Goal: Task Accomplishment & Management: Use online tool/utility

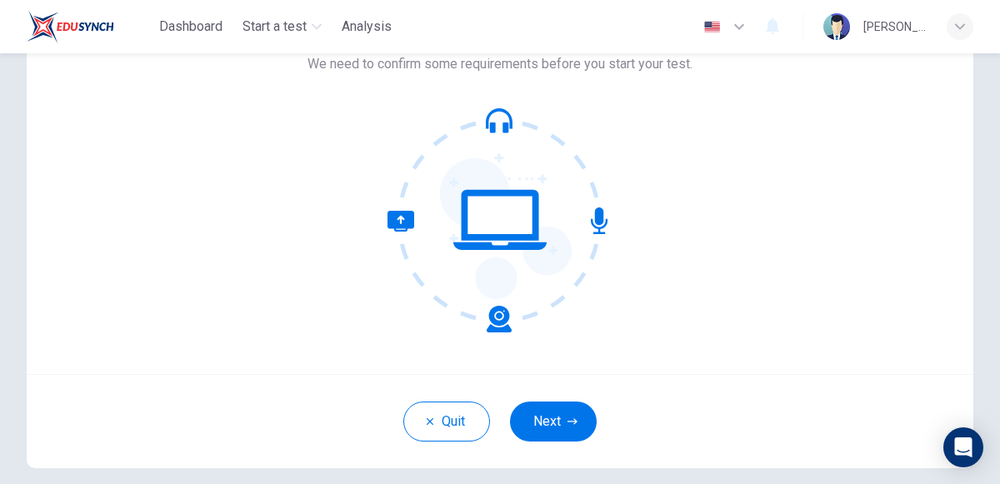
scroll to position [115, 0]
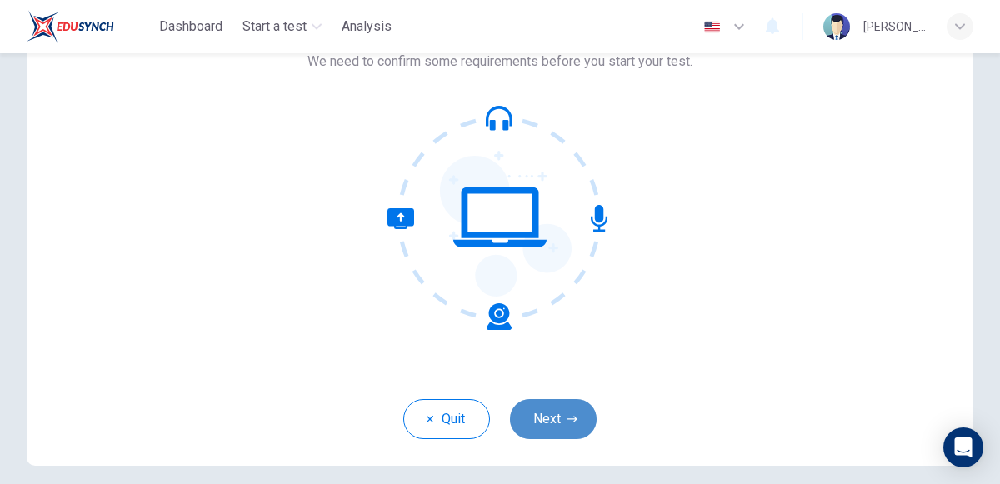
click at [563, 424] on button "Next" at bounding box center [553, 419] width 87 height 40
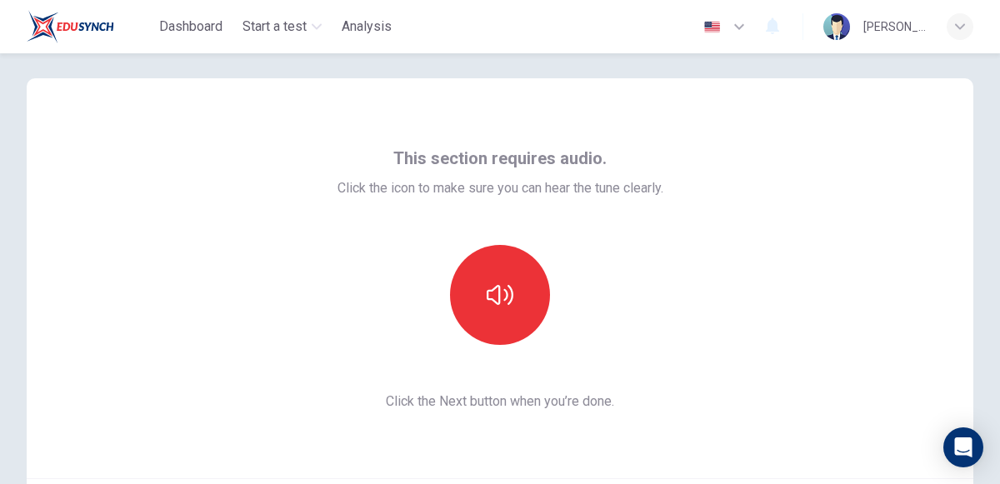
scroll to position [0, 0]
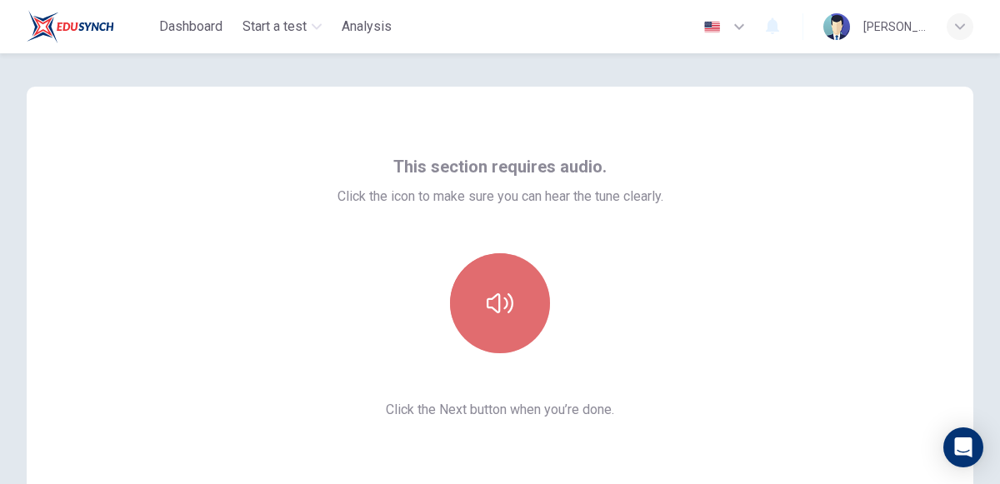
click at [512, 333] on button "button" at bounding box center [500, 303] width 100 height 100
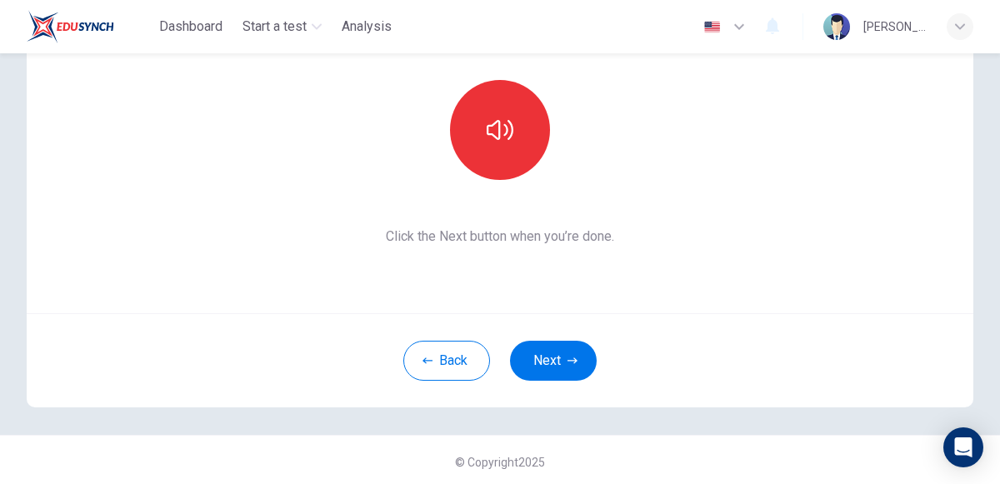
scroll to position [176, 0]
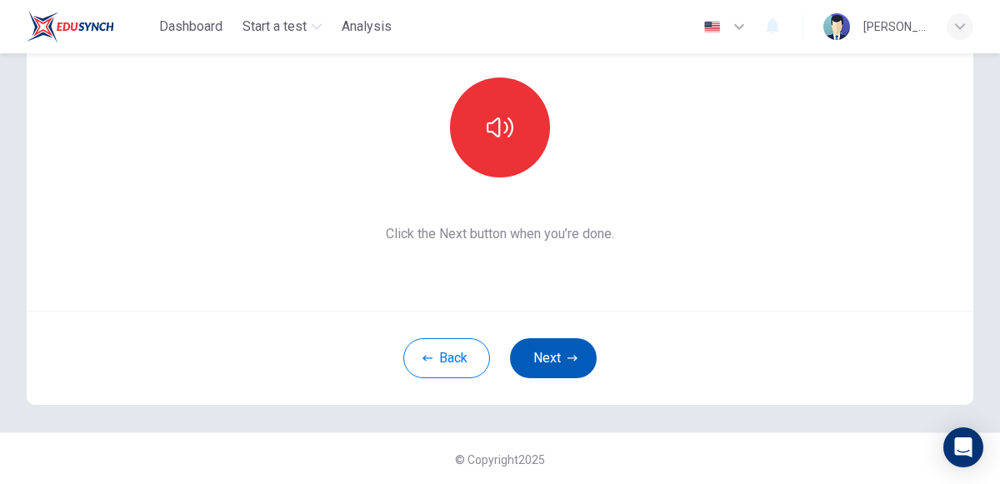
click at [571, 355] on icon "button" at bounding box center [573, 358] width 10 height 10
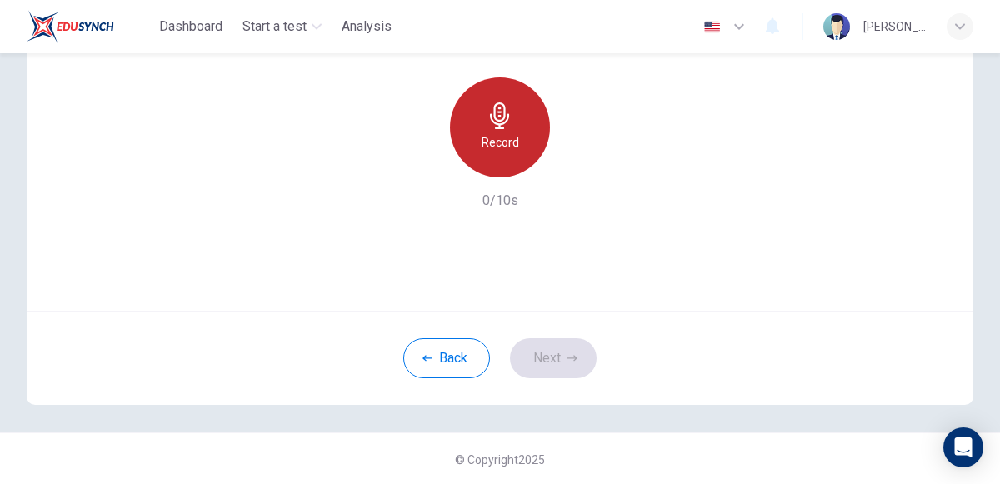
click at [505, 149] on h6 "Record" at bounding box center [501, 143] width 38 height 20
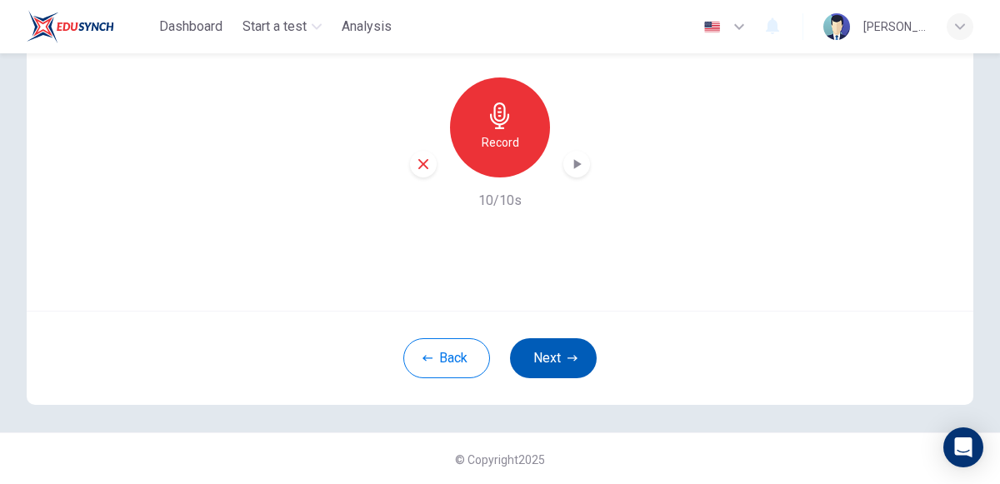
click at [539, 362] on button "Next" at bounding box center [553, 358] width 87 height 40
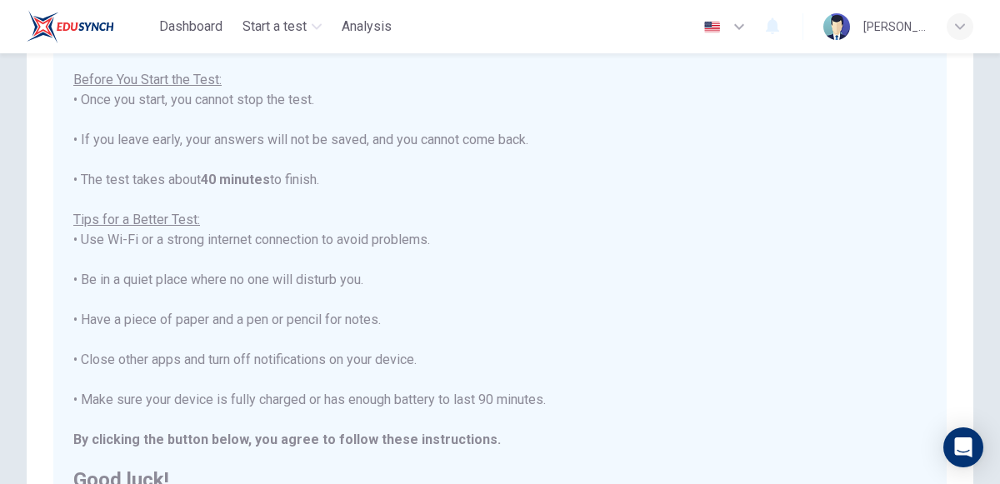
scroll to position [388, 0]
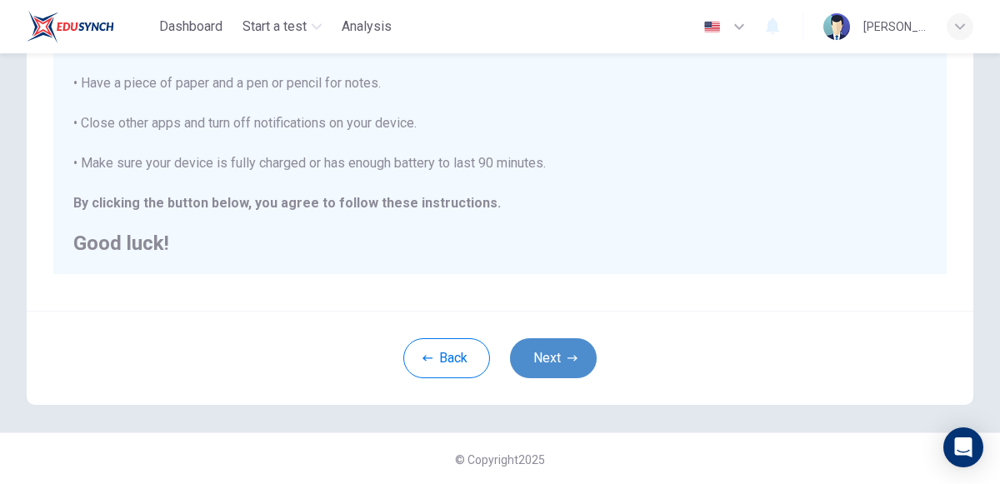
click at [566, 351] on button "Next" at bounding box center [553, 358] width 87 height 40
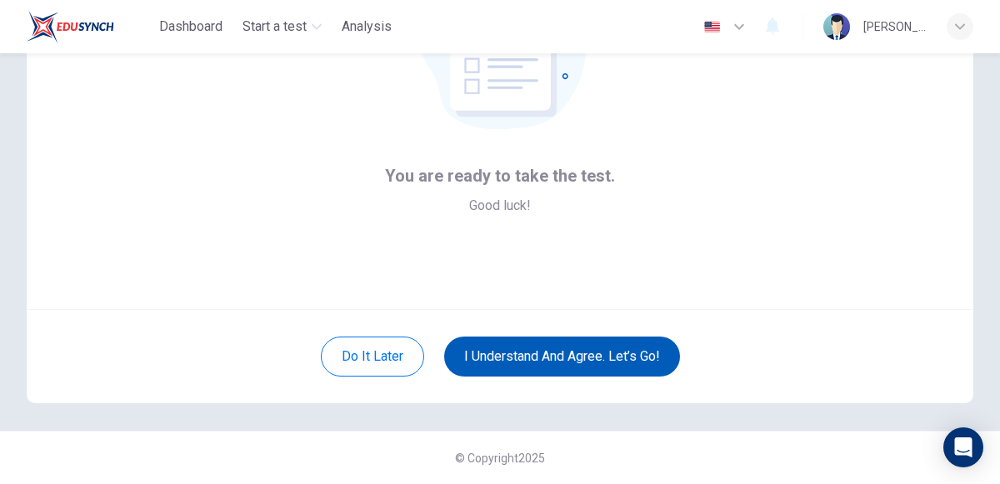
scroll to position [176, 0]
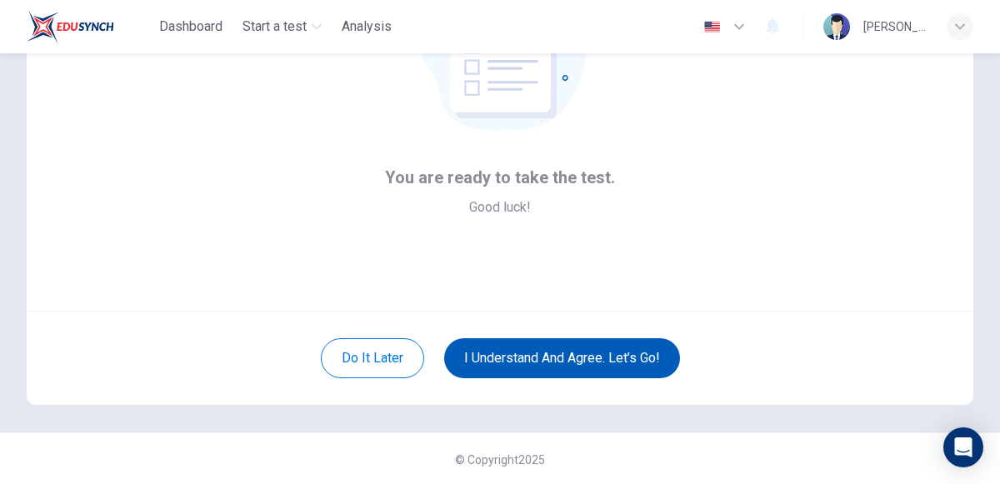
click at [621, 340] on button "I understand and agree. Let’s go!" at bounding box center [562, 358] width 236 height 40
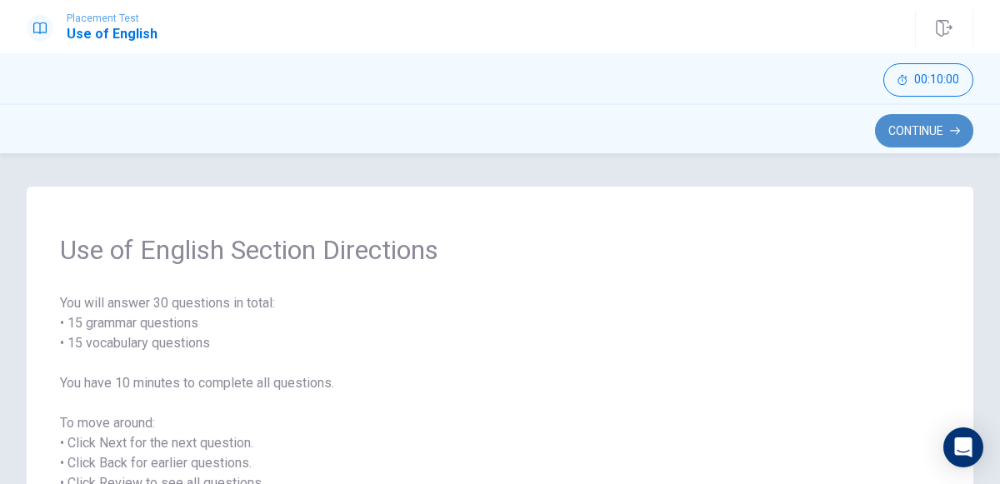
click at [911, 124] on button "Continue" at bounding box center [924, 130] width 98 height 33
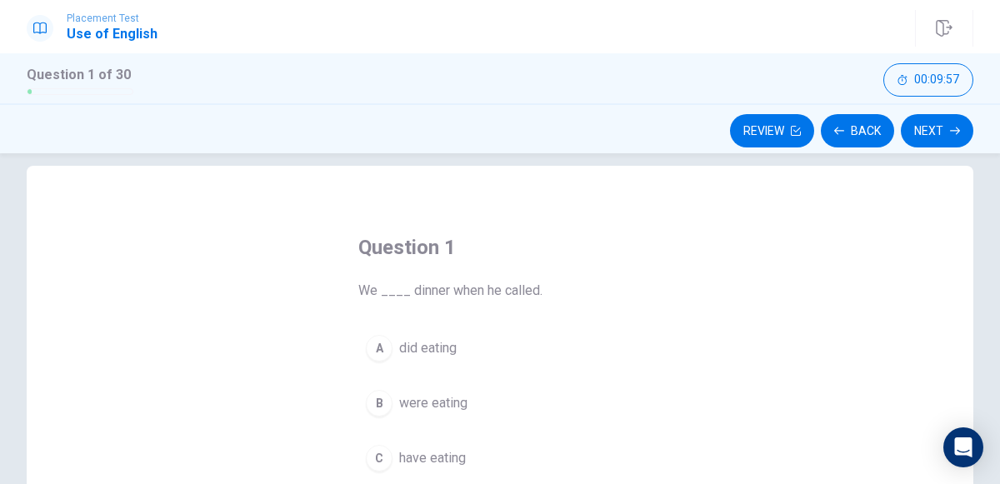
scroll to position [26, 0]
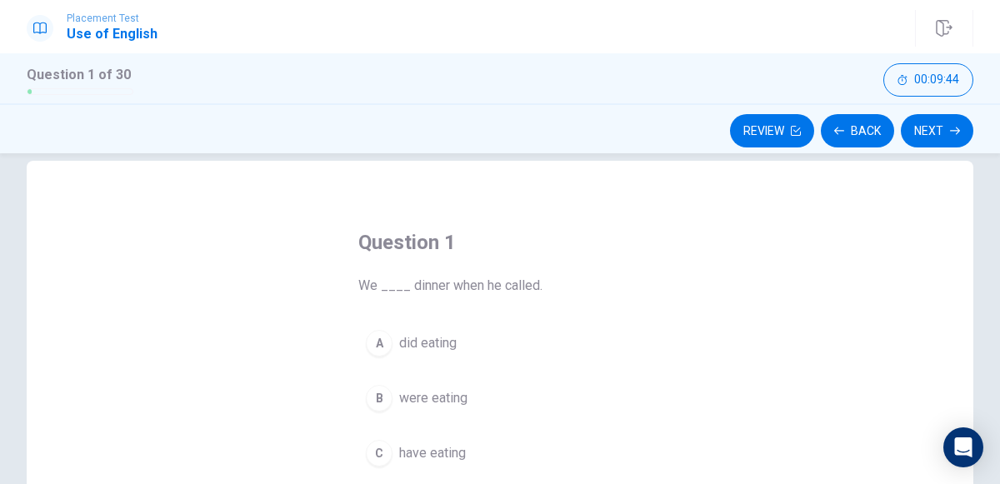
click at [415, 389] on span "were eating" at bounding box center [433, 398] width 68 height 20
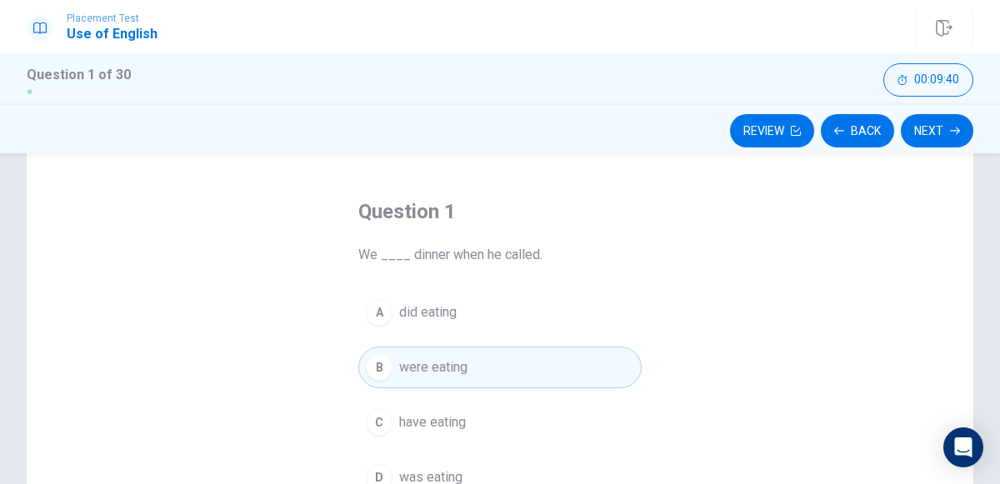
scroll to position [53, 0]
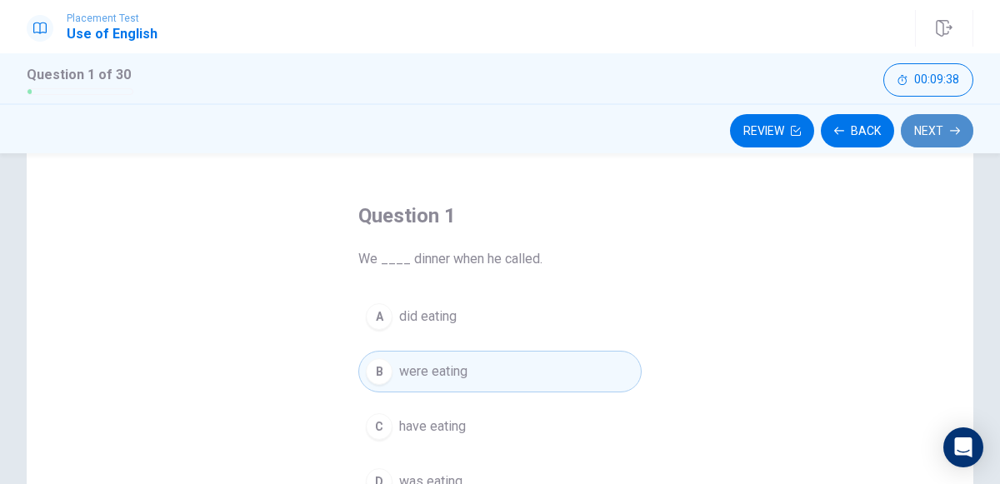
click at [915, 131] on button "Next" at bounding box center [937, 130] width 73 height 33
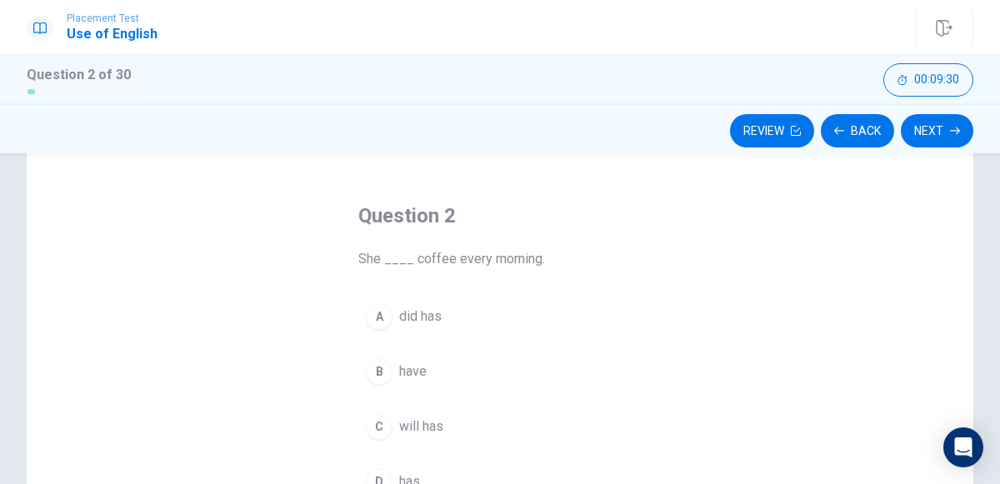
click at [700, 232] on div "Question 2 She ____ coffee every morning. A did has B have C will has D has" at bounding box center [500, 423] width 947 height 579
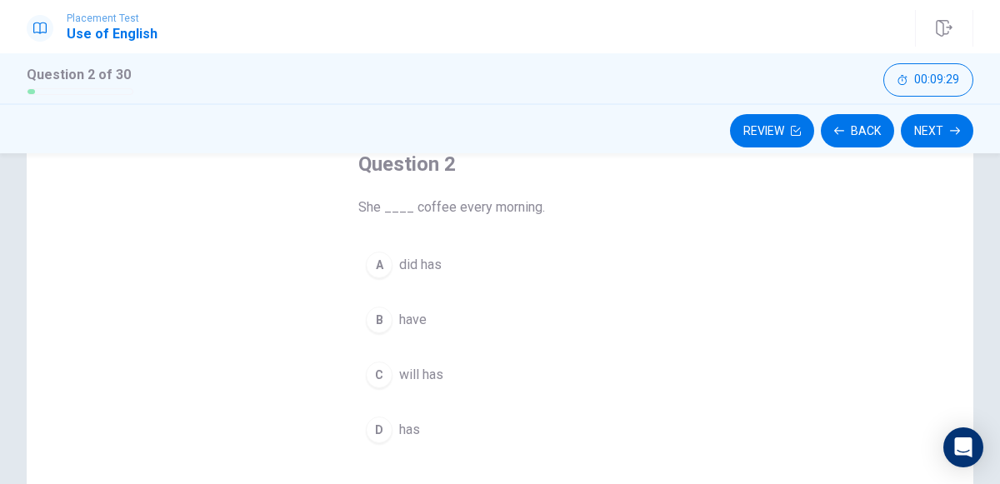
scroll to position [105, 0]
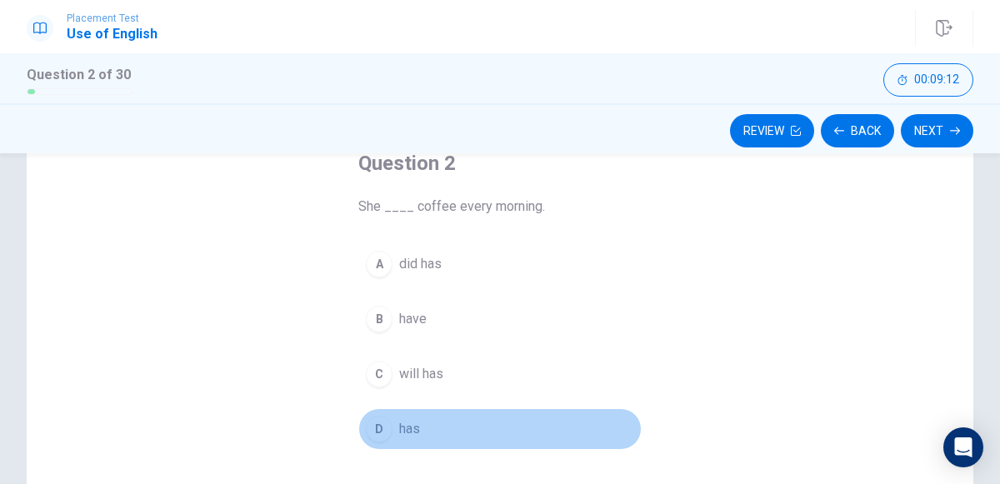
click at [404, 415] on button "D has" at bounding box center [499, 429] width 283 height 42
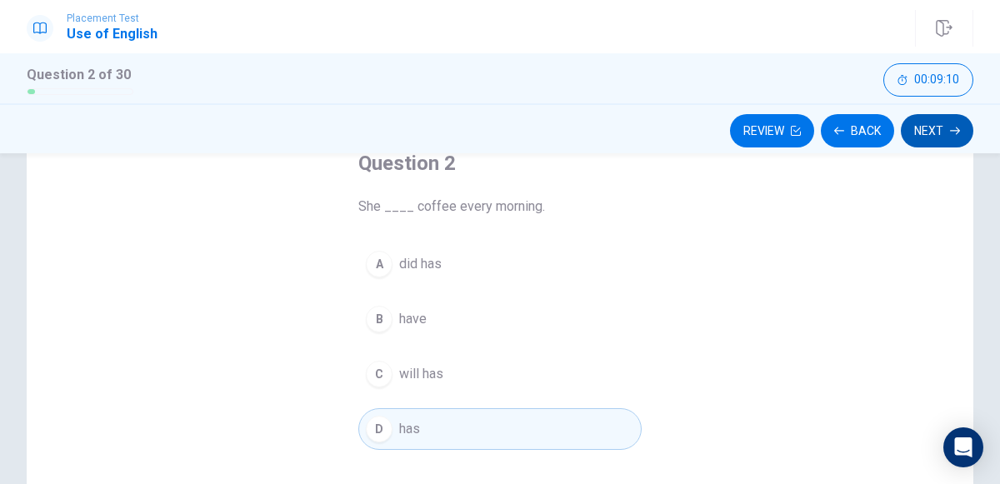
click at [912, 123] on button "Next" at bounding box center [937, 130] width 73 height 33
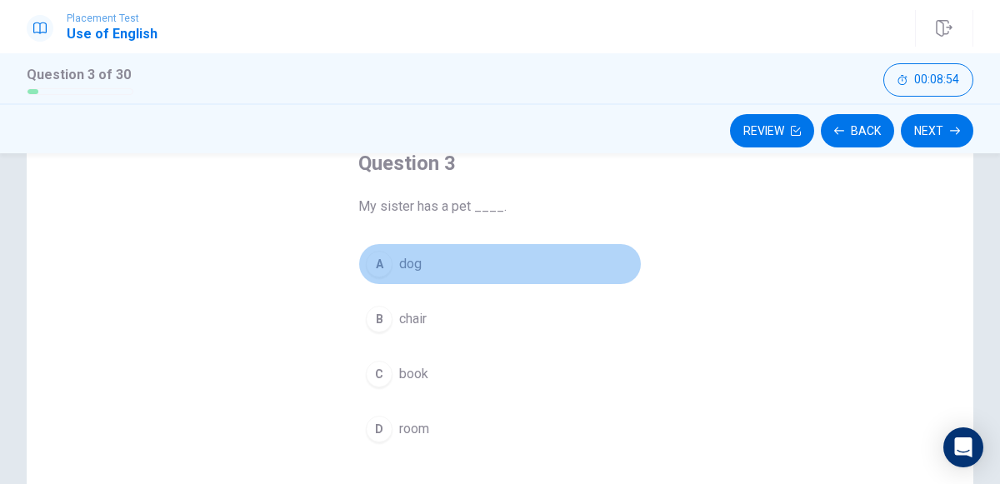
click at [382, 263] on div "A" at bounding box center [379, 264] width 27 height 27
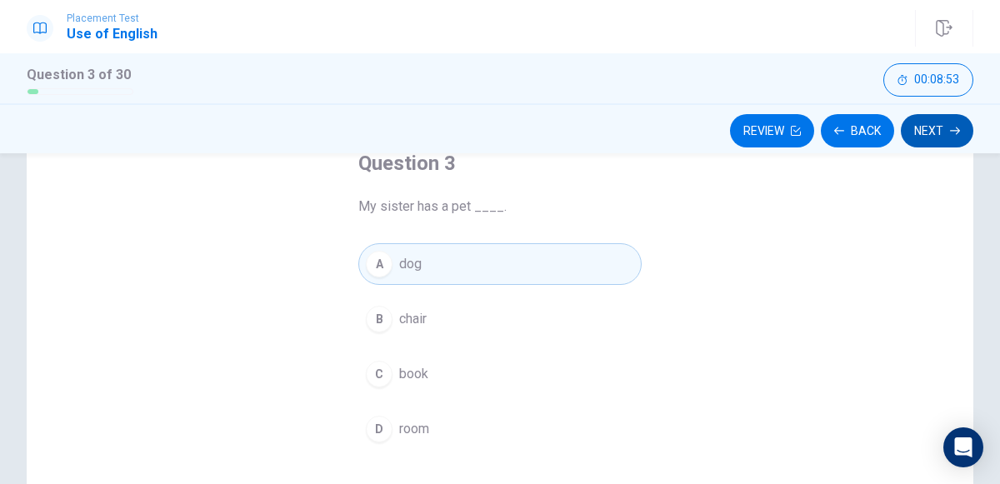
click at [924, 120] on button "Next" at bounding box center [937, 130] width 73 height 33
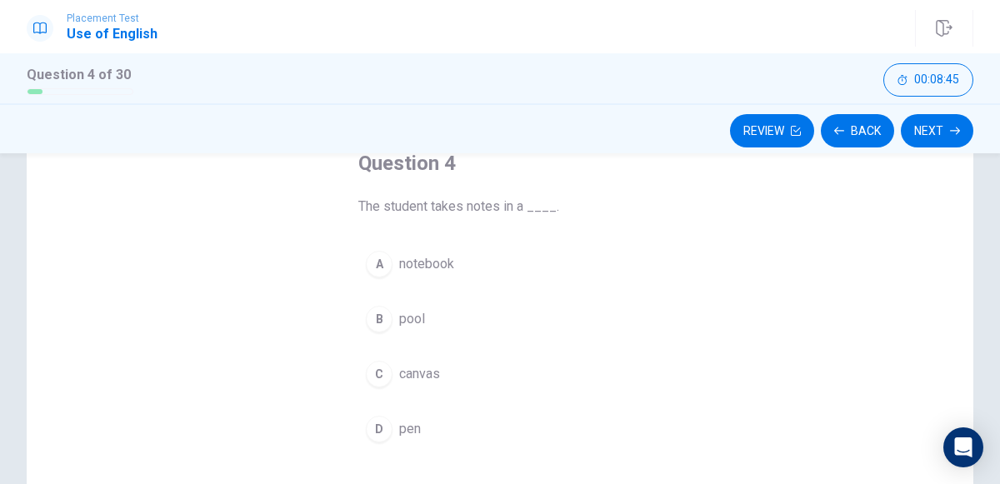
click at [395, 260] on button "A notebook" at bounding box center [499, 264] width 283 height 42
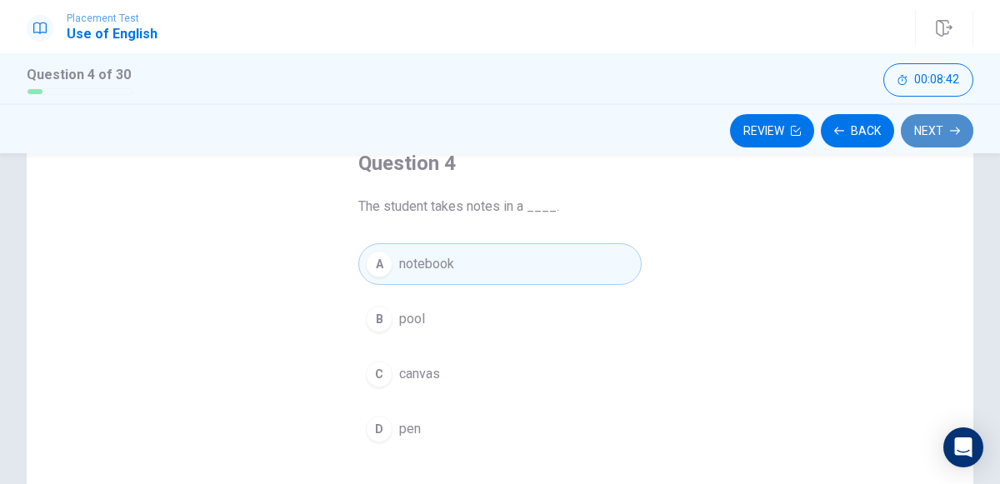
click at [910, 118] on button "Next" at bounding box center [937, 130] width 73 height 33
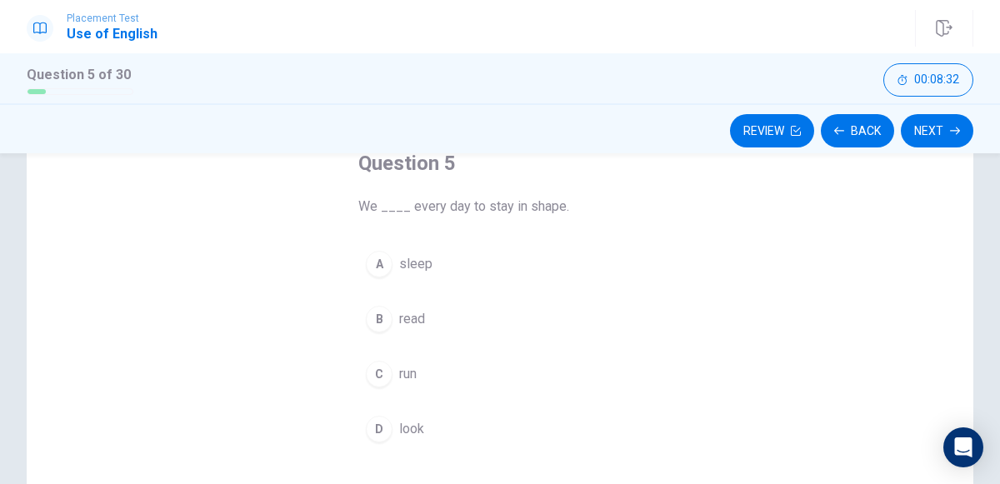
click at [407, 369] on span "run" at bounding box center [408, 374] width 18 height 20
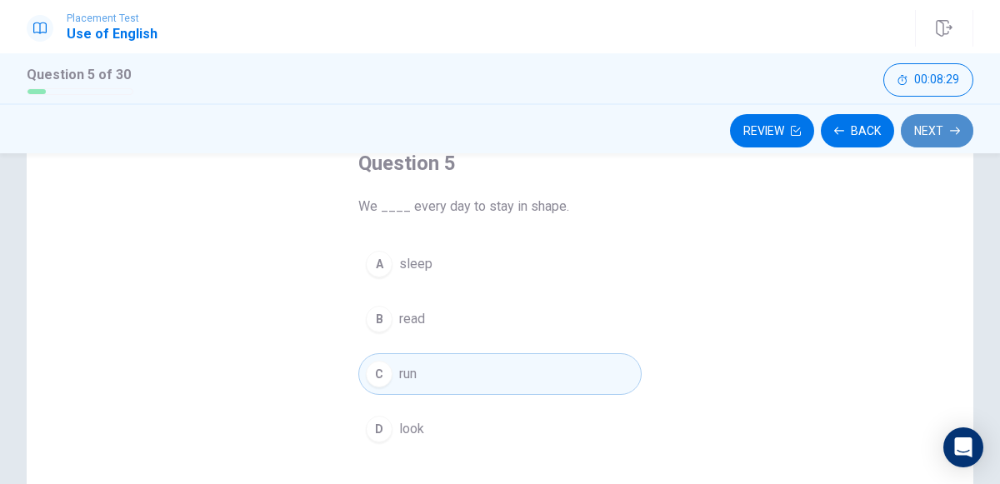
click at [957, 134] on icon "button" at bounding box center [955, 131] width 10 height 10
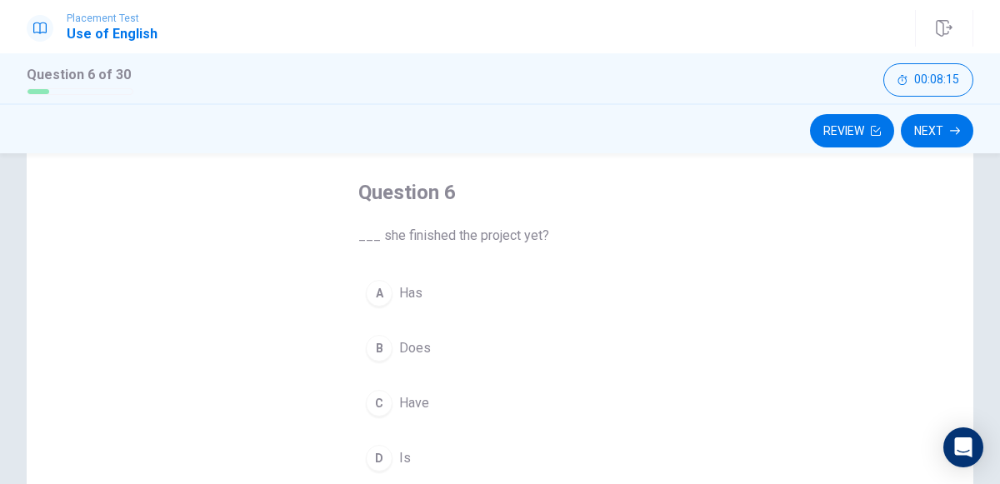
scroll to position [98, 0]
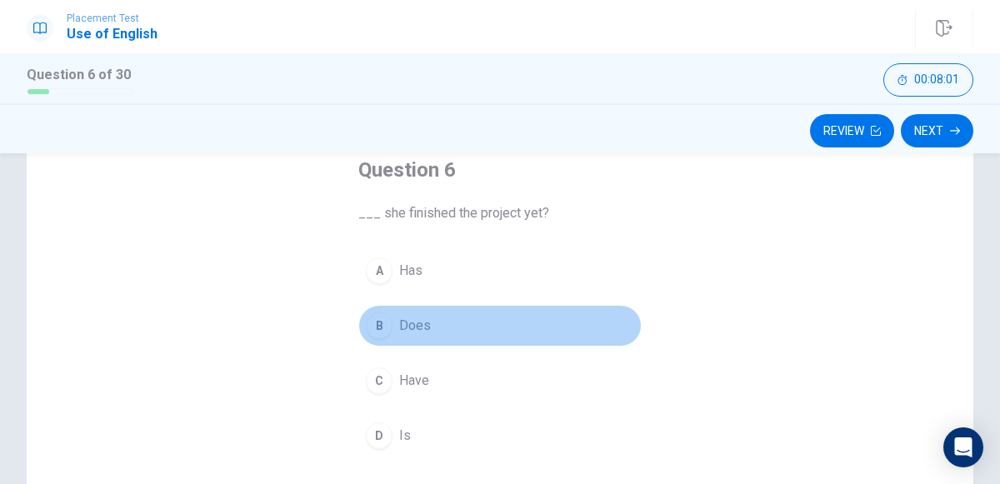
click at [389, 322] on div "B" at bounding box center [379, 326] width 27 height 27
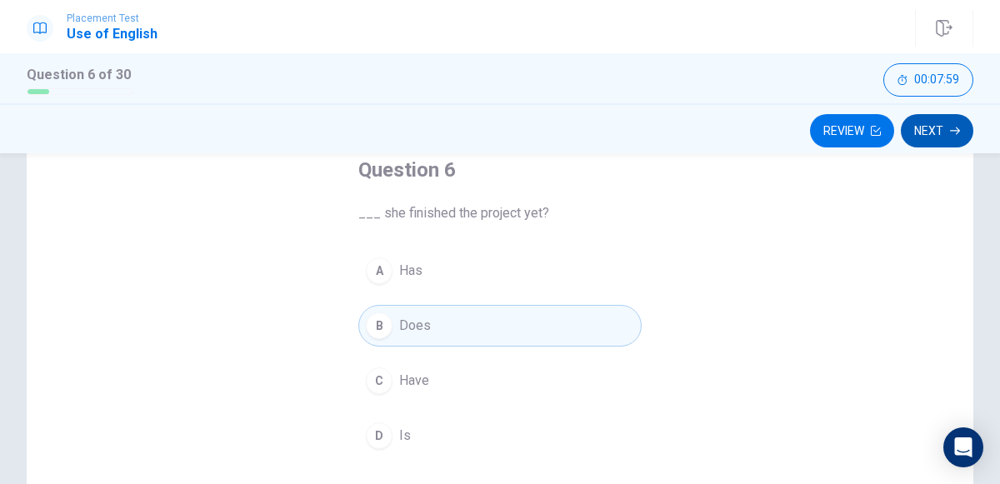
click at [937, 128] on button "Next" at bounding box center [937, 130] width 73 height 33
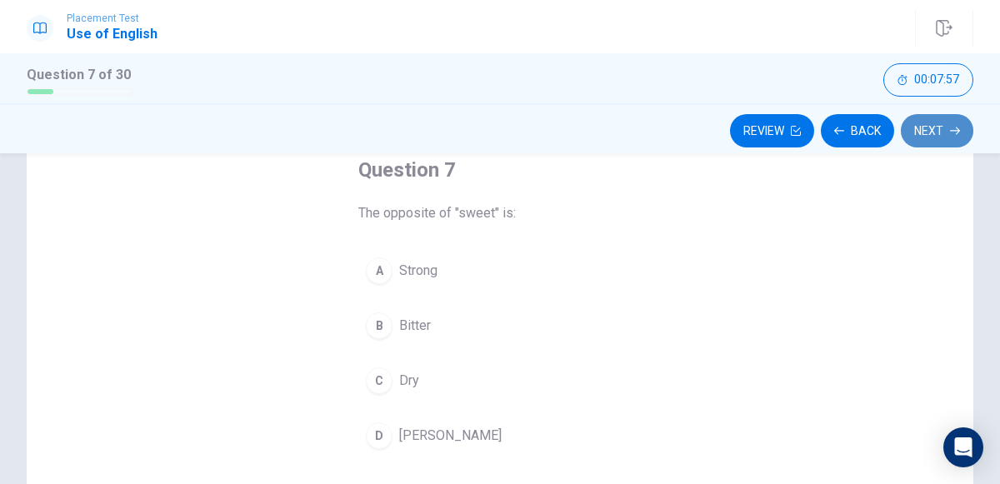
click at [938, 133] on button "Next" at bounding box center [937, 130] width 73 height 33
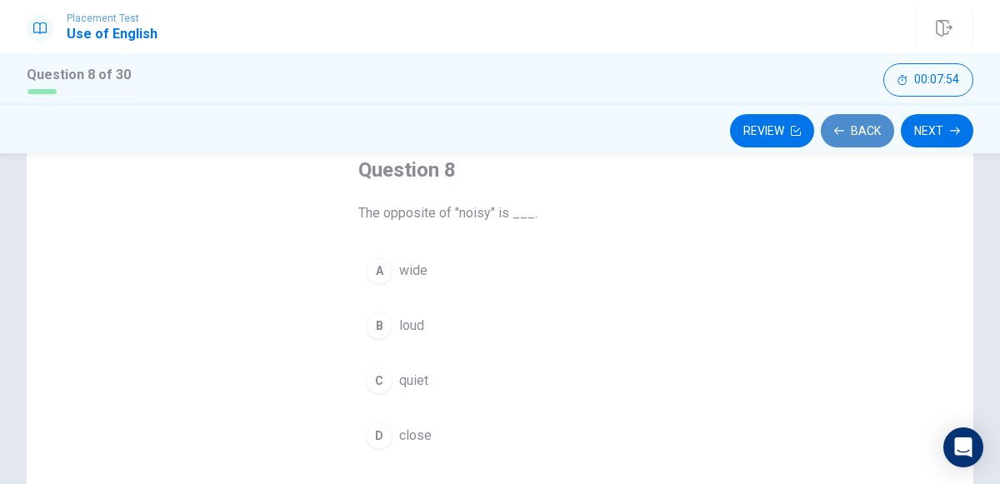
click at [869, 133] on button "Back" at bounding box center [857, 130] width 73 height 33
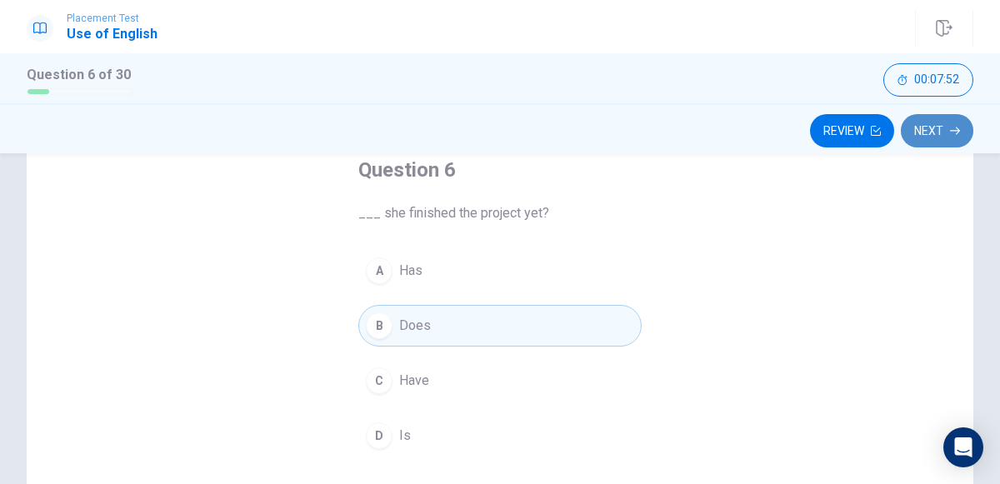
click at [940, 138] on button "Next" at bounding box center [937, 130] width 73 height 33
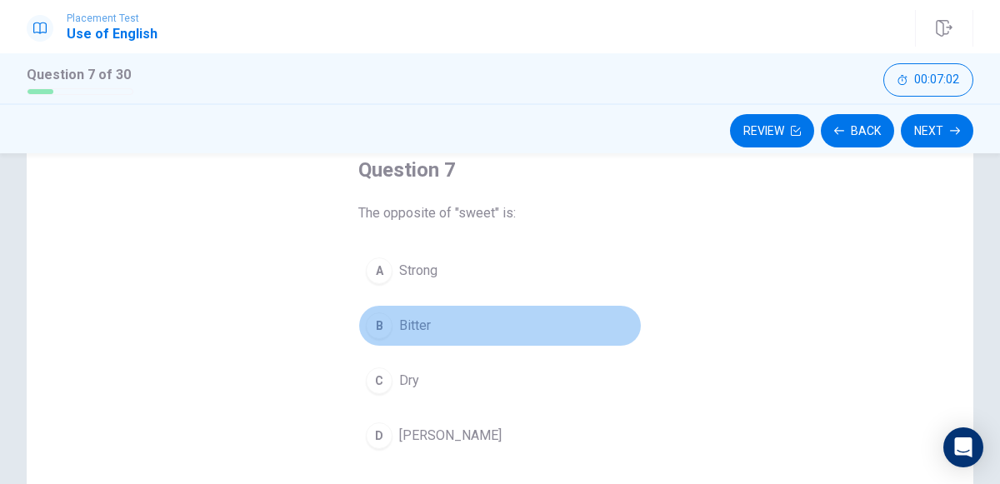
click at [431, 322] on button "B Bitter" at bounding box center [499, 326] width 283 height 42
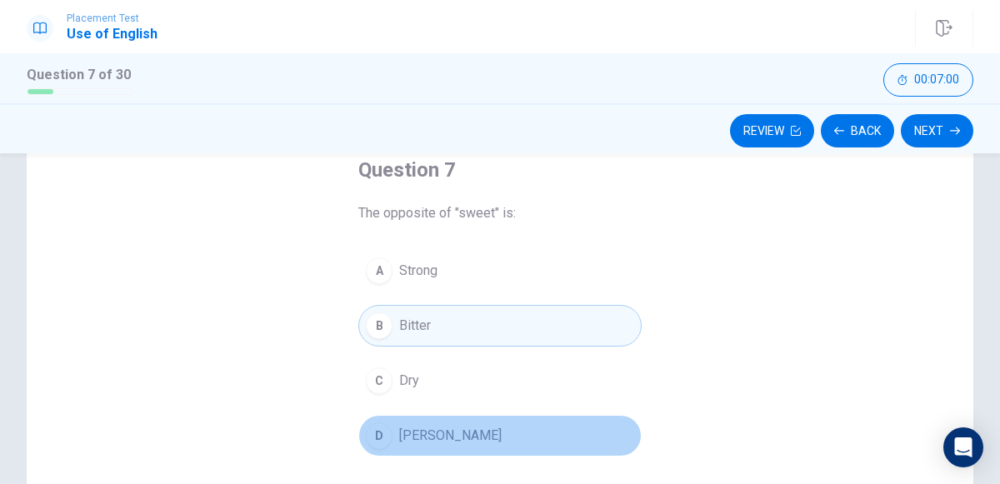
click at [427, 438] on span "[PERSON_NAME]" at bounding box center [450, 436] width 103 height 20
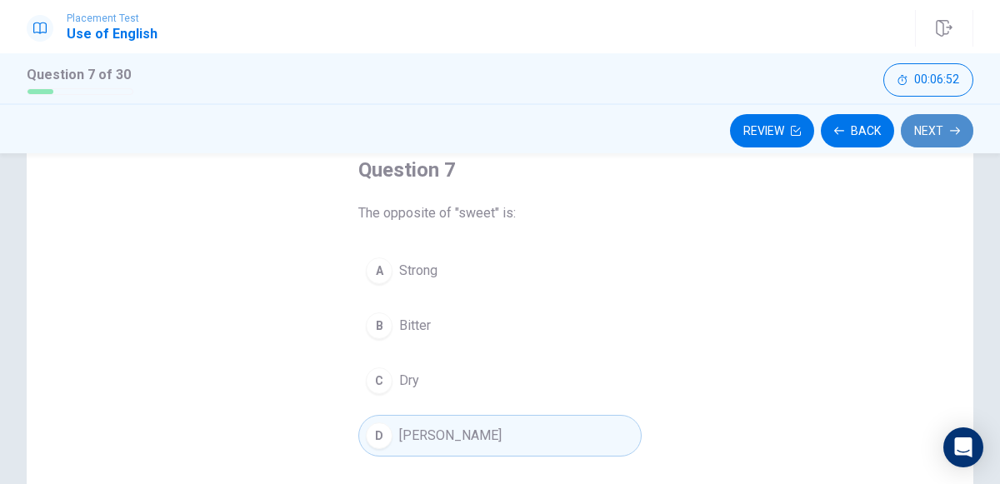
click at [929, 128] on button "Next" at bounding box center [937, 130] width 73 height 33
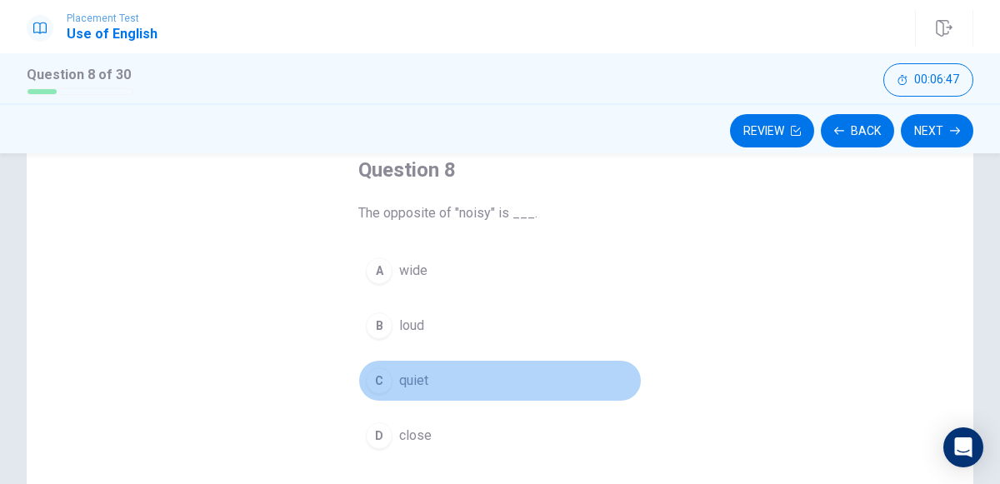
click at [418, 379] on span "quiet" at bounding box center [413, 381] width 29 height 20
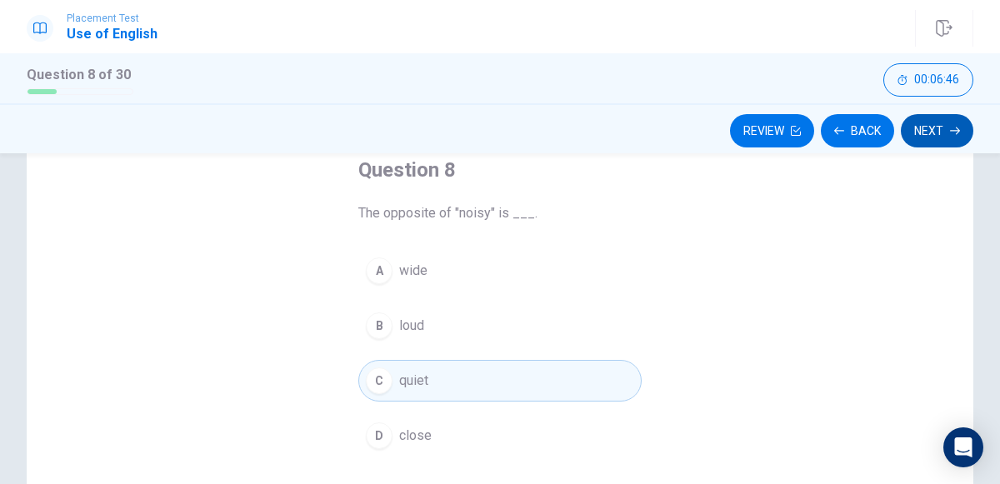
click at [914, 116] on button "Next" at bounding box center [937, 130] width 73 height 33
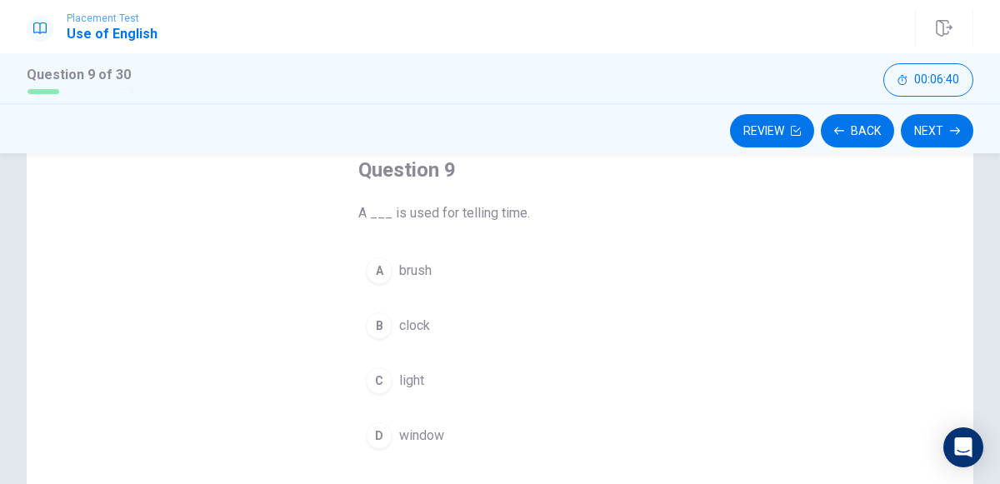
click at [397, 335] on button "B clock" at bounding box center [499, 326] width 283 height 42
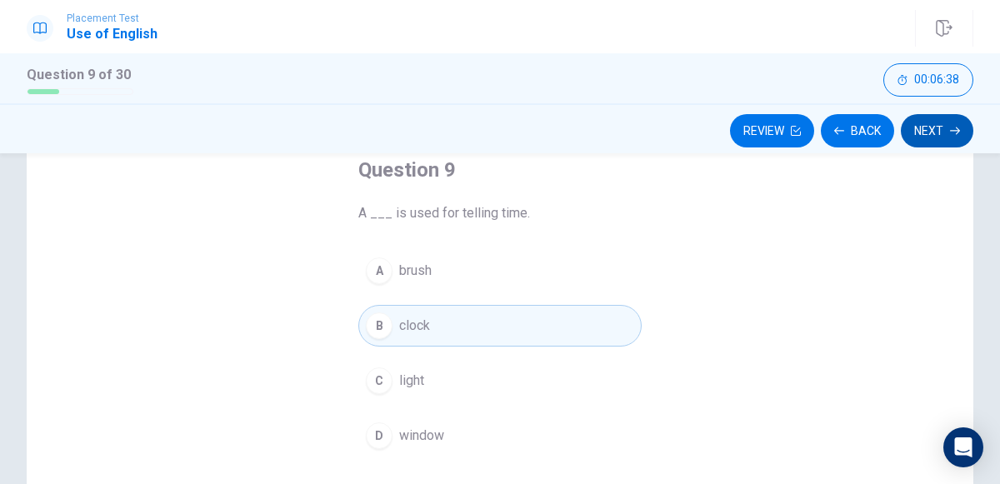
click at [917, 119] on button "Next" at bounding box center [937, 130] width 73 height 33
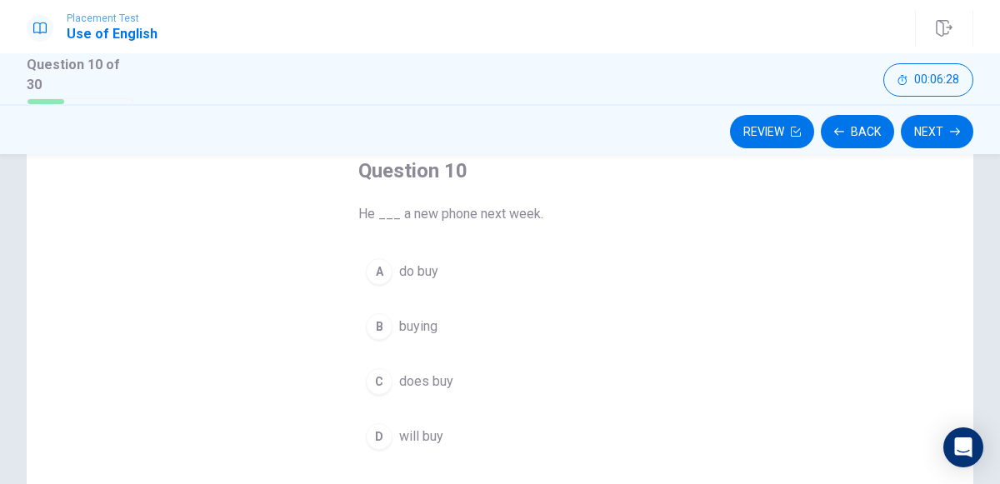
click at [402, 438] on span "will buy" at bounding box center [421, 437] width 44 height 20
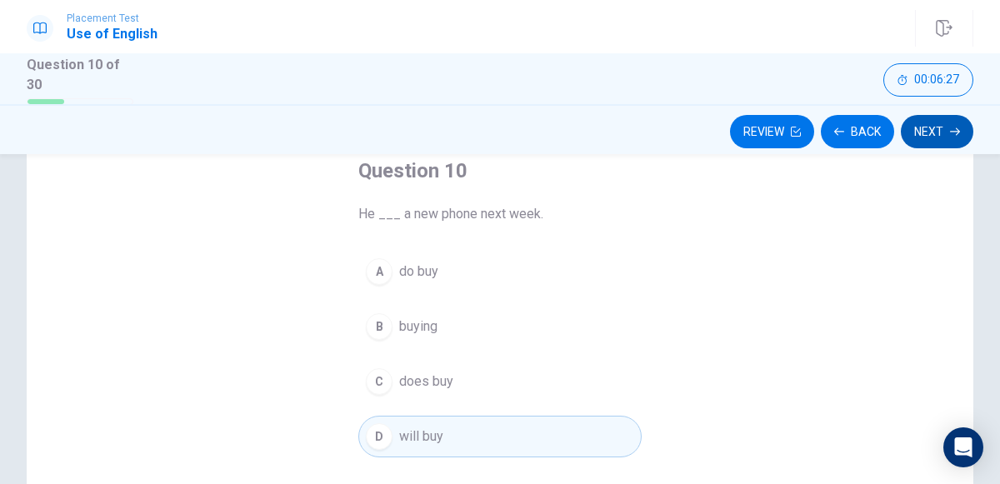
click at [923, 130] on button "Next" at bounding box center [937, 131] width 73 height 33
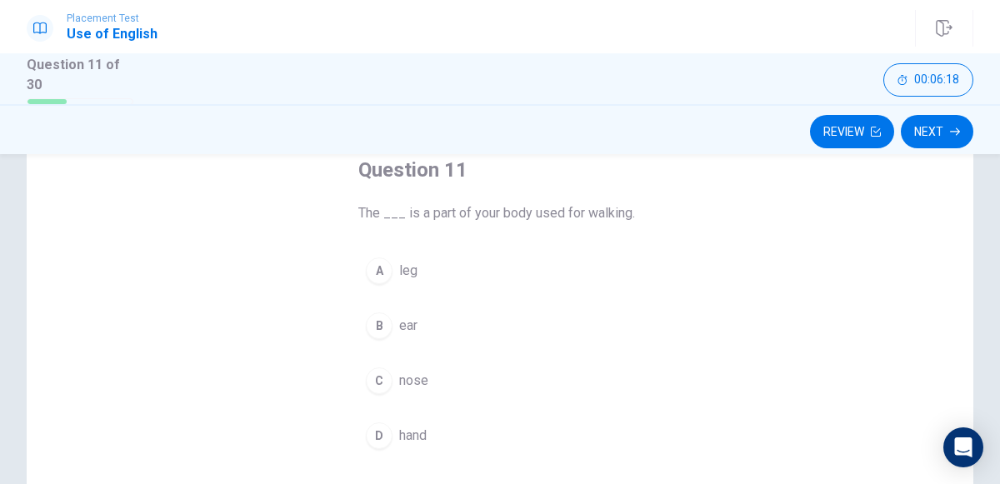
scroll to position [100, 0]
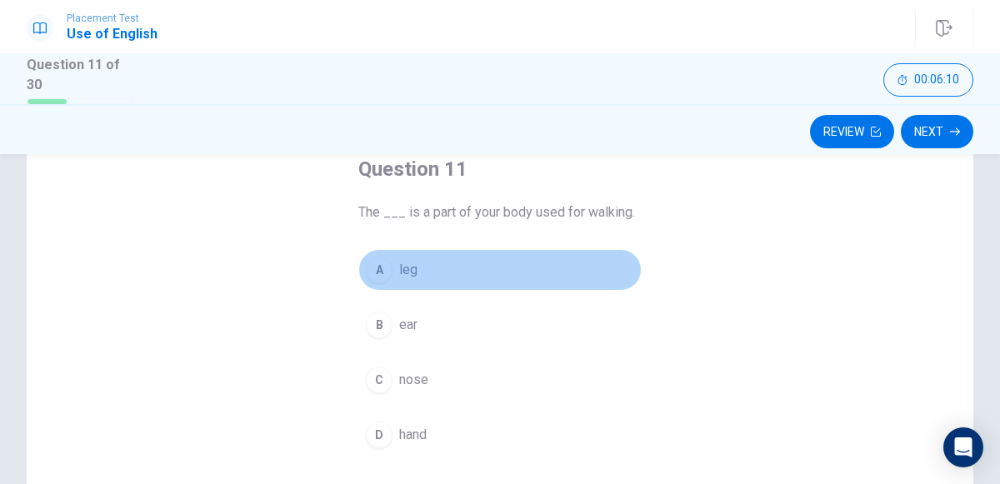
click at [375, 268] on div "A" at bounding box center [379, 270] width 27 height 27
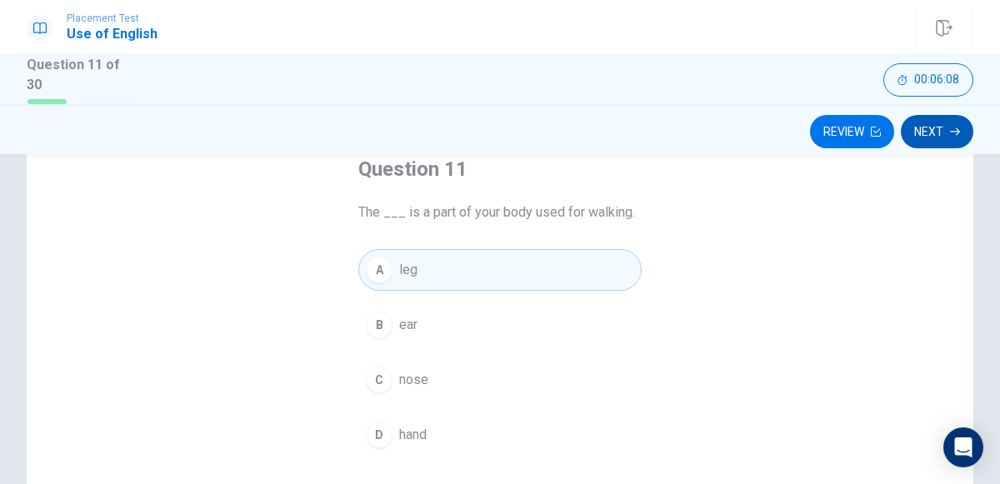
click at [912, 130] on button "Next" at bounding box center [937, 131] width 73 height 33
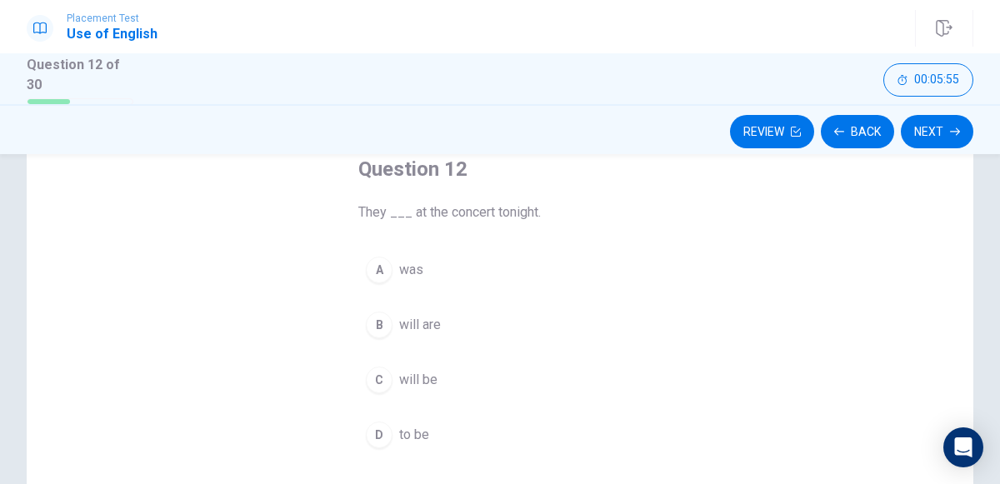
click at [386, 371] on div "C" at bounding box center [379, 380] width 27 height 27
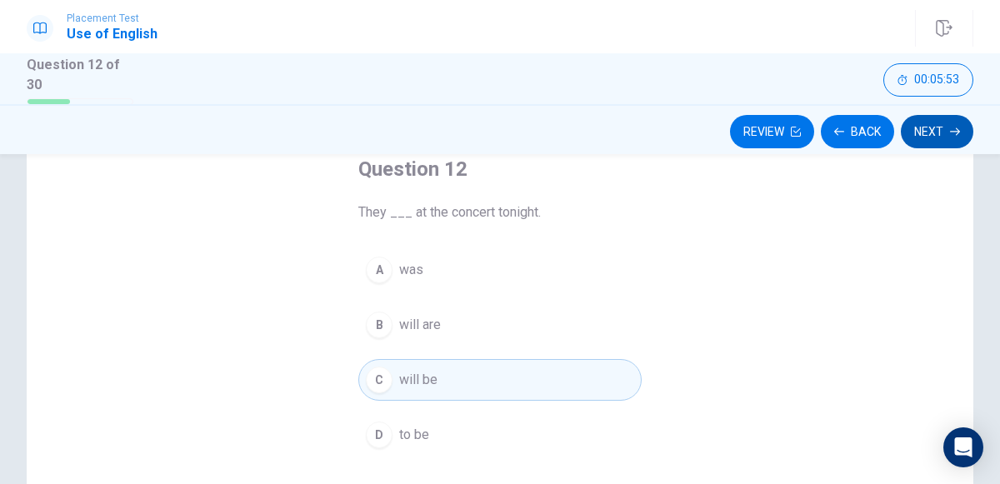
click at [953, 139] on button "Next" at bounding box center [937, 131] width 73 height 33
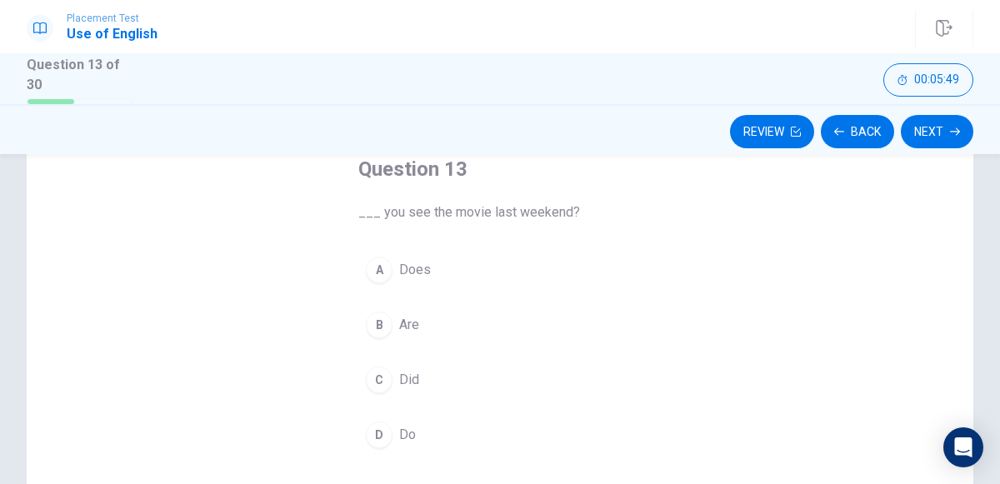
click at [403, 373] on span "Did" at bounding box center [409, 380] width 20 height 20
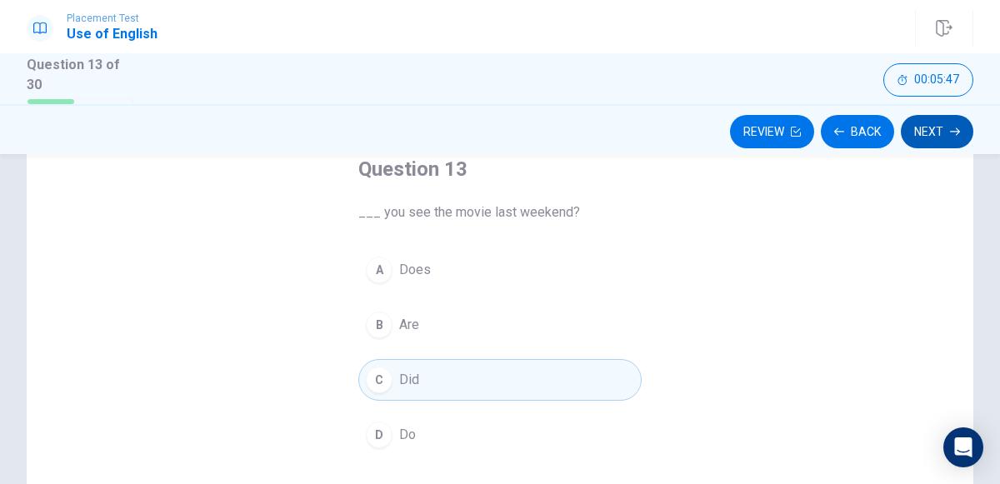
click at [929, 123] on button "Next" at bounding box center [937, 131] width 73 height 33
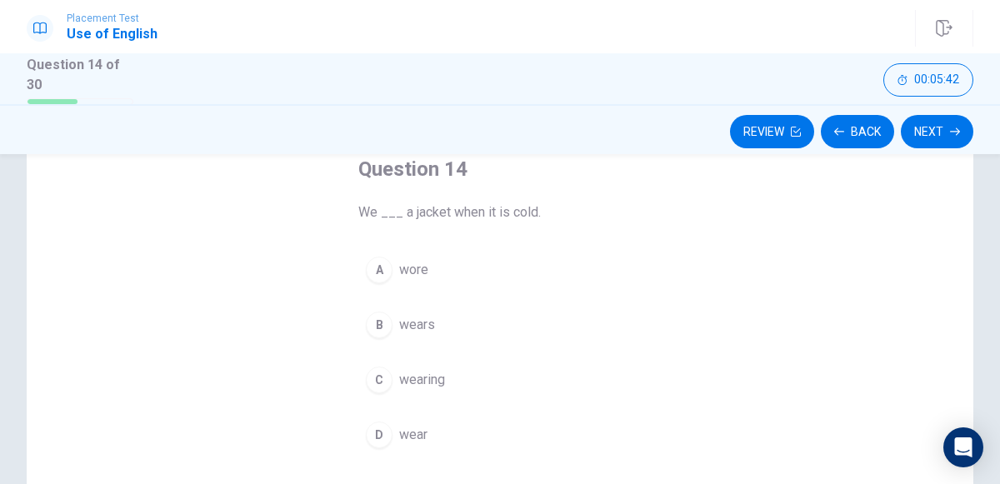
click at [406, 273] on span "wore" at bounding box center [413, 270] width 29 height 20
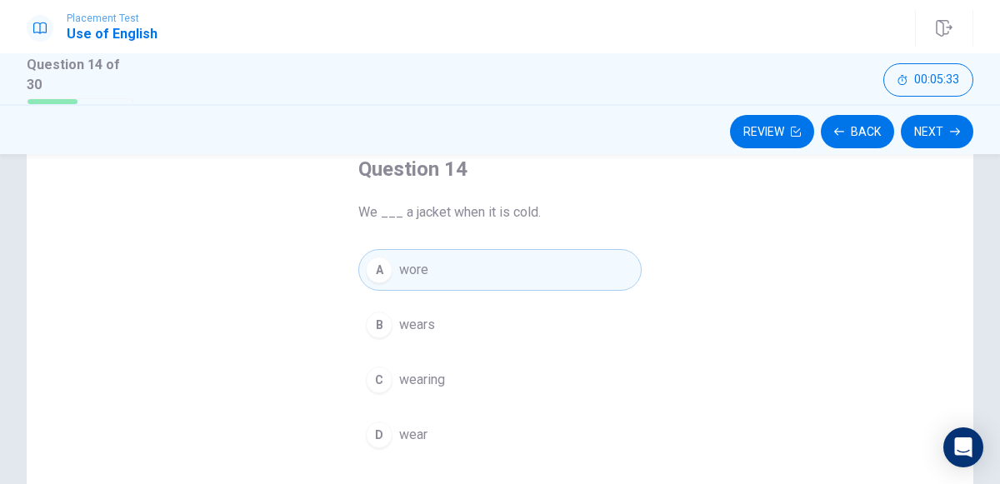
click at [386, 428] on div "D" at bounding box center [379, 435] width 27 height 27
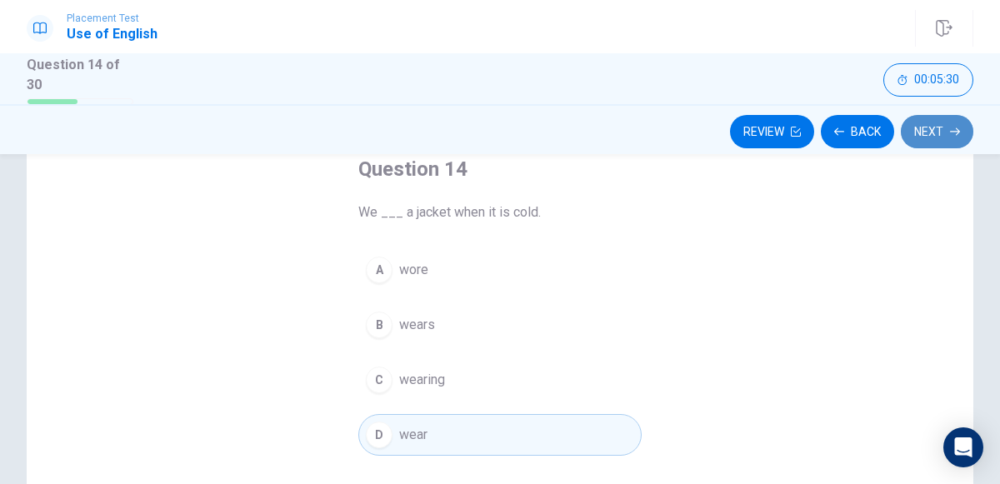
click at [925, 125] on button "Next" at bounding box center [937, 131] width 73 height 33
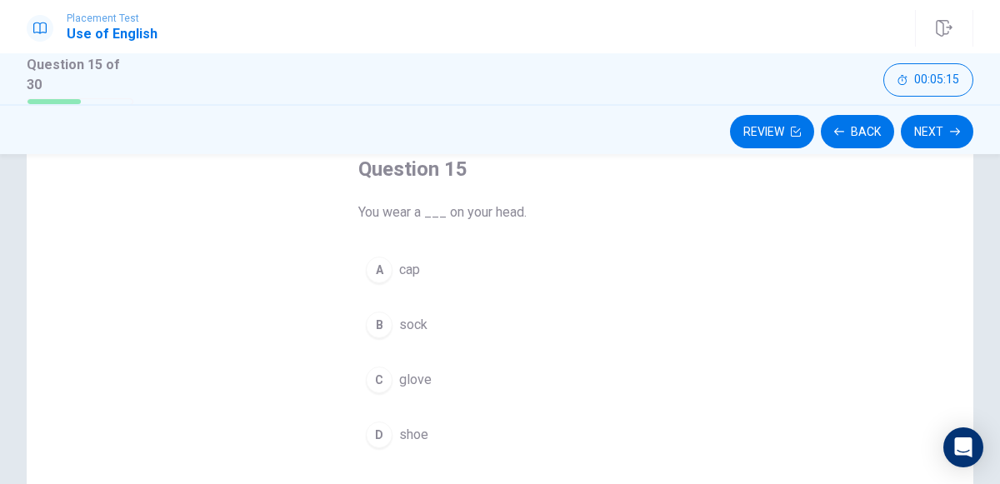
click at [393, 263] on button "A cap" at bounding box center [499, 270] width 283 height 42
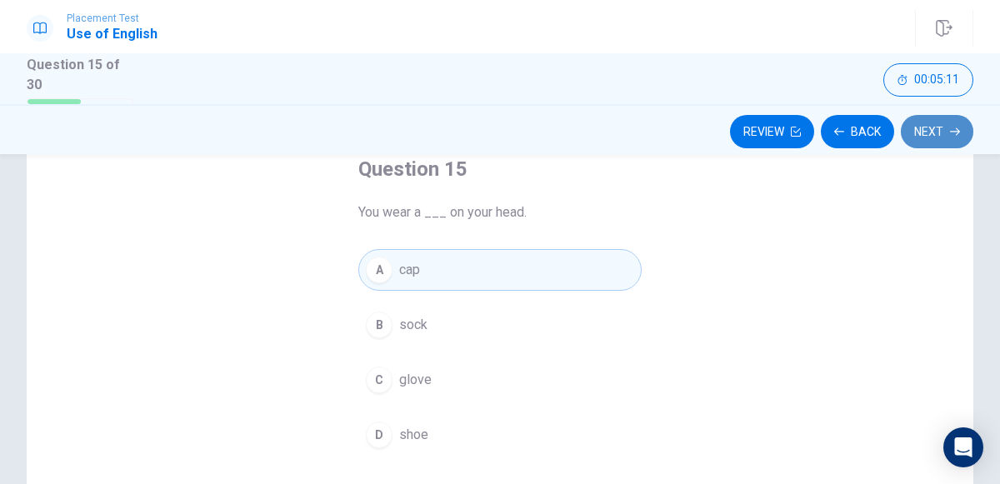
click at [929, 139] on button "Next" at bounding box center [937, 131] width 73 height 33
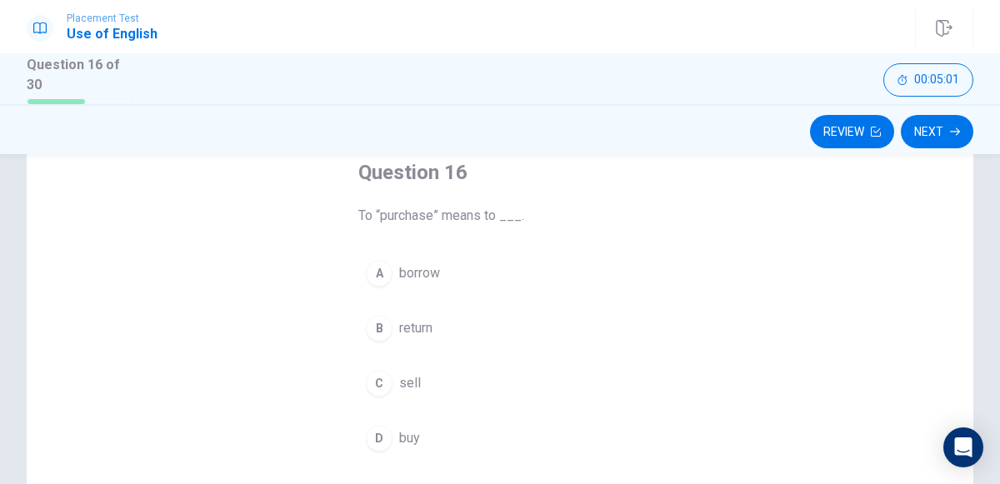
scroll to position [99, 0]
click at [375, 437] on div "D" at bounding box center [379, 436] width 27 height 27
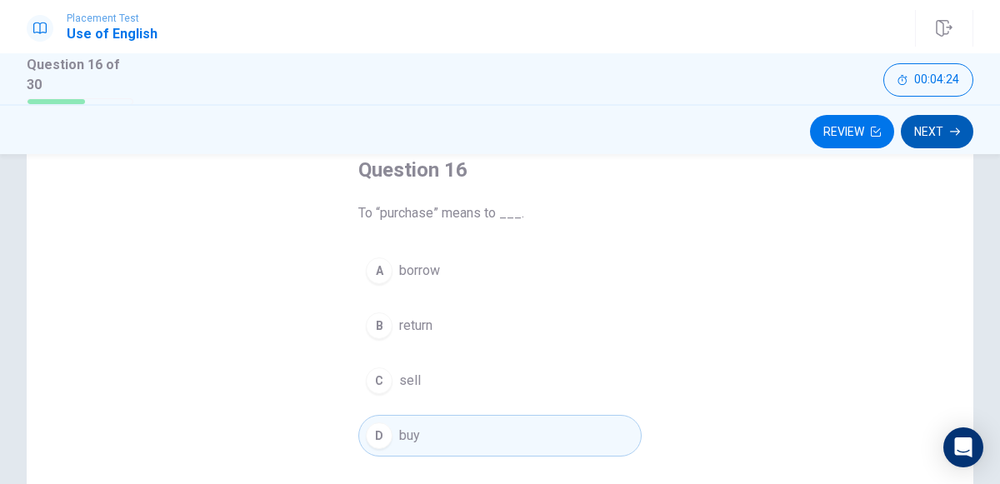
click at [953, 128] on icon "button" at bounding box center [955, 132] width 10 height 10
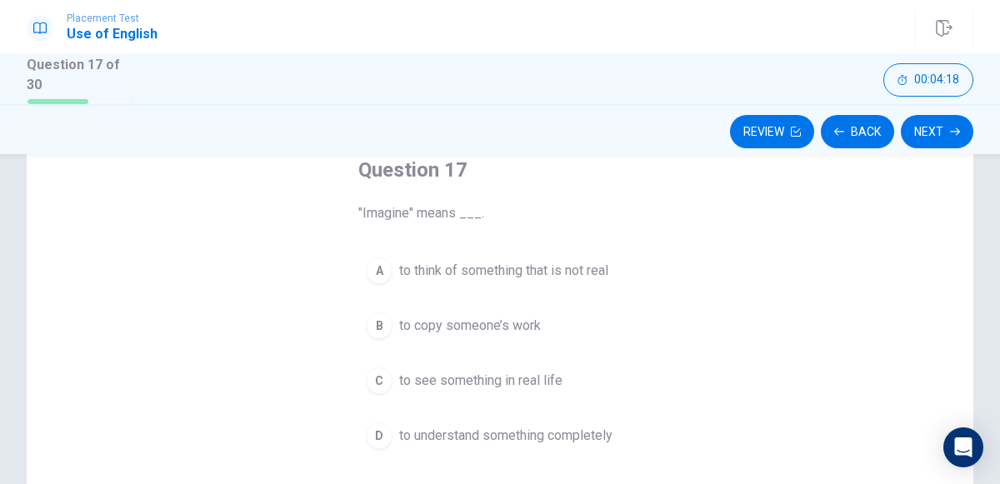
click at [512, 275] on span "to think of something that is not real" at bounding box center [503, 271] width 209 height 20
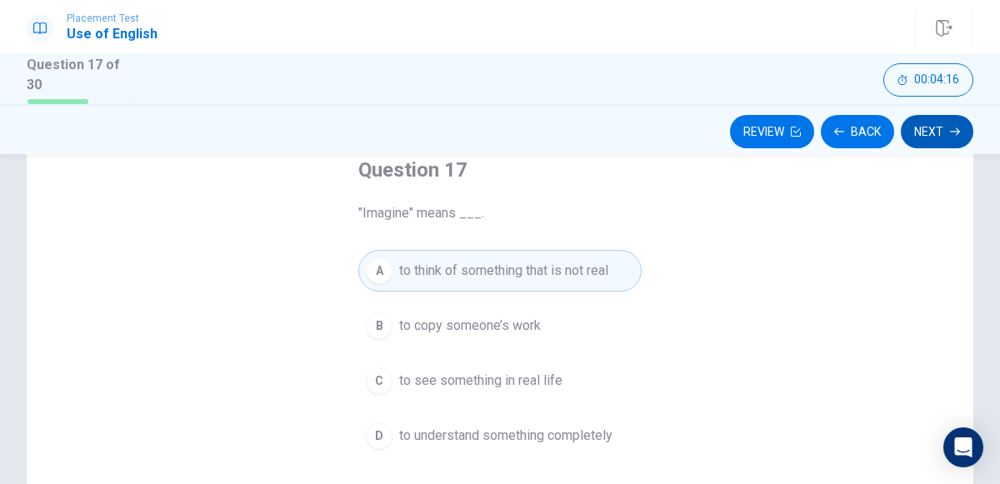
click at [914, 129] on button "Next" at bounding box center [937, 131] width 73 height 33
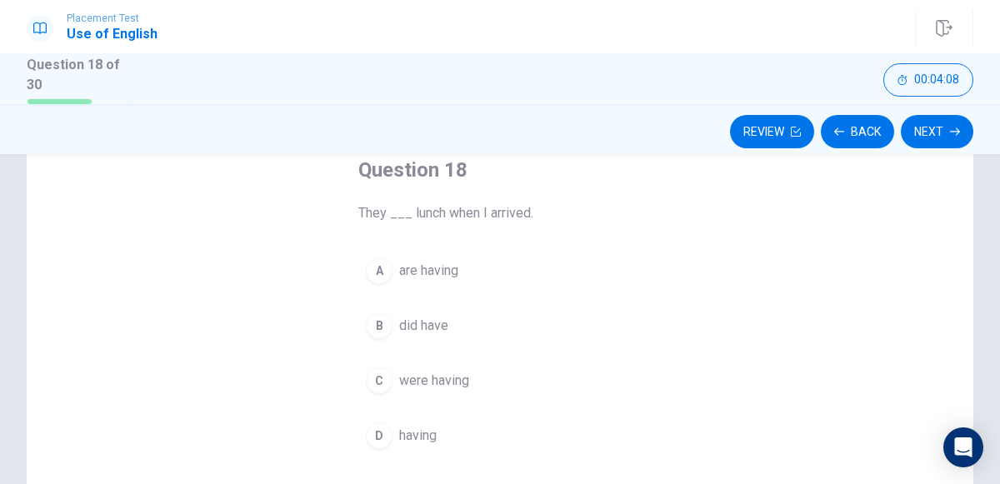
click at [463, 376] on span "were having" at bounding box center [434, 381] width 70 height 20
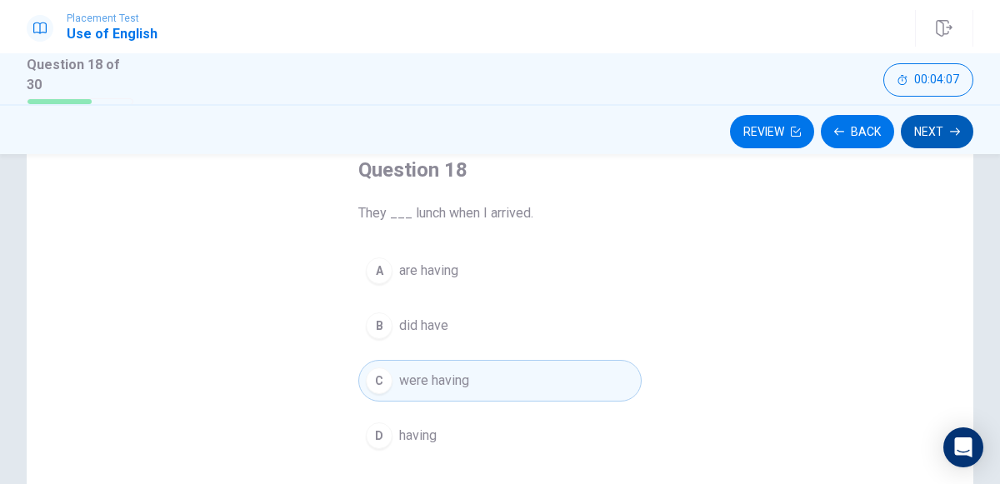
click at [925, 118] on button "Next" at bounding box center [937, 131] width 73 height 33
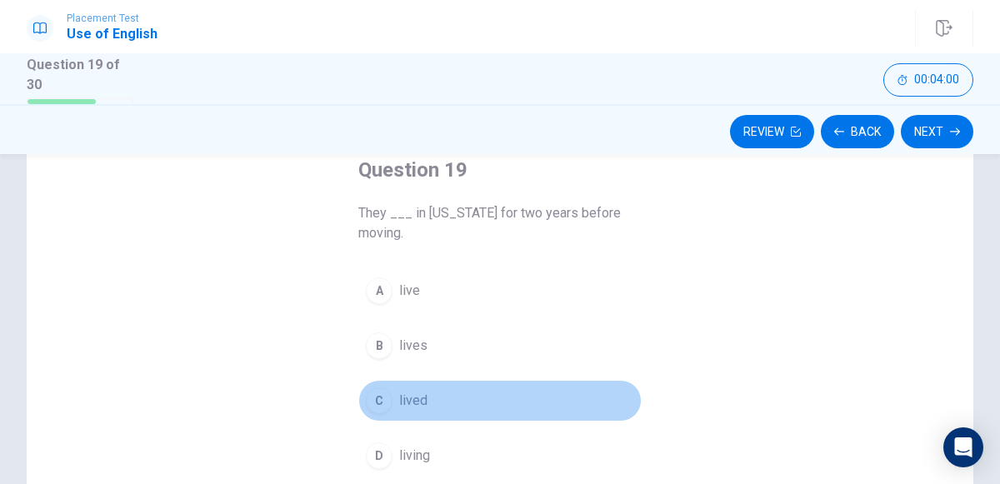
click at [394, 391] on button "C lived" at bounding box center [499, 401] width 283 height 42
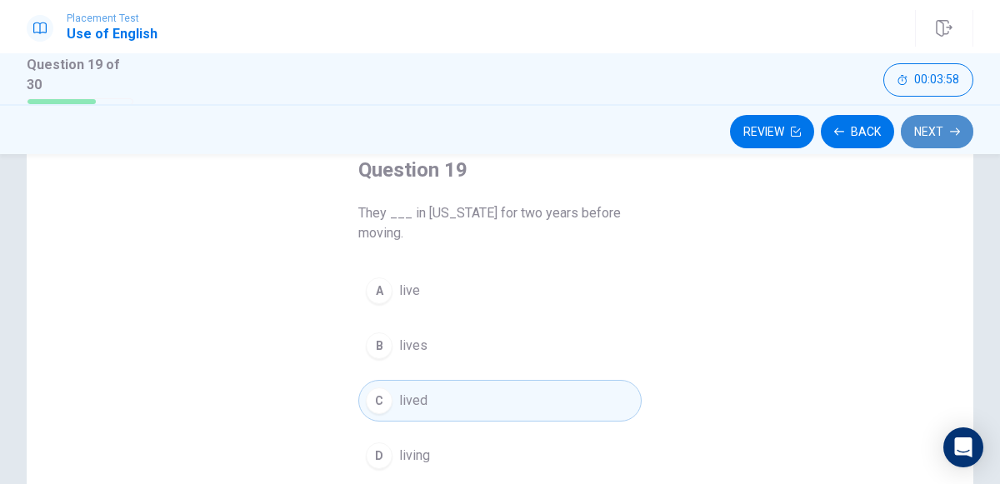
click at [908, 128] on button "Next" at bounding box center [937, 131] width 73 height 33
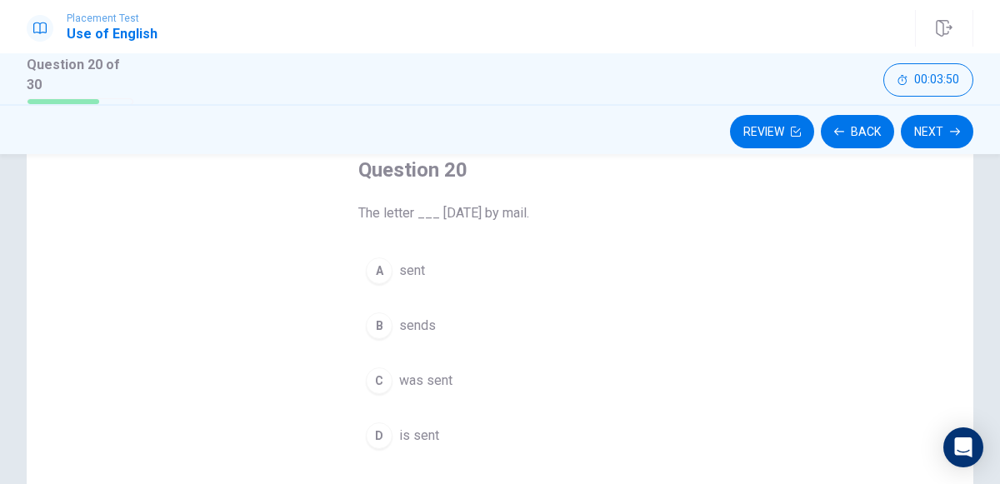
click at [411, 371] on span "was sent" at bounding box center [425, 381] width 53 height 20
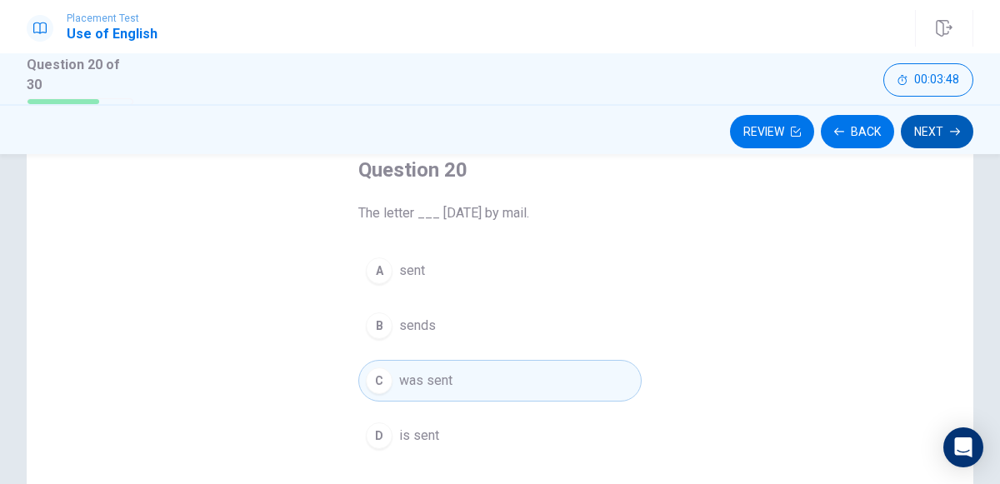
click at [922, 133] on button "Next" at bounding box center [937, 131] width 73 height 33
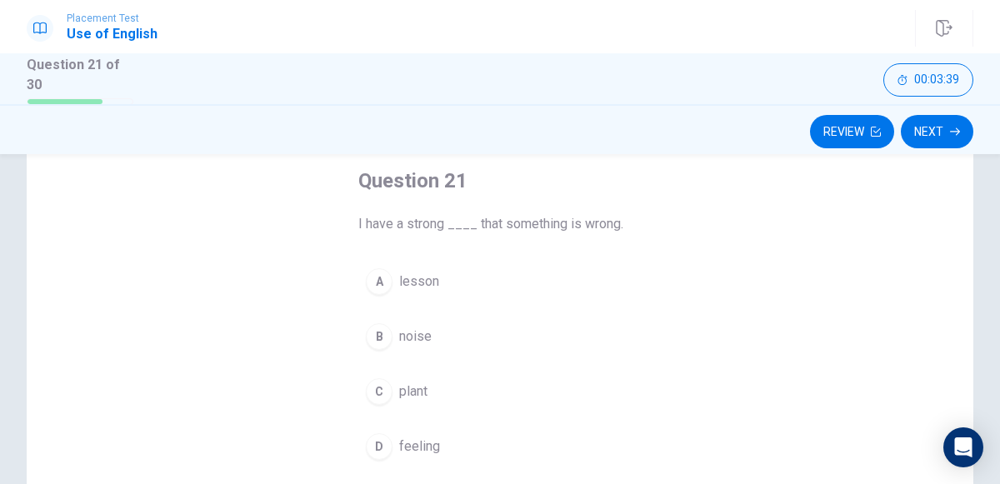
scroll to position [86, 0]
click at [411, 439] on span "feeling" at bounding box center [419, 449] width 41 height 20
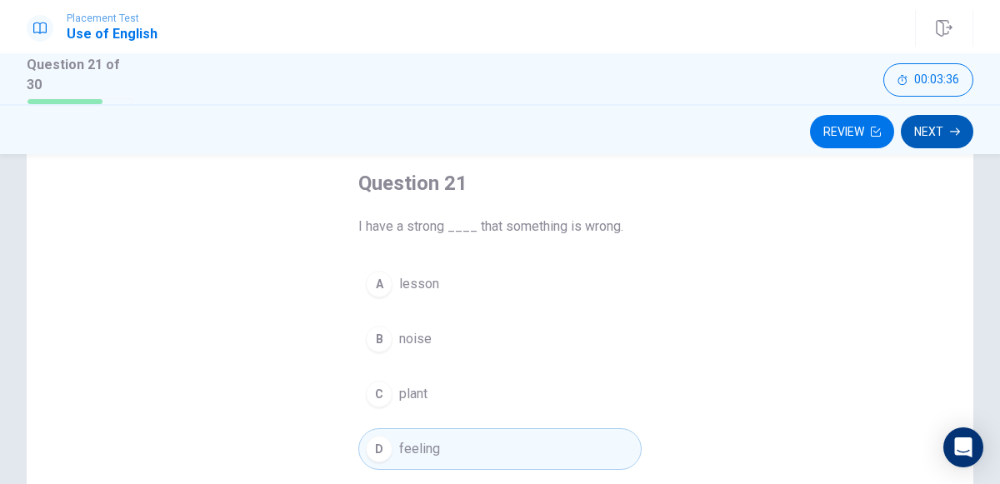
click at [946, 117] on button "Next" at bounding box center [937, 131] width 73 height 33
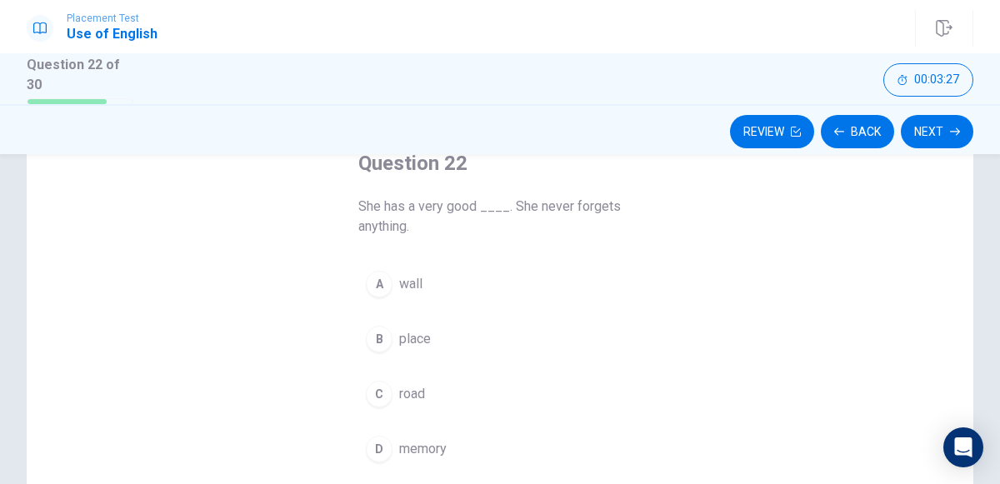
scroll to position [107, 0]
click at [443, 434] on button "D memory" at bounding box center [499, 449] width 283 height 42
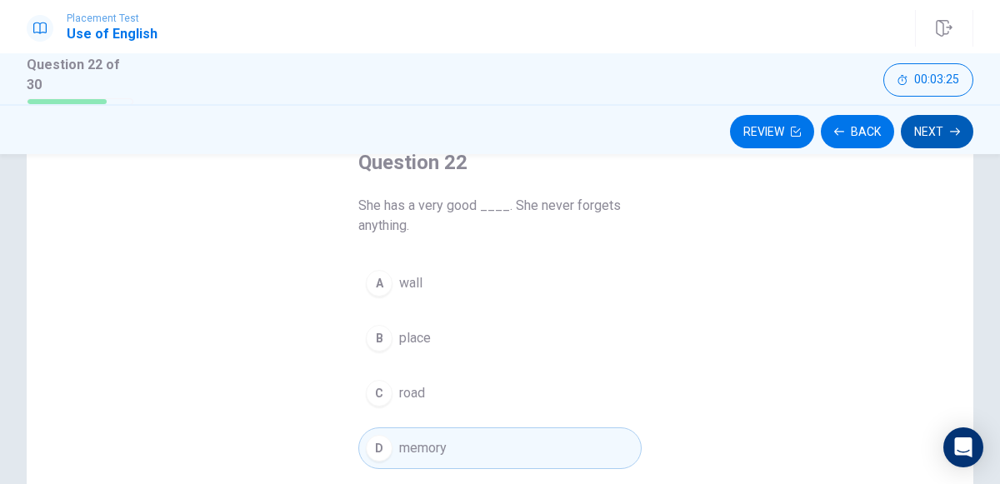
click at [940, 123] on button "Next" at bounding box center [937, 131] width 73 height 33
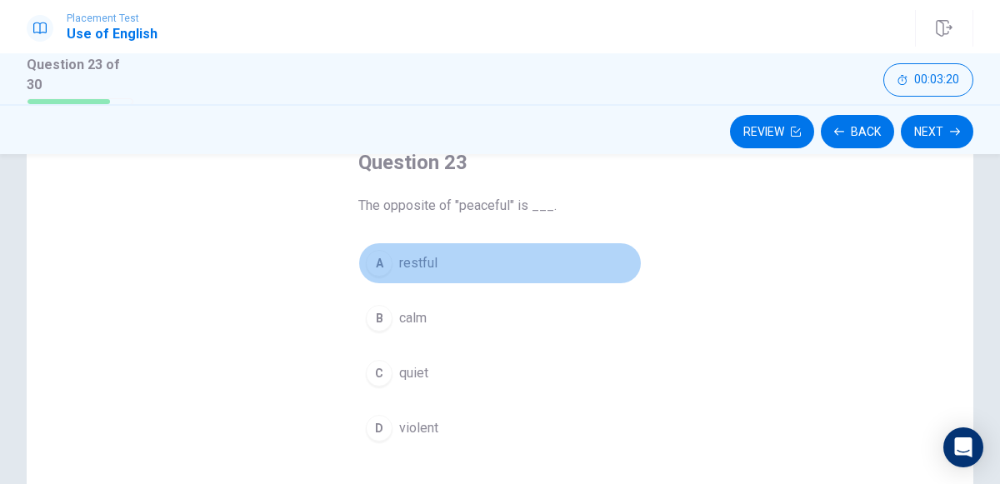
click at [427, 266] on span "restful" at bounding box center [418, 263] width 38 height 20
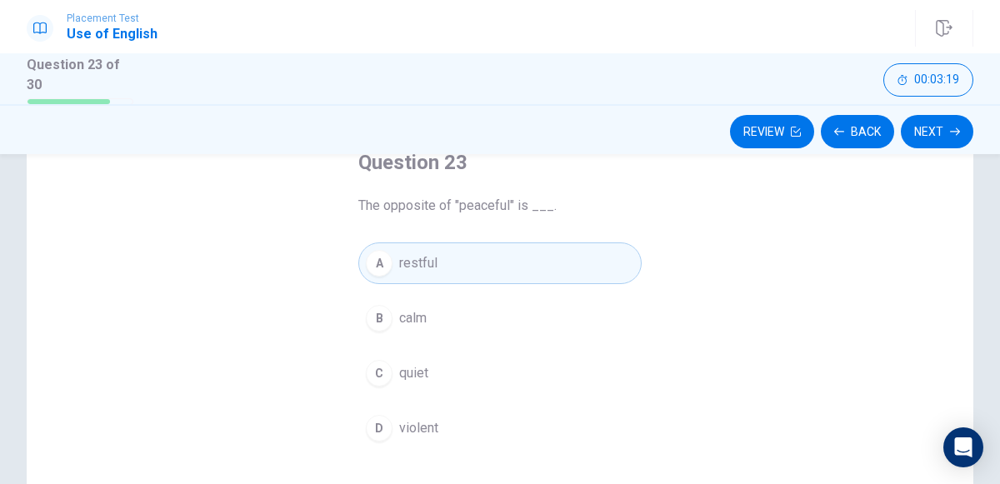
click at [924, 113] on div "Review Back Next" at bounding box center [500, 129] width 1000 height 50
click at [925, 124] on button "Next" at bounding box center [937, 131] width 73 height 33
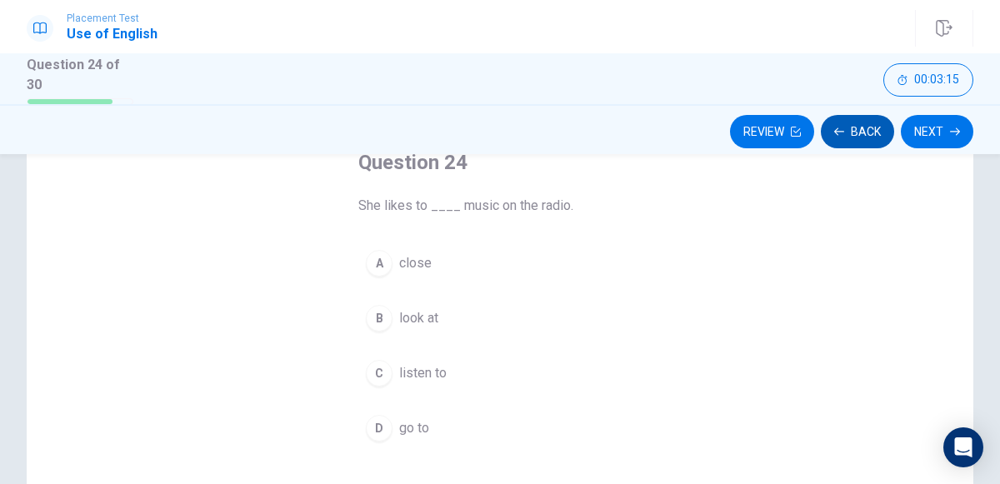
click at [833, 139] on button "Back" at bounding box center [857, 131] width 73 height 33
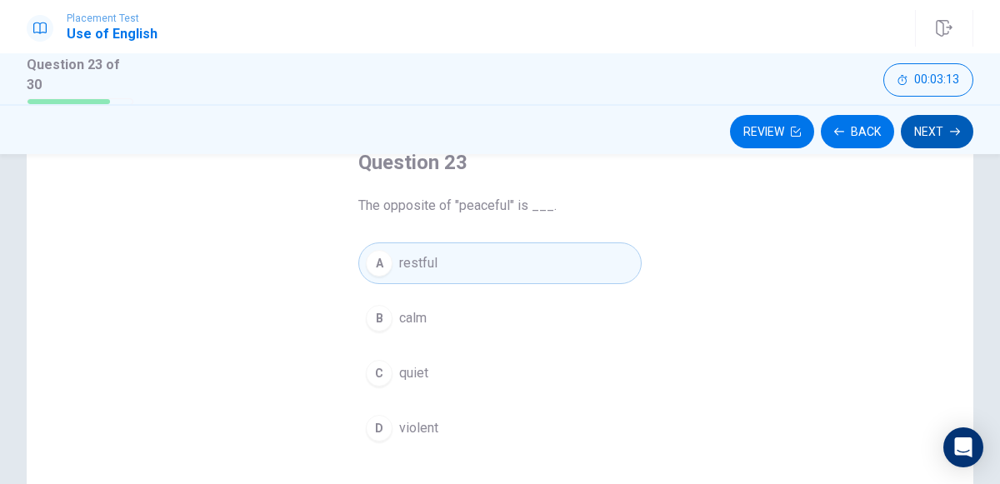
click at [956, 116] on button "Next" at bounding box center [937, 131] width 73 height 33
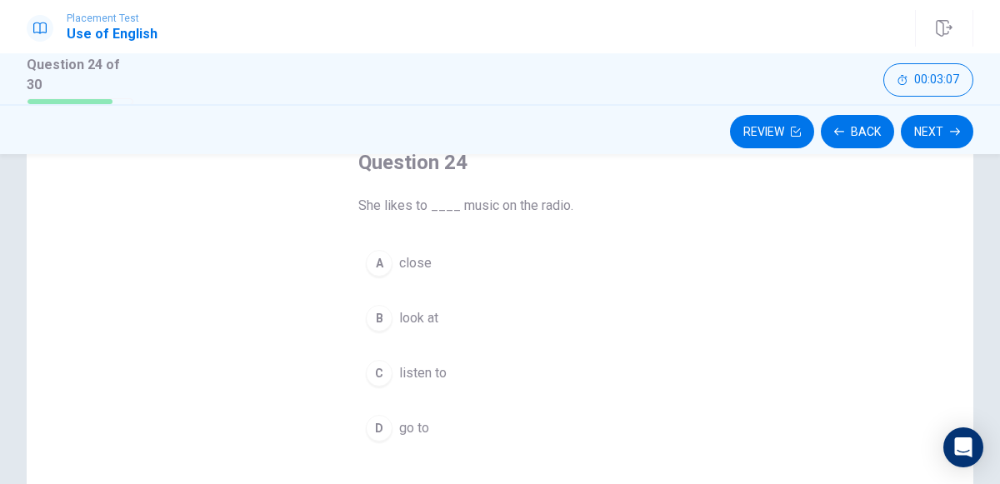
click at [395, 360] on button "C listen to" at bounding box center [499, 374] width 283 height 42
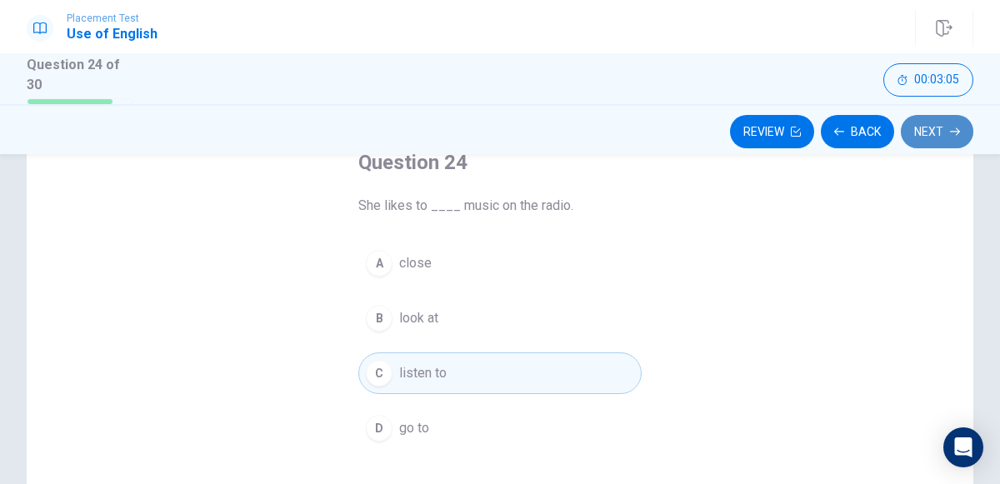
click at [953, 118] on button "Next" at bounding box center [937, 131] width 73 height 33
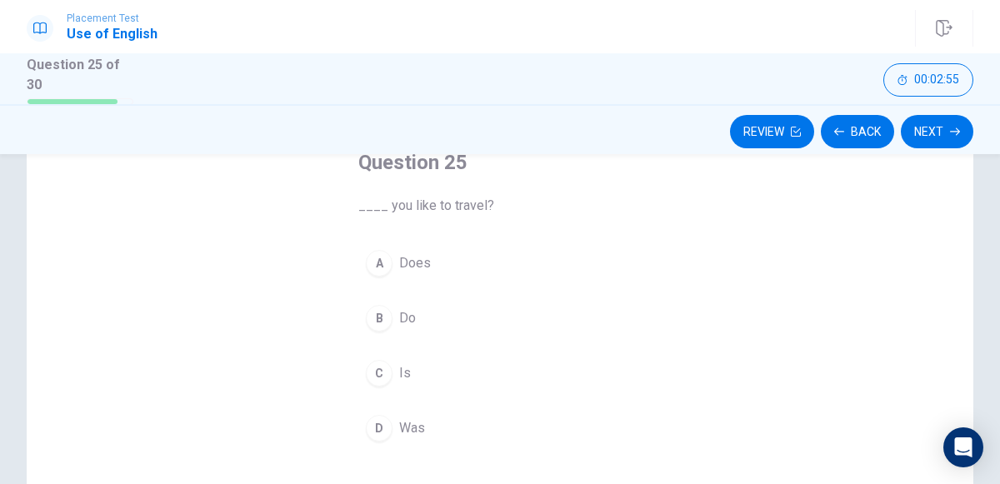
click at [403, 313] on span "Do" at bounding box center [407, 318] width 17 height 20
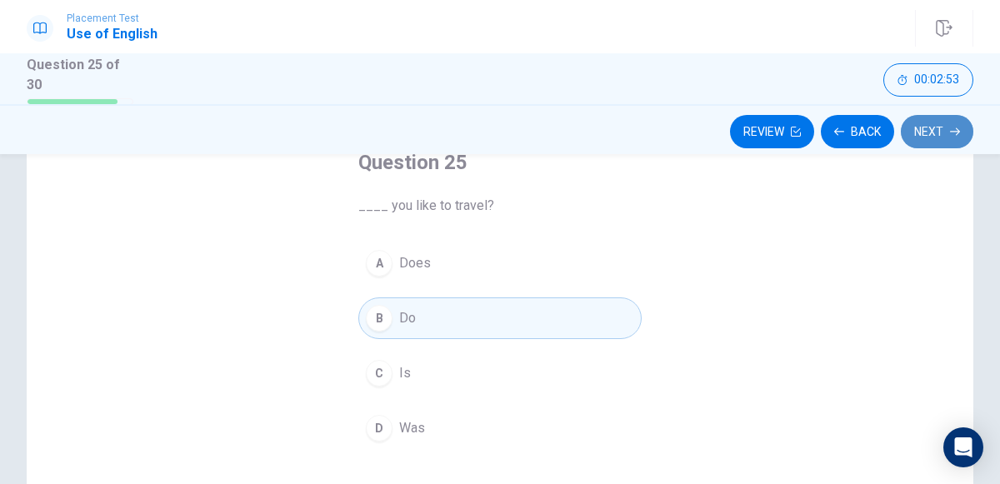
click at [963, 132] on button "Next" at bounding box center [937, 131] width 73 height 33
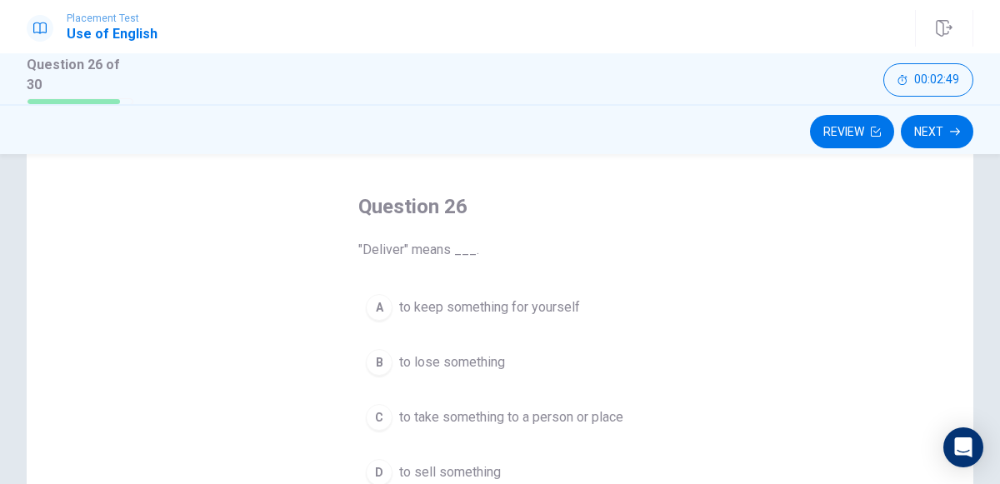
scroll to position [89, 0]
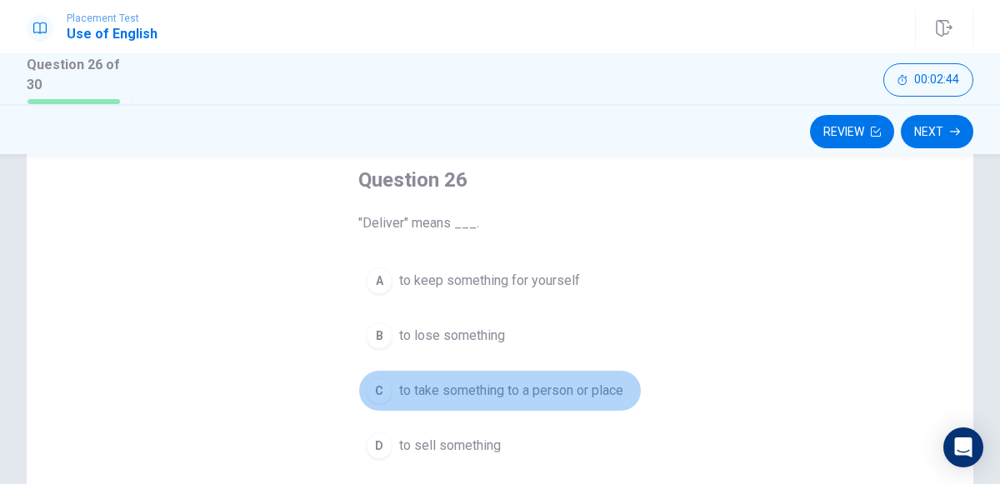
click at [506, 401] on button "C to take something to a person or place" at bounding box center [499, 391] width 283 height 42
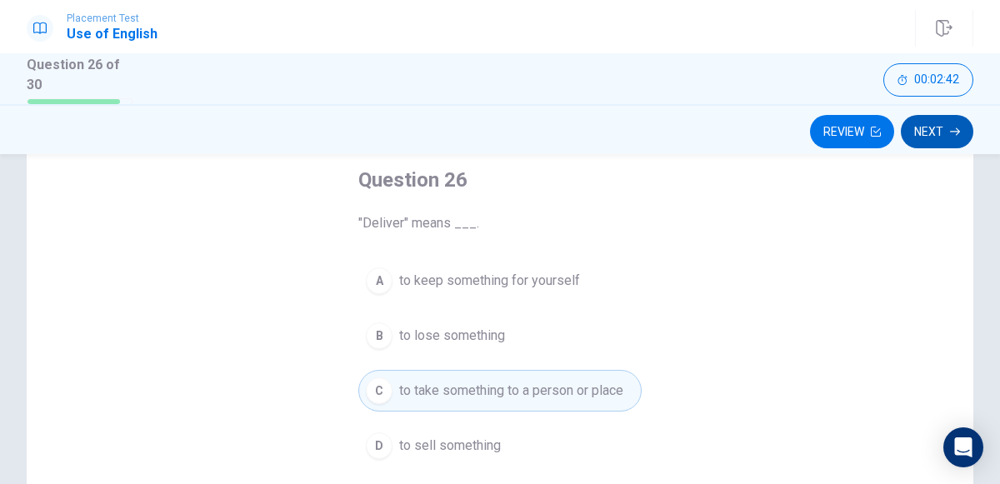
click at [920, 117] on button "Next" at bounding box center [937, 131] width 73 height 33
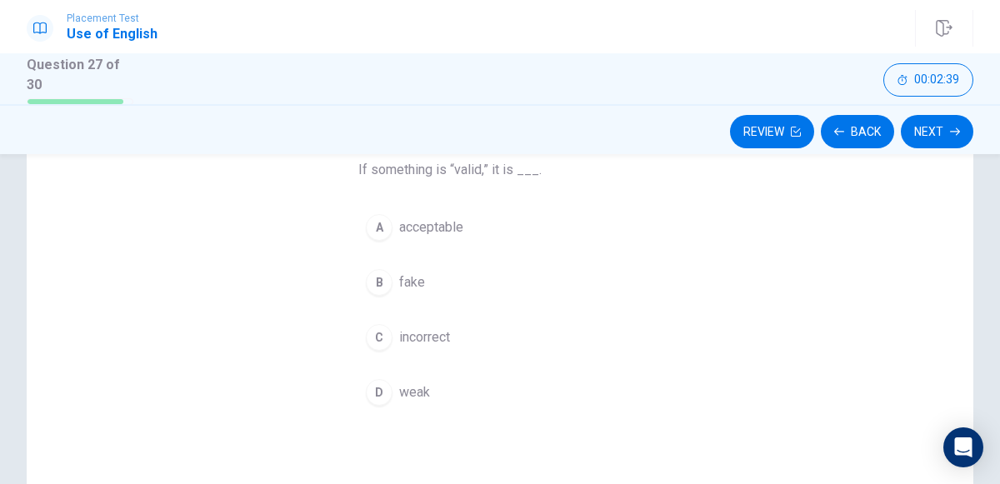
scroll to position [144, 0]
click at [457, 228] on span "acceptable" at bounding box center [431, 226] width 64 height 20
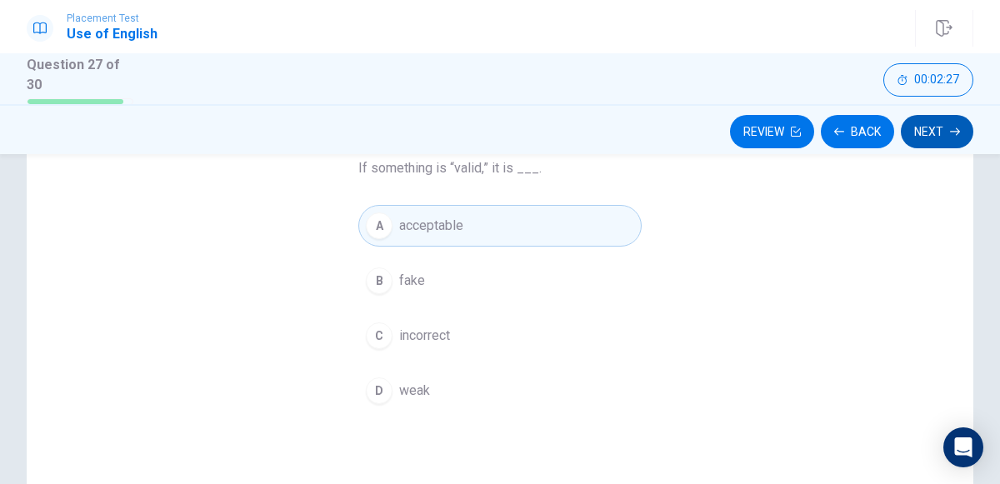
click at [917, 129] on button "Next" at bounding box center [937, 131] width 73 height 33
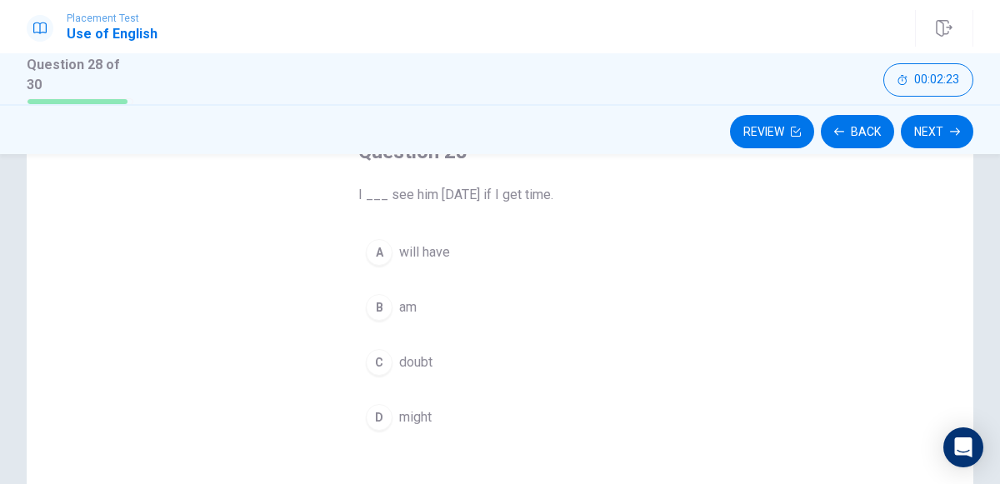
scroll to position [96, 0]
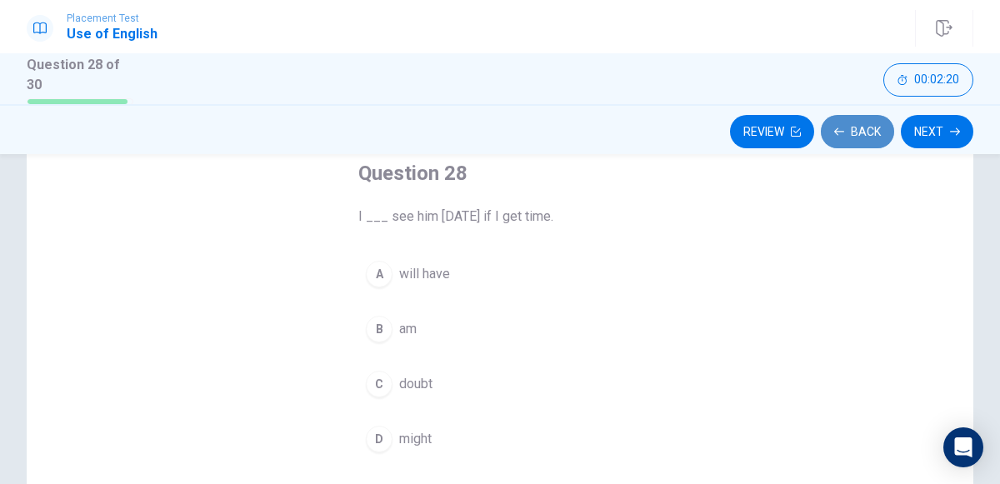
click at [859, 123] on button "Back" at bounding box center [857, 131] width 73 height 33
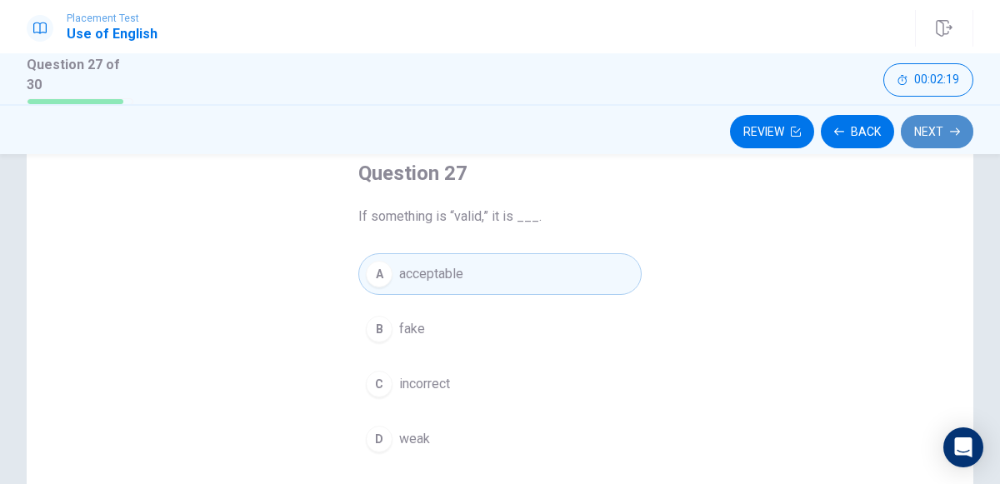
click at [954, 128] on icon "button" at bounding box center [955, 132] width 10 height 10
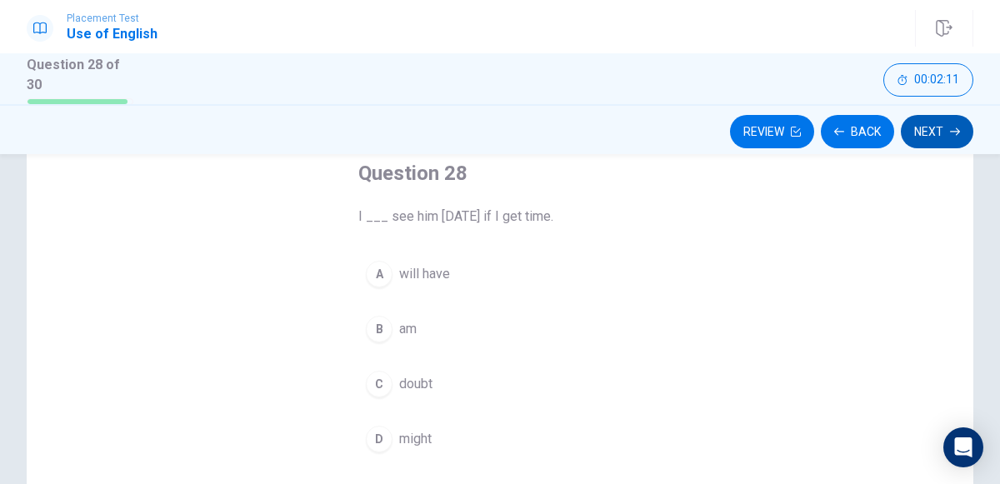
click at [954, 128] on icon "button" at bounding box center [955, 132] width 10 height 10
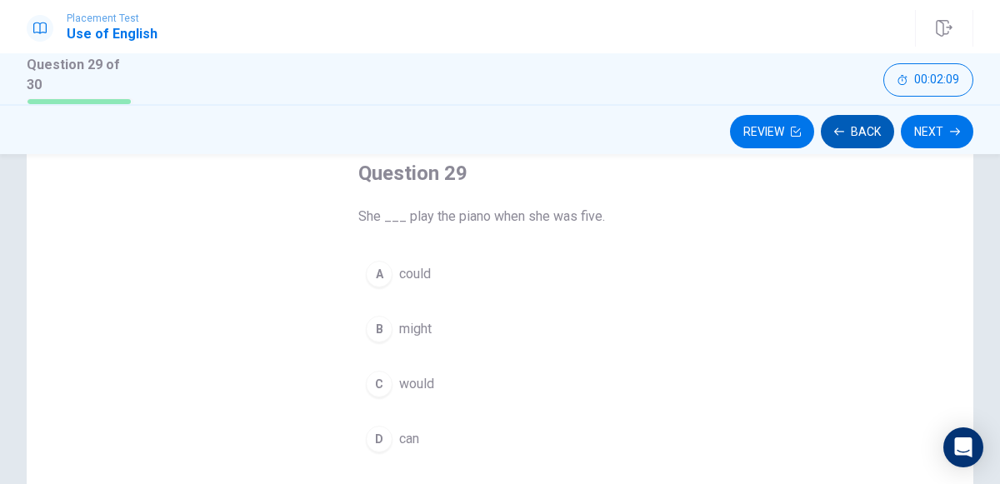
click at [841, 133] on icon "button" at bounding box center [839, 132] width 10 height 10
click at [407, 423] on button "D might" at bounding box center [499, 439] width 283 height 42
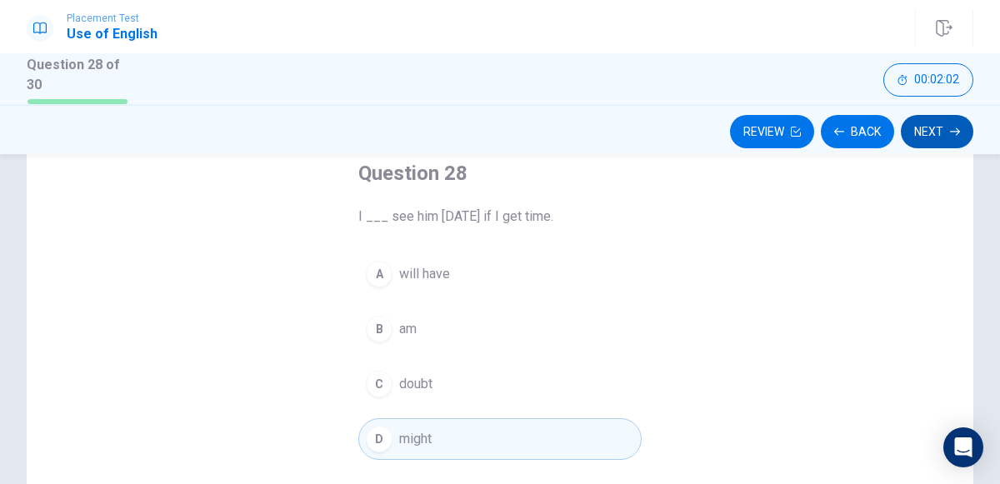
click at [931, 139] on button "Next" at bounding box center [937, 131] width 73 height 33
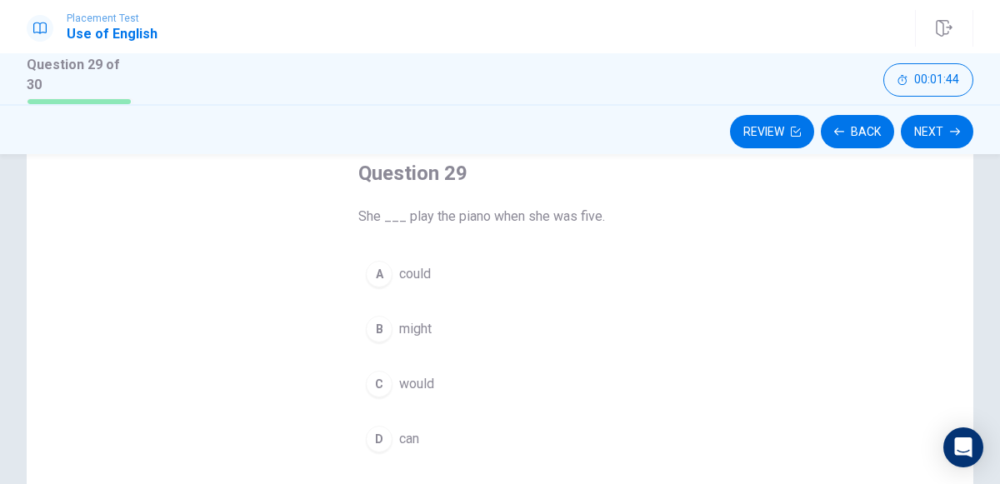
click at [408, 264] on span "could" at bounding box center [415, 274] width 32 height 20
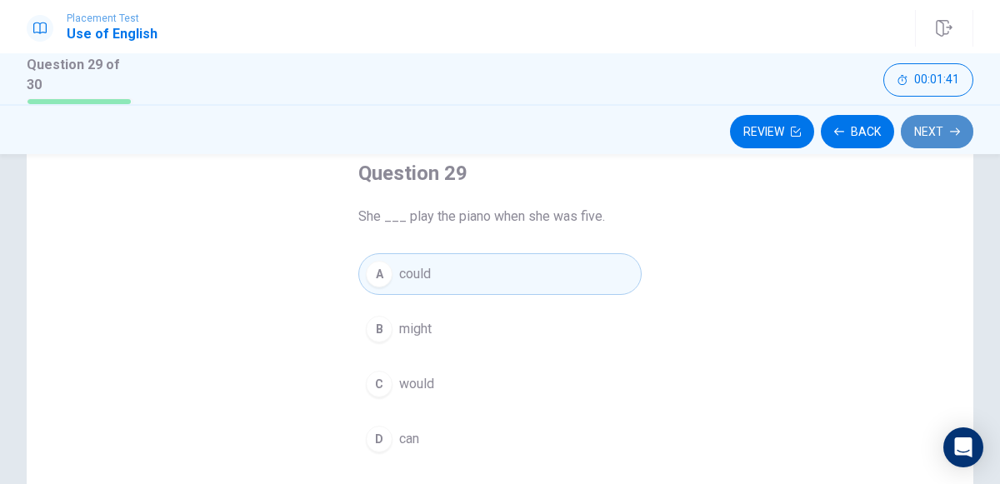
click at [921, 127] on button "Next" at bounding box center [937, 131] width 73 height 33
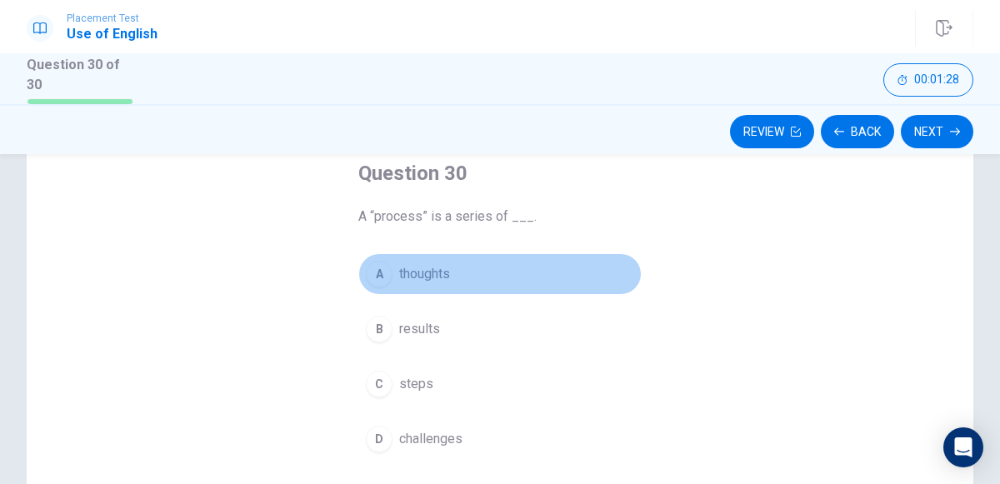
click at [423, 270] on span "thoughts" at bounding box center [424, 274] width 51 height 20
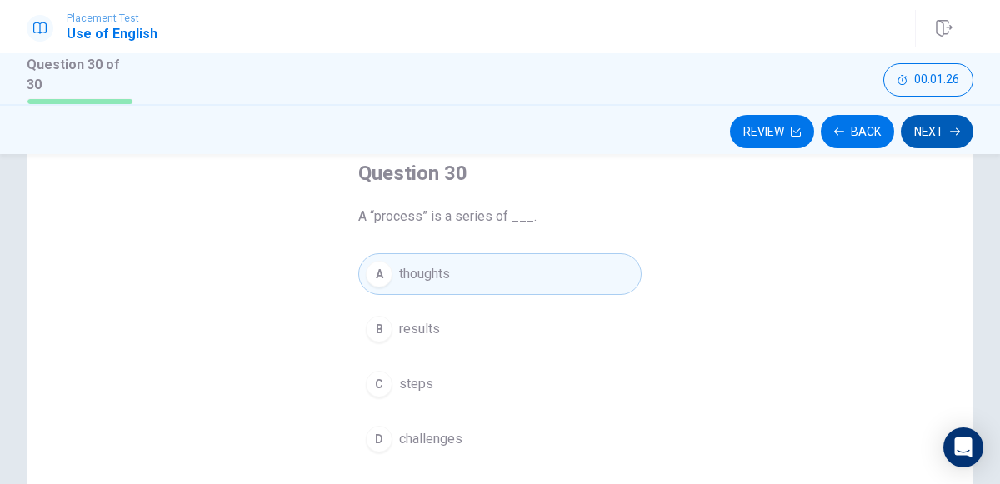
click at [914, 131] on button "Next" at bounding box center [937, 131] width 73 height 33
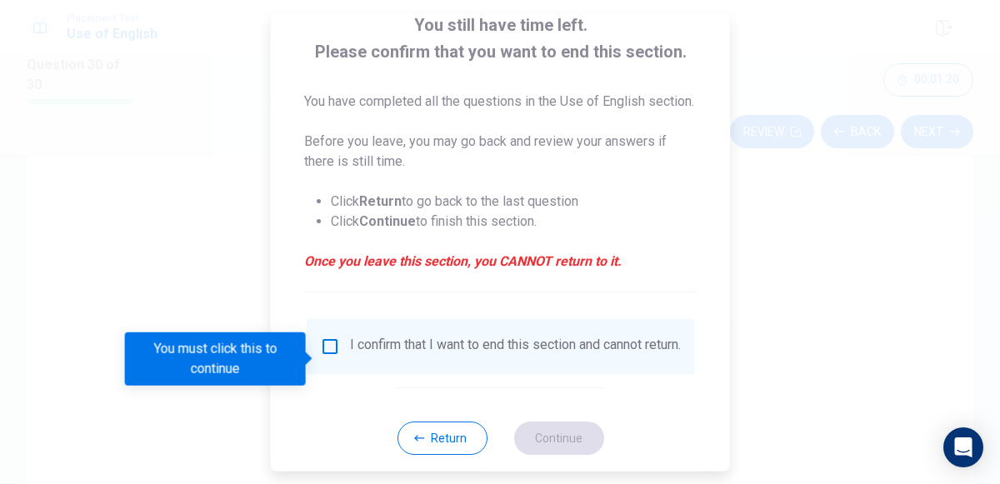
scroll to position [156, 0]
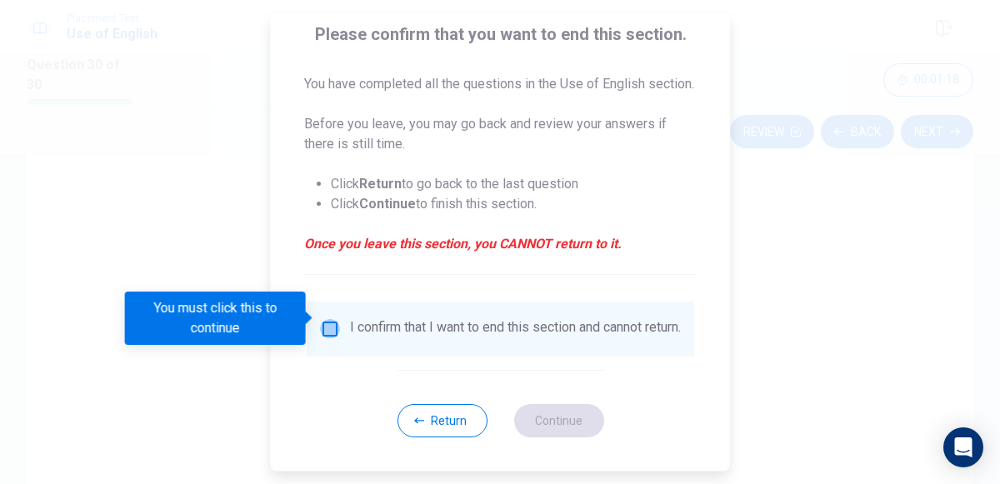
click at [329, 319] on input "You must click this to continue" at bounding box center [330, 329] width 20 height 20
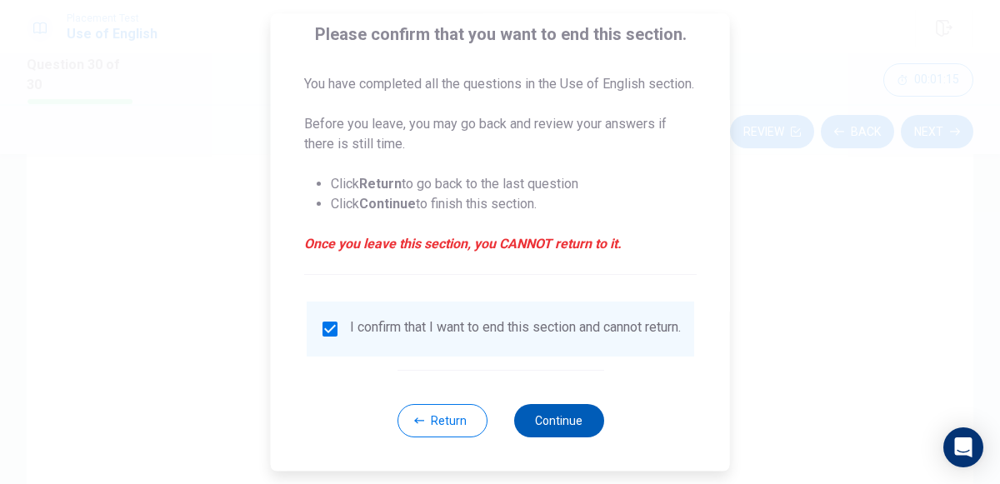
click at [540, 414] on button "Continue" at bounding box center [558, 420] width 90 height 33
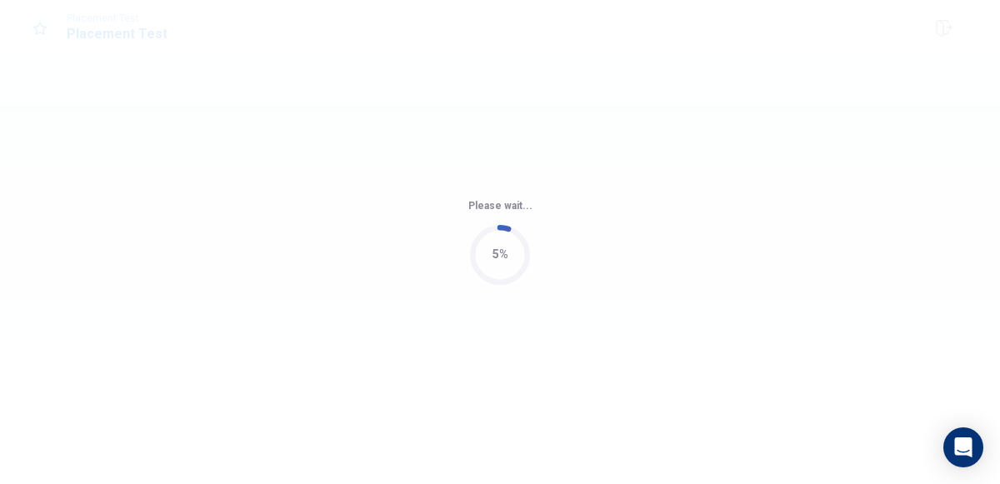
scroll to position [0, 0]
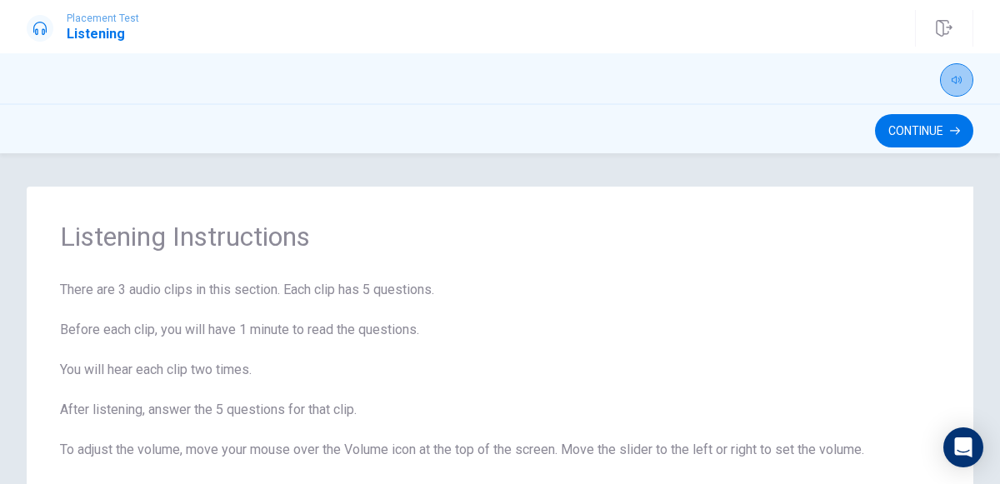
click at [953, 89] on button "button" at bounding box center [956, 79] width 33 height 33
type input "0.5"
drag, startPoint x: 957, startPoint y: 101, endPoint x: 934, endPoint y: 101, distance: 22.5
click at [934, 101] on span at bounding box center [936, 103] width 10 height 10
click at [864, 146] on div "Continue" at bounding box center [500, 131] width 947 height 32
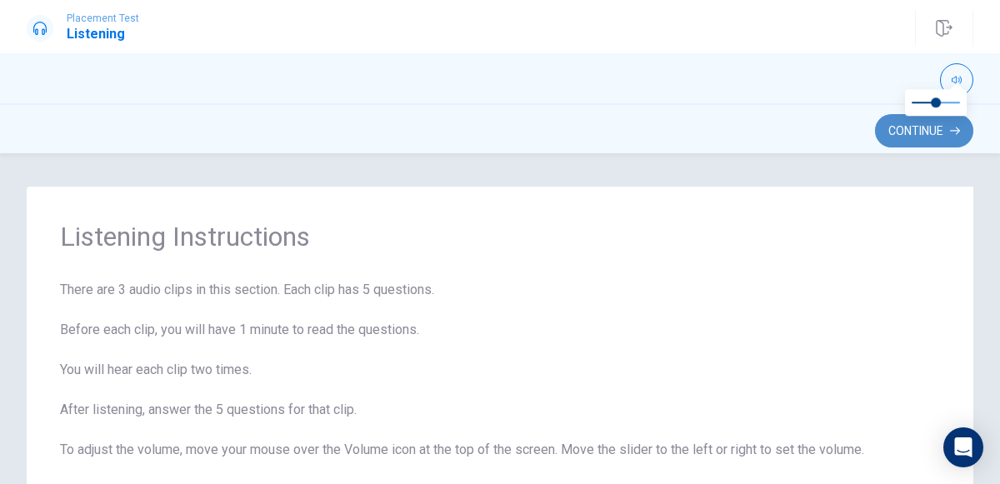
click at [894, 132] on button "Continue" at bounding box center [924, 130] width 98 height 33
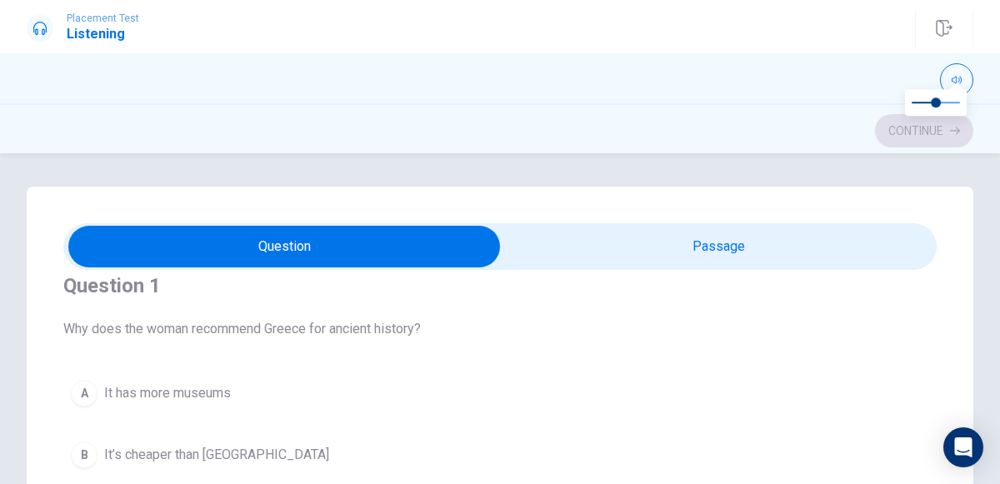
scroll to position [28, 0]
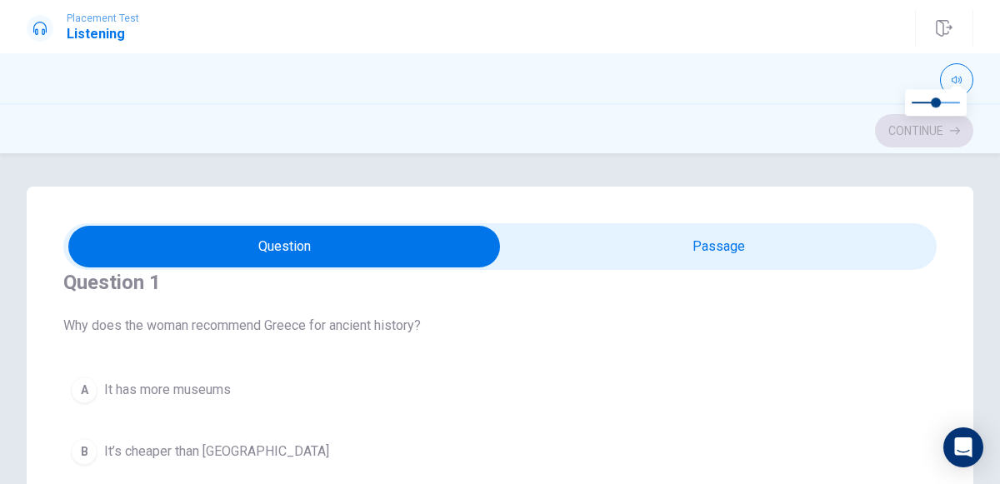
type input "3"
click at [698, 253] on input "checkbox" at bounding box center [284, 247] width 1310 height 42
checkbox input "true"
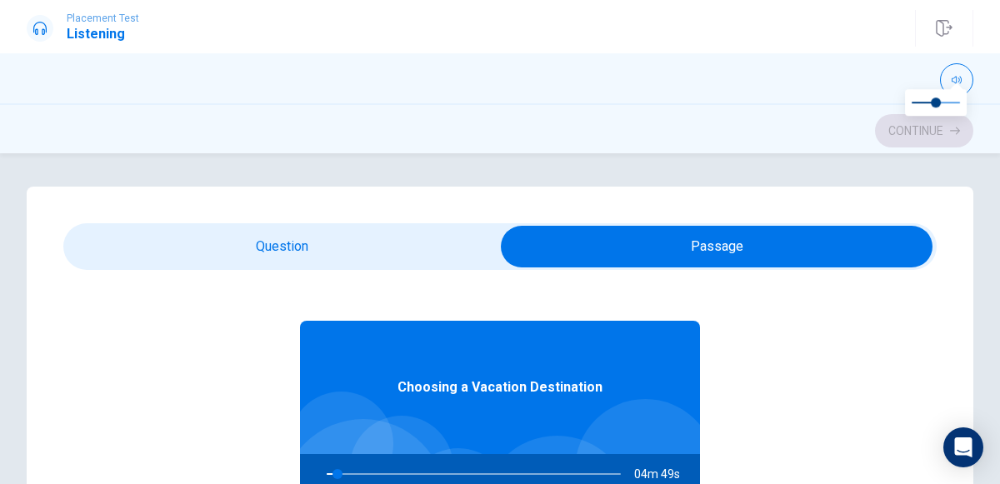
type input "4"
click at [449, 244] on input "checkbox" at bounding box center [717, 247] width 1310 height 42
checkbox input "false"
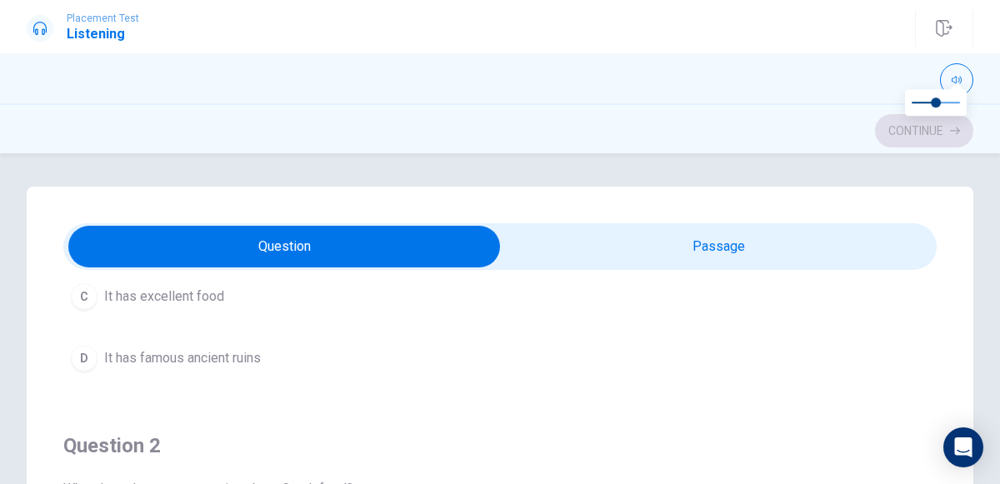
scroll to position [246, 0]
click at [192, 358] on span "It has famous ancient ruins" at bounding box center [182, 357] width 157 height 20
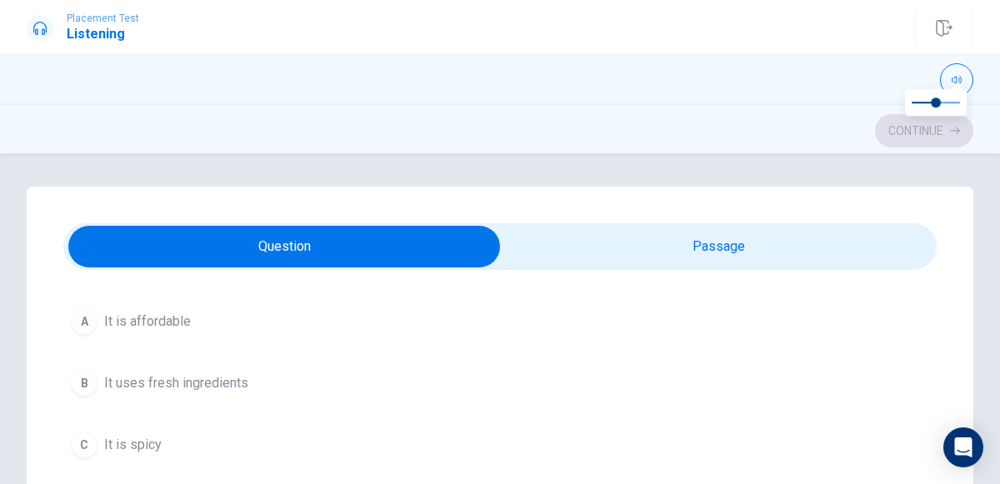
scroll to position [475, 0]
click at [228, 383] on span "It uses fresh ingredients" at bounding box center [176, 384] width 144 height 20
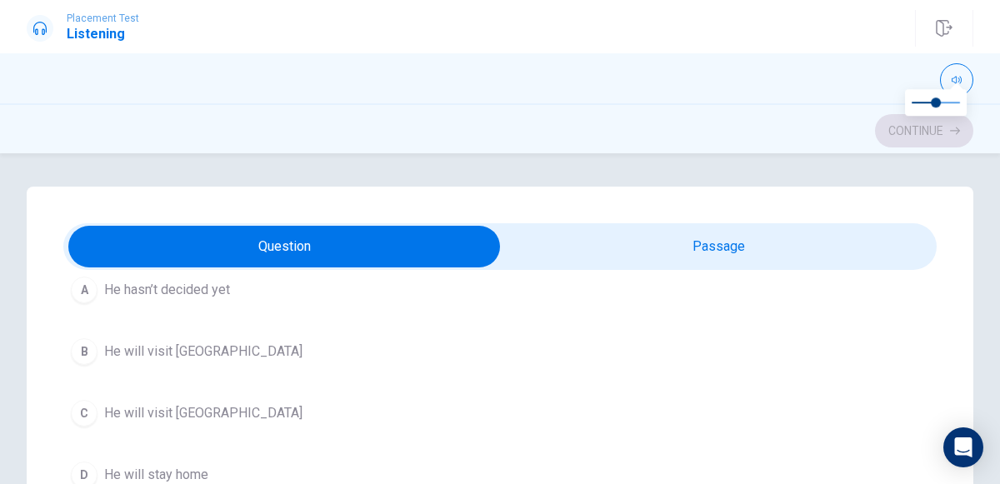
scroll to position [836, 0]
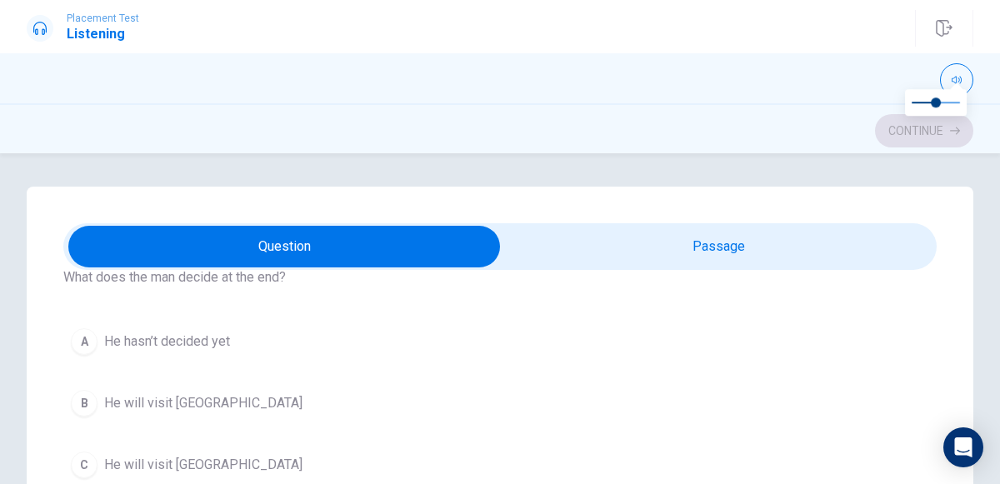
click at [207, 455] on span "He will visit [GEOGRAPHIC_DATA]" at bounding box center [203, 465] width 198 height 20
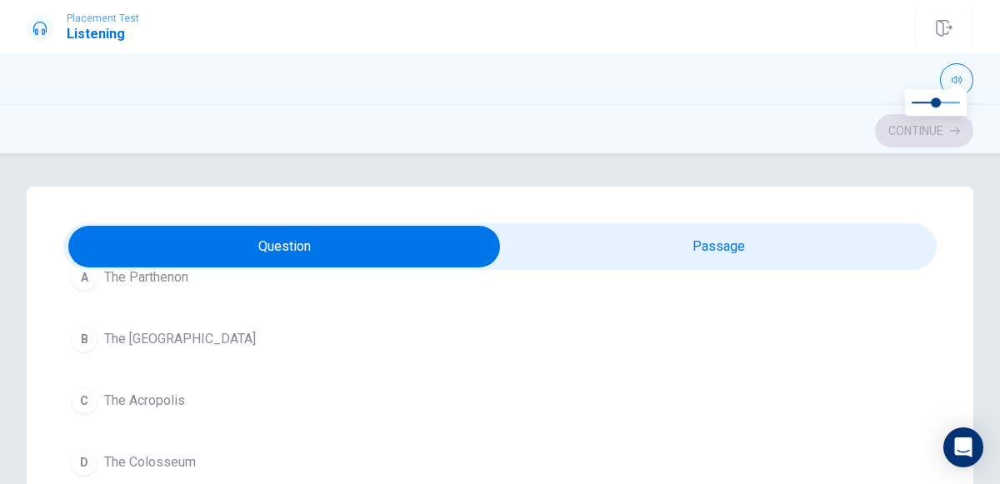
scroll to position [1280, 0]
click at [183, 453] on span "The Colosseum" at bounding box center [150, 463] width 92 height 20
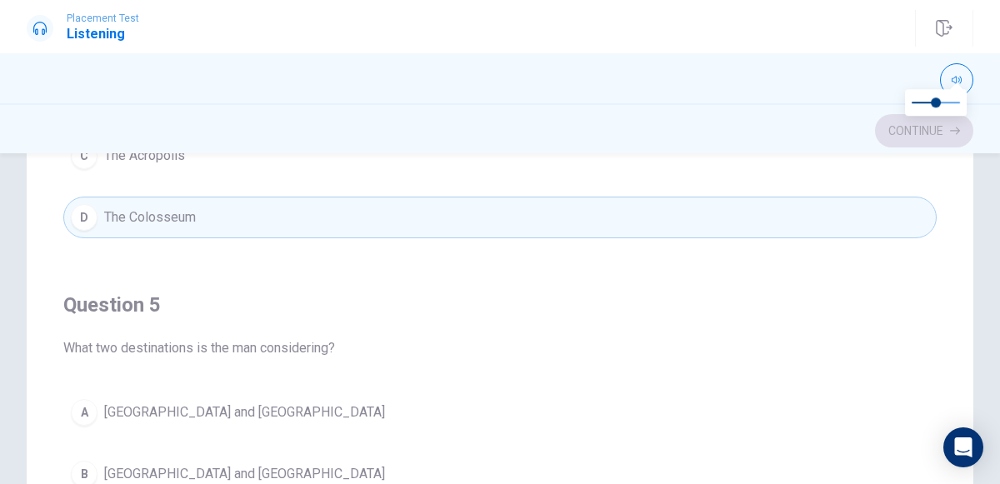
scroll to position [1337, 0]
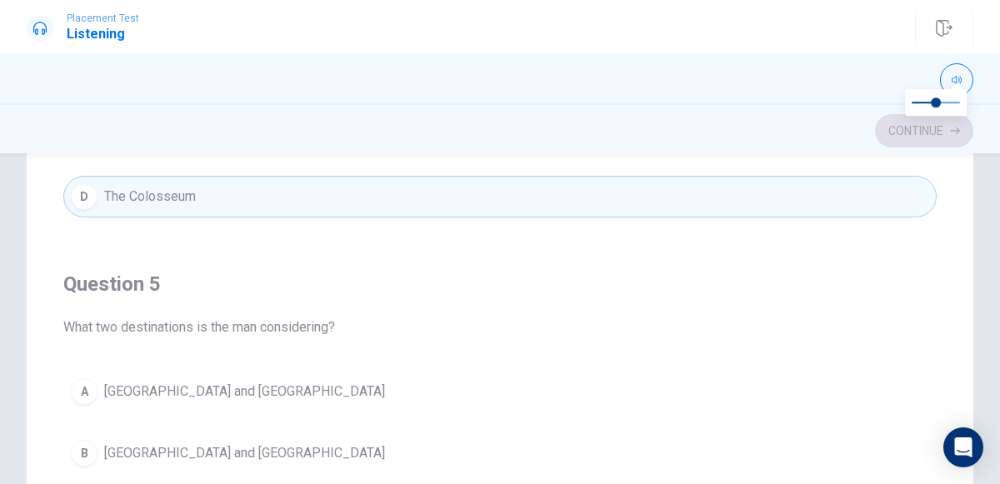
click at [114, 448] on span "[GEOGRAPHIC_DATA] and [GEOGRAPHIC_DATA]" at bounding box center [244, 453] width 281 height 20
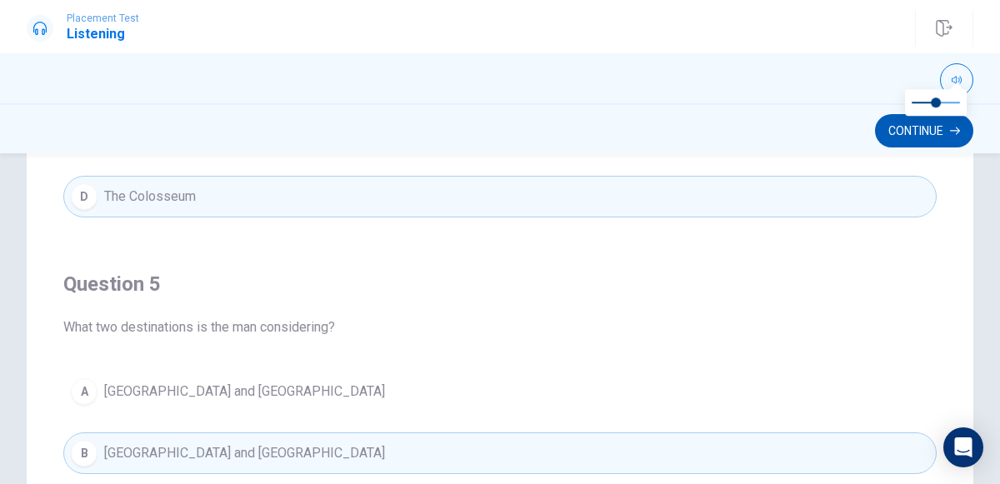
click at [961, 144] on button "Continue" at bounding box center [924, 130] width 98 height 33
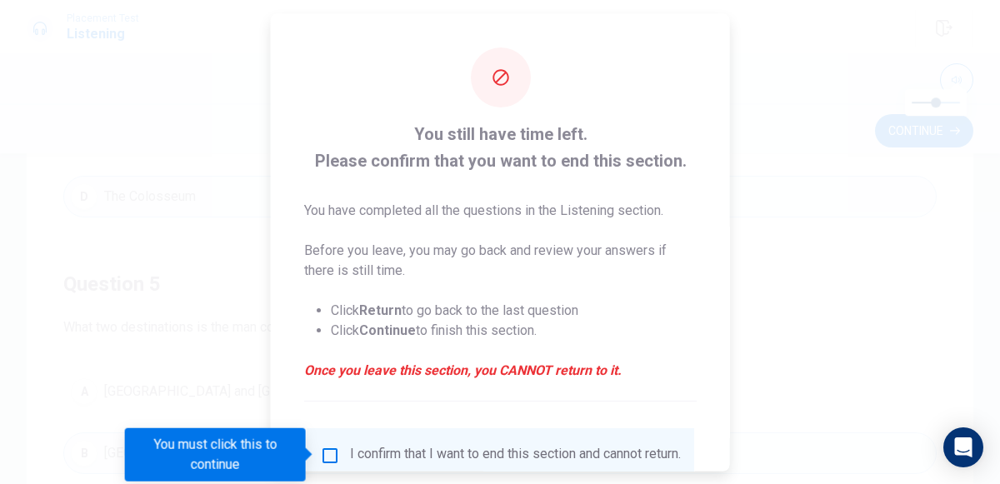
click at [951, 340] on div at bounding box center [500, 242] width 1000 height 484
click at [886, 338] on div at bounding box center [500, 242] width 1000 height 484
click at [906, 315] on div at bounding box center [500, 242] width 1000 height 484
click at [377, 309] on strong "Return" at bounding box center [380, 310] width 43 height 16
click at [499, 88] on div at bounding box center [500, 77] width 60 height 60
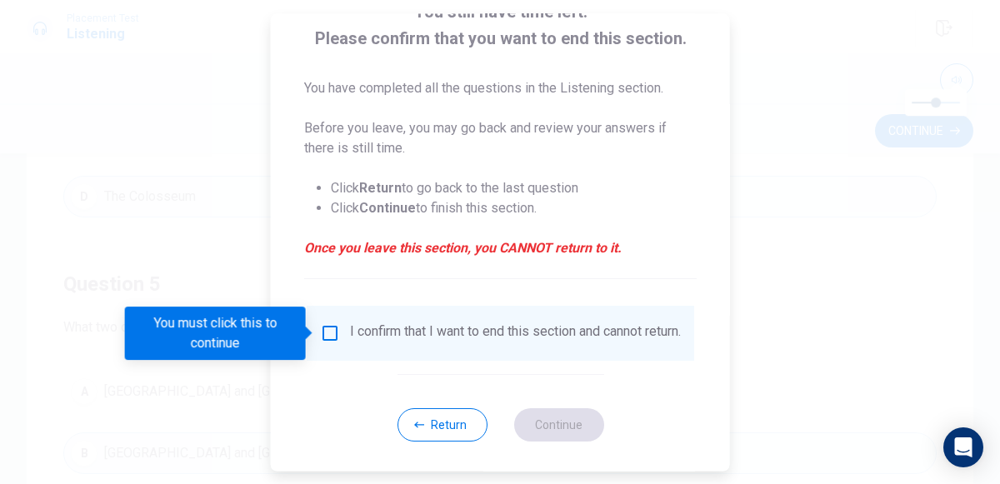
scroll to position [136, 0]
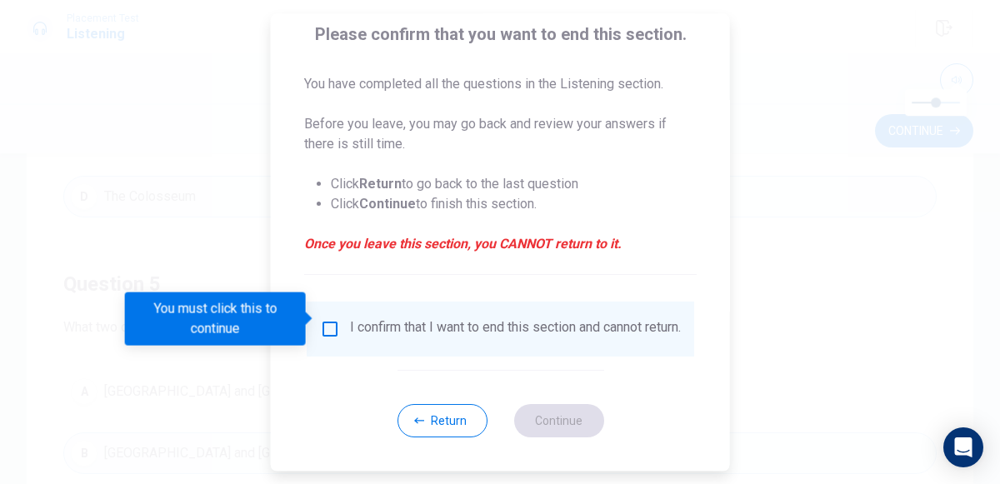
click at [428, 398] on div "Return Continue" at bounding box center [500, 420] width 207 height 101
click at [427, 408] on button "Return" at bounding box center [442, 420] width 90 height 33
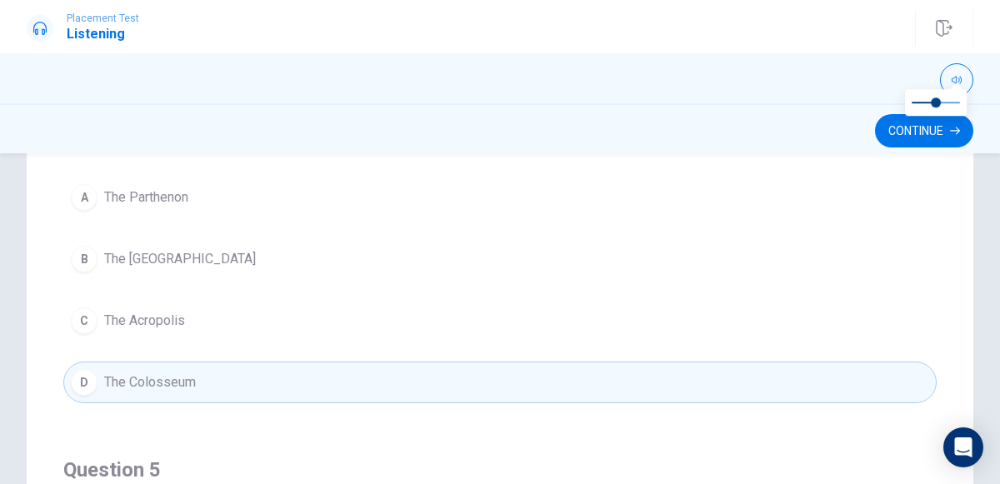
scroll to position [1146, 0]
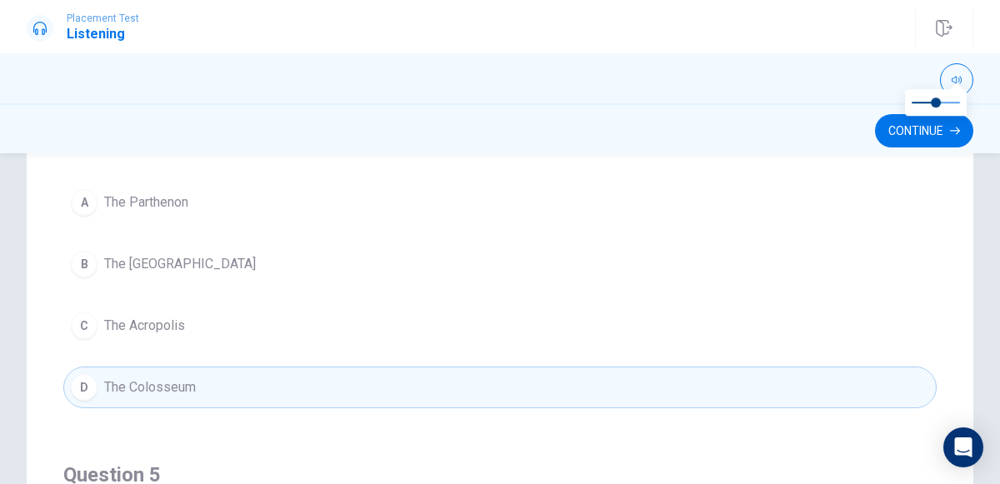
click at [176, 195] on span "The Parthenon" at bounding box center [146, 203] width 84 height 20
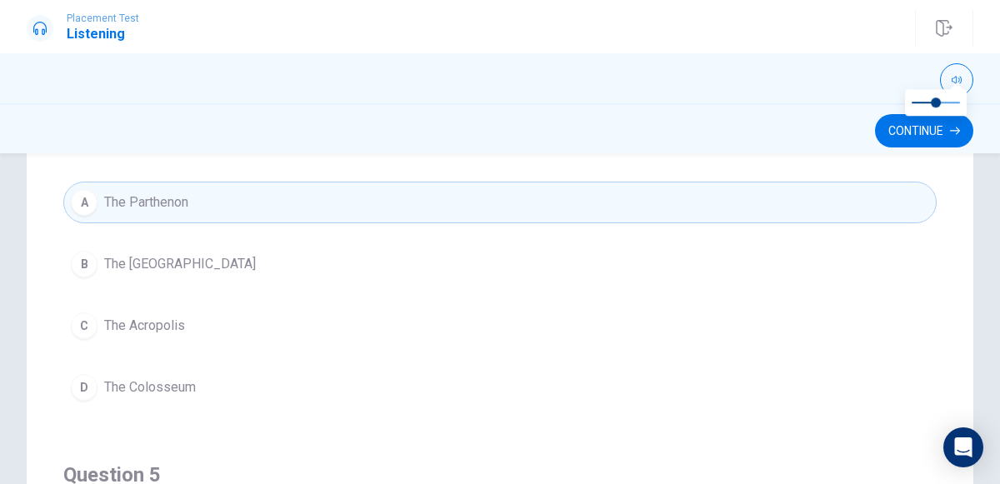
click at [248, 373] on button "D The Colosseum" at bounding box center [500, 388] width 874 height 42
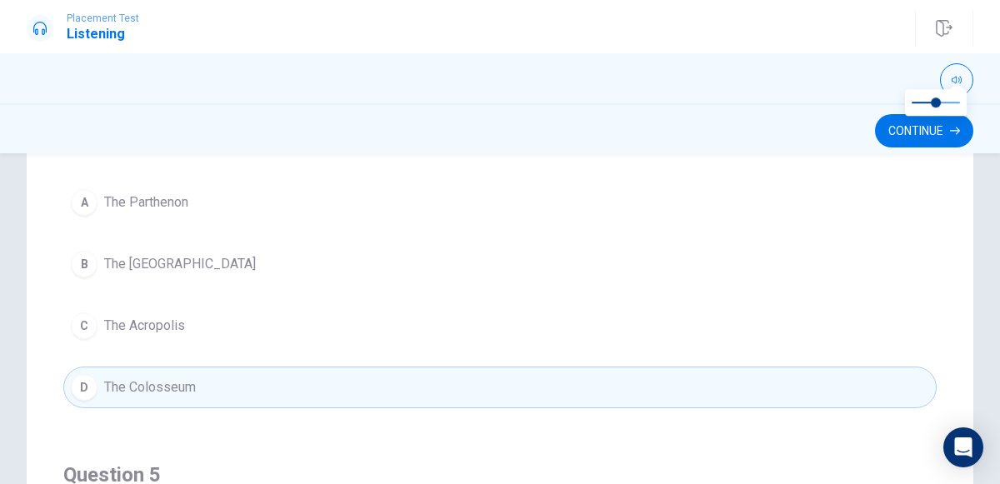
click at [899, 121] on div at bounding box center [936, 110] width 75 height 27
click at [900, 133] on button "Continue" at bounding box center [924, 130] width 98 height 33
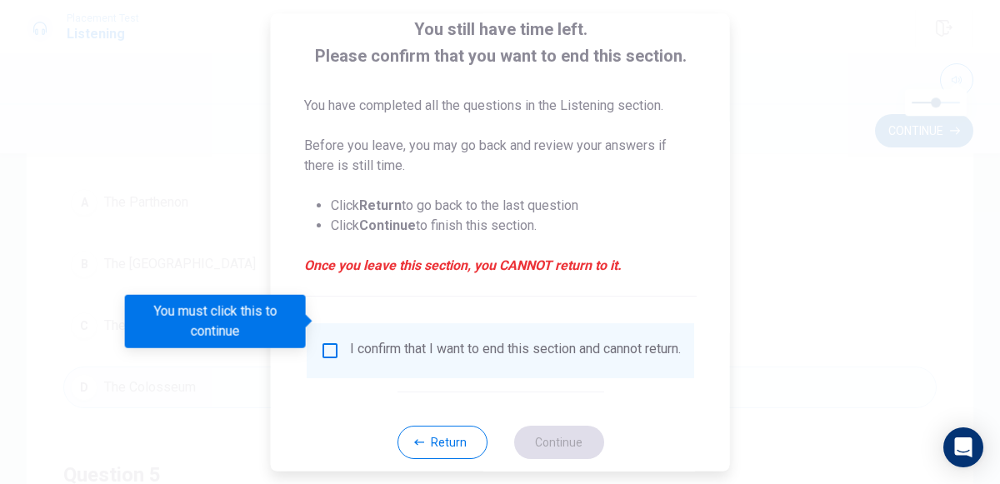
scroll to position [136, 0]
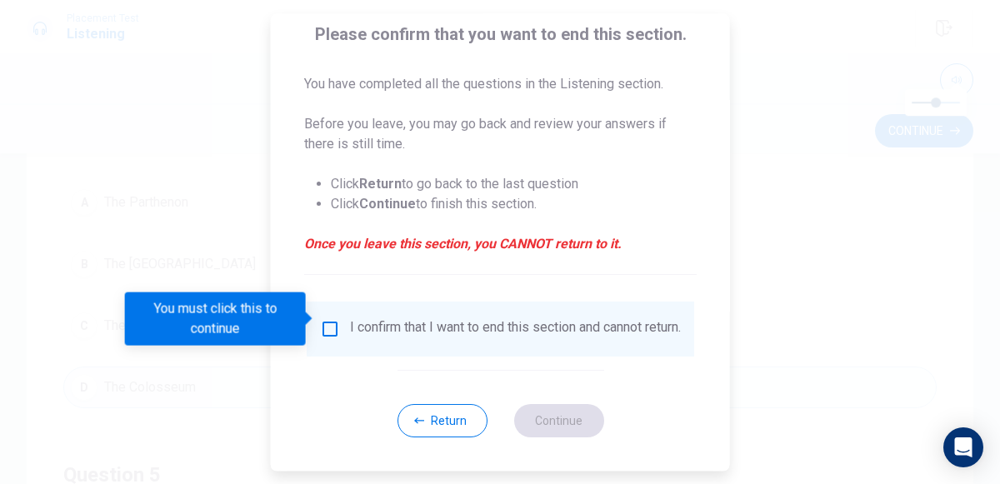
click at [332, 319] on input "You must click this to continue" at bounding box center [330, 329] width 20 height 20
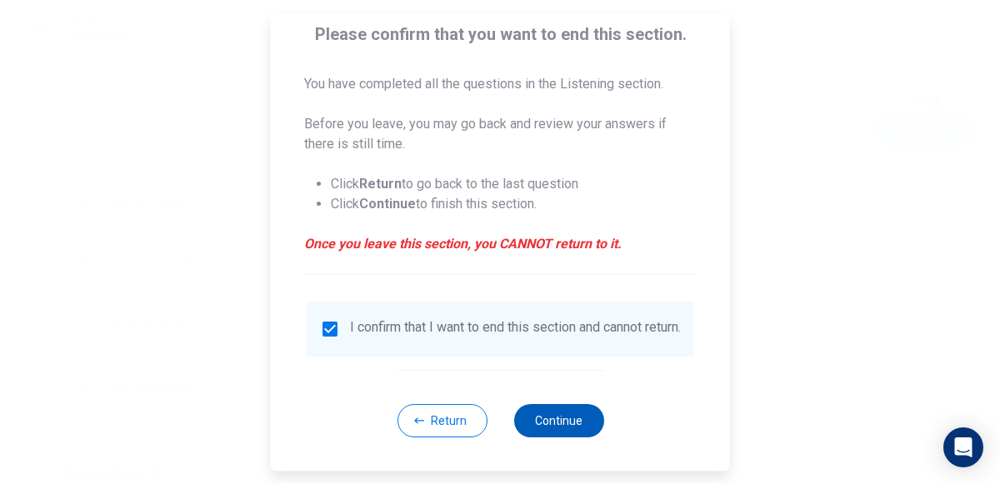
click at [573, 418] on button "Continue" at bounding box center [558, 420] width 90 height 33
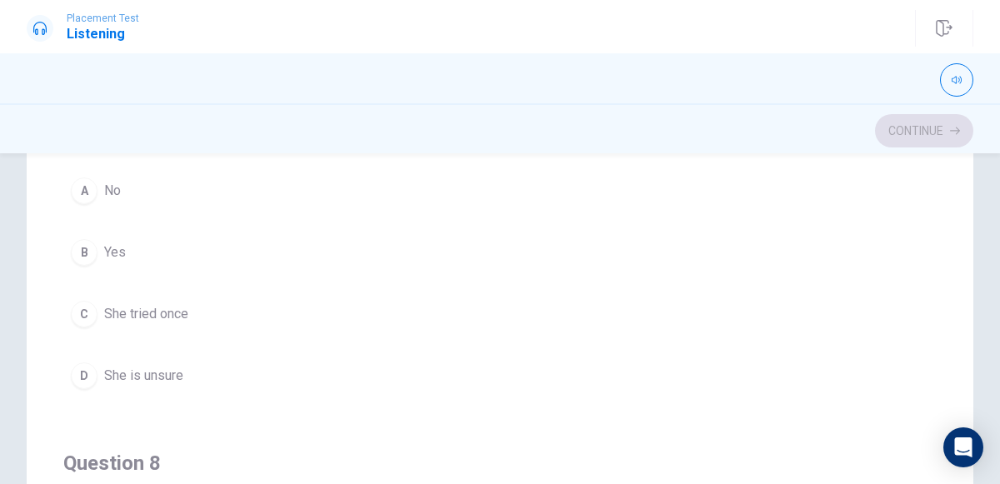
scroll to position [378, 0]
click at [90, 193] on div "A" at bounding box center [84, 190] width 27 height 27
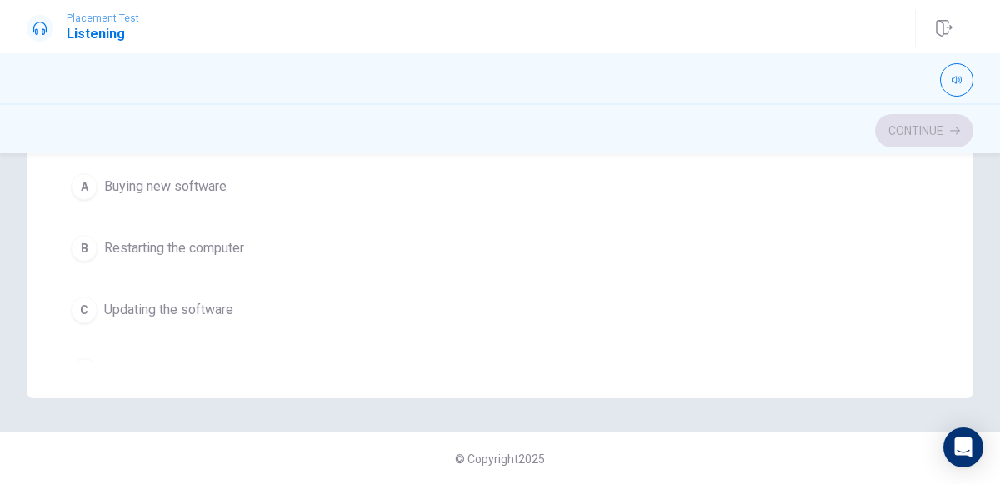
scroll to position [539, 0]
click at [92, 239] on div "B" at bounding box center [84, 242] width 27 height 27
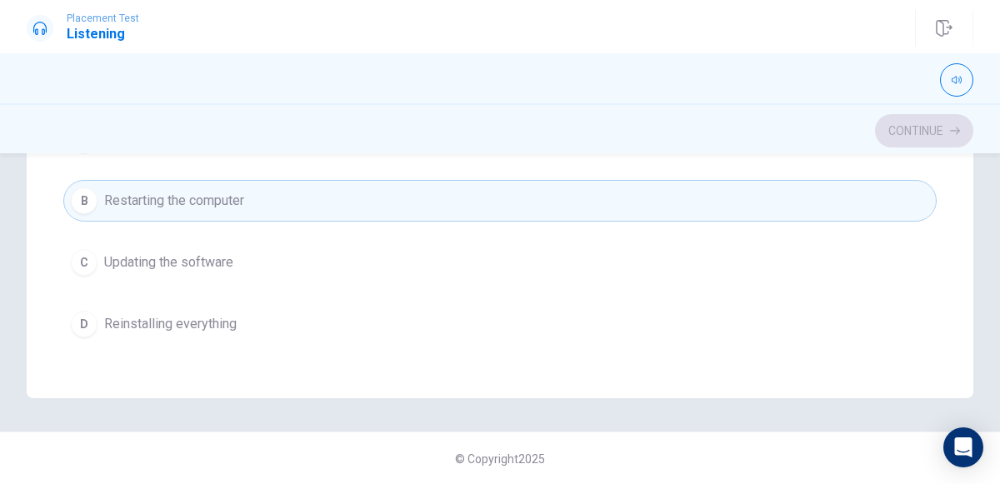
scroll to position [581, 0]
click at [91, 319] on div "D" at bounding box center [84, 323] width 27 height 27
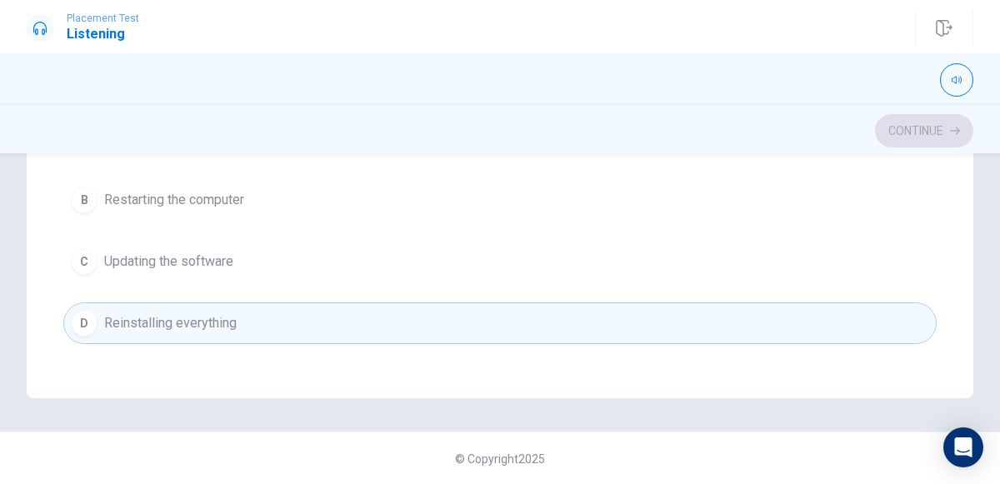
click at [90, 197] on div "B" at bounding box center [84, 200] width 27 height 27
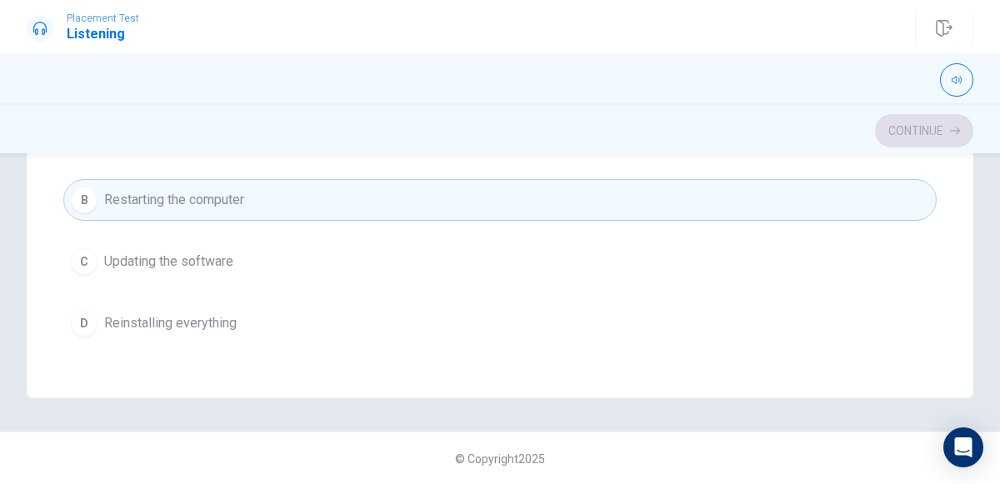
click at [109, 258] on span "Updating the software" at bounding box center [168, 262] width 129 height 20
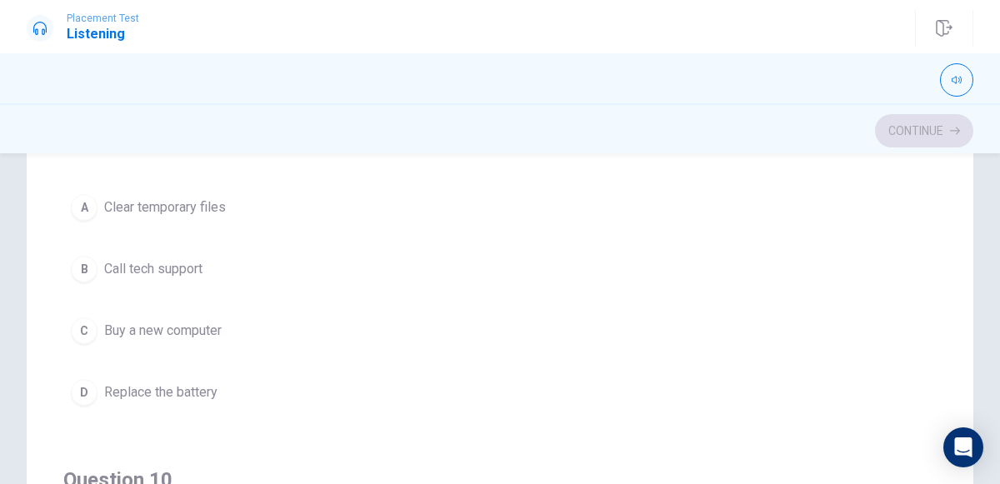
scroll to position [305, 0]
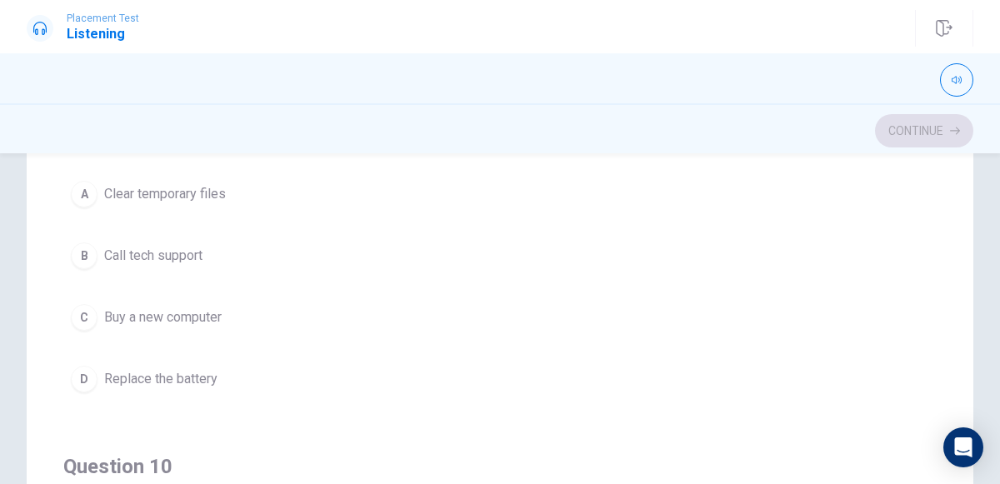
click at [122, 190] on span "Clear temporary files" at bounding box center [165, 194] width 122 height 20
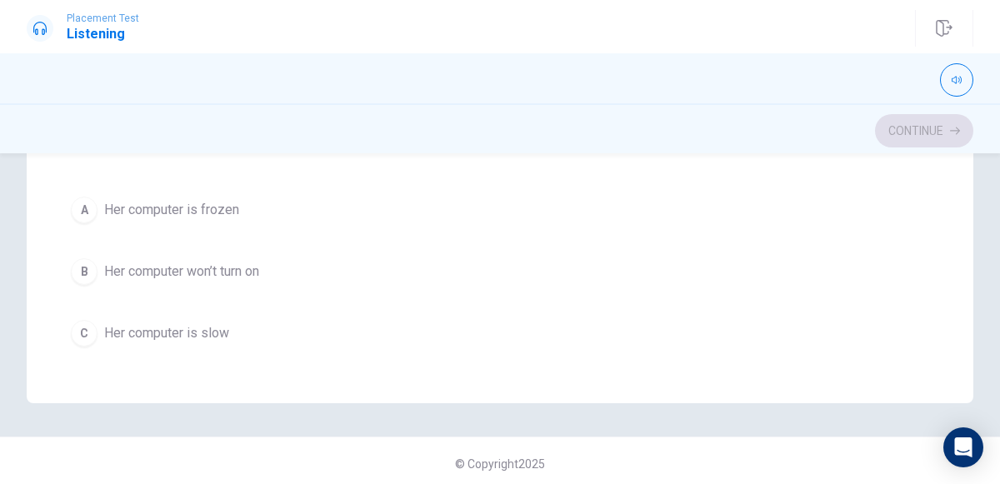
scroll to position [1278, 0]
click at [83, 317] on div "C" at bounding box center [84, 330] width 27 height 27
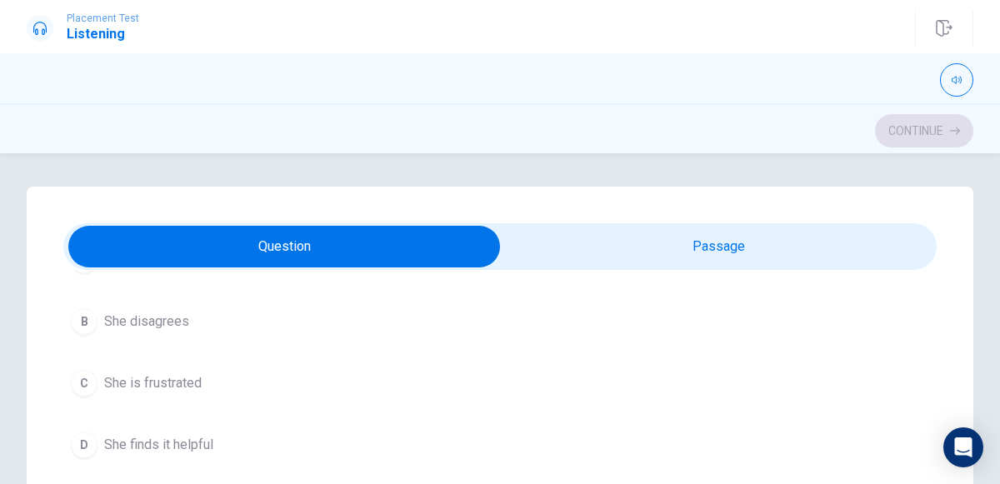
scroll to position [158, 0]
click at [108, 434] on span "She finds it helpful" at bounding box center [158, 444] width 109 height 20
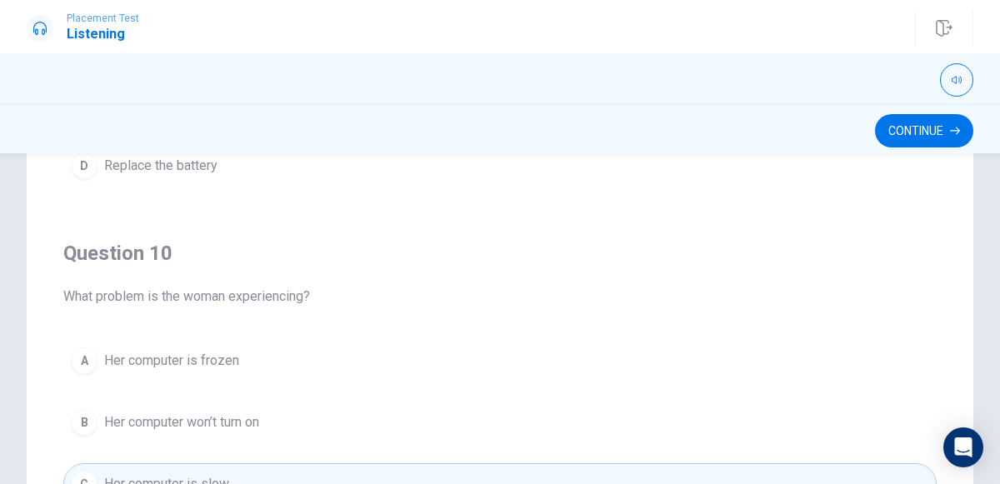
scroll to position [237, 0]
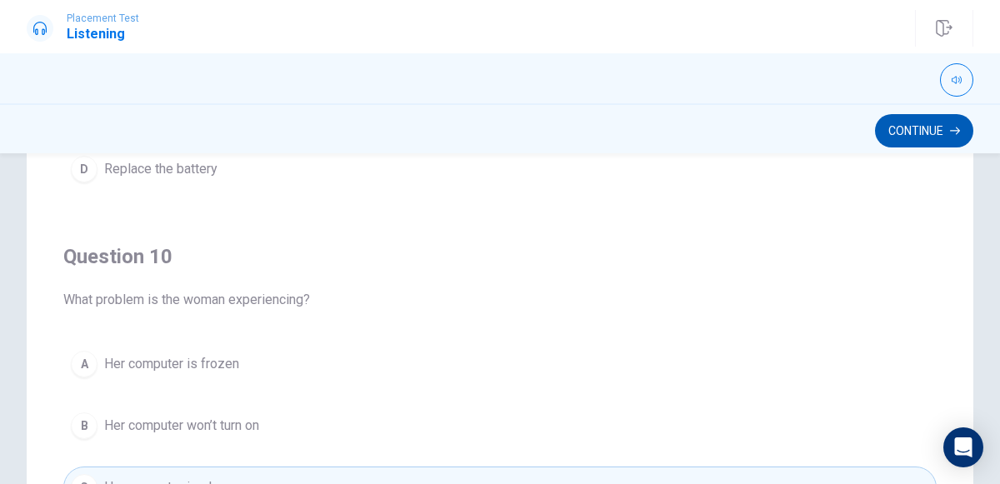
click at [955, 130] on icon "button" at bounding box center [955, 132] width 10 height 8
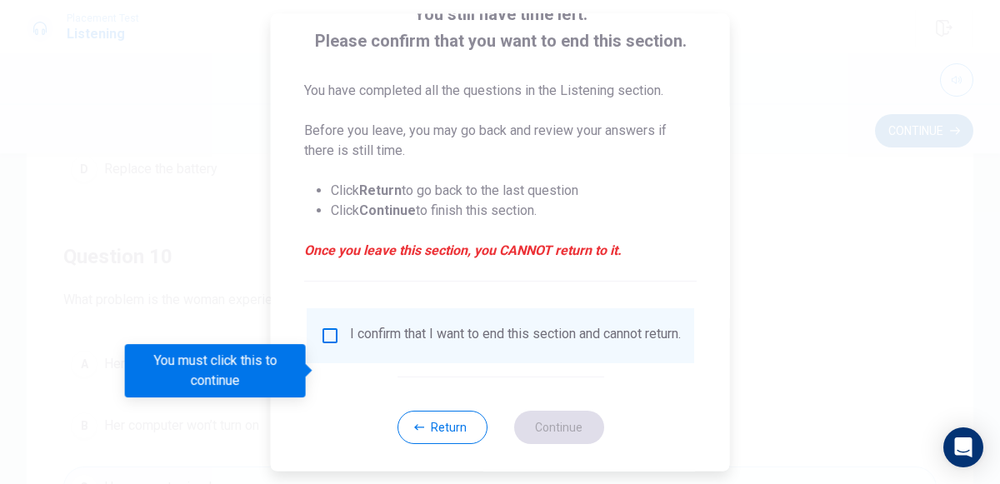
scroll to position [136, 0]
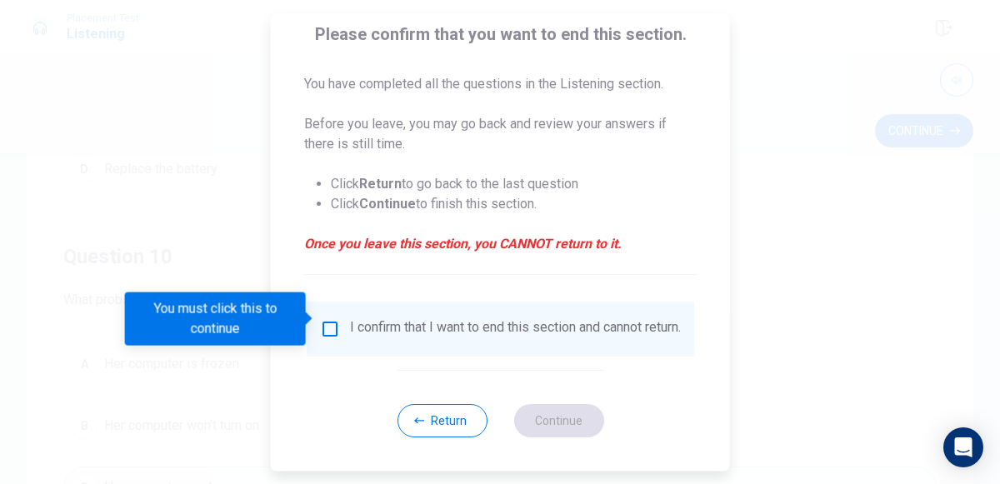
click at [354, 319] on div "I confirm that I want to end this section and cannot return." at bounding box center [515, 329] width 331 height 20
click at [357, 334] on div "I confirm that I want to end this section and cannot return." at bounding box center [515, 329] width 331 height 20
click at [304, 320] on div "You must click this to continue" at bounding box center [215, 319] width 181 height 53
click at [325, 325] on input "You must click this to continue" at bounding box center [330, 329] width 20 height 20
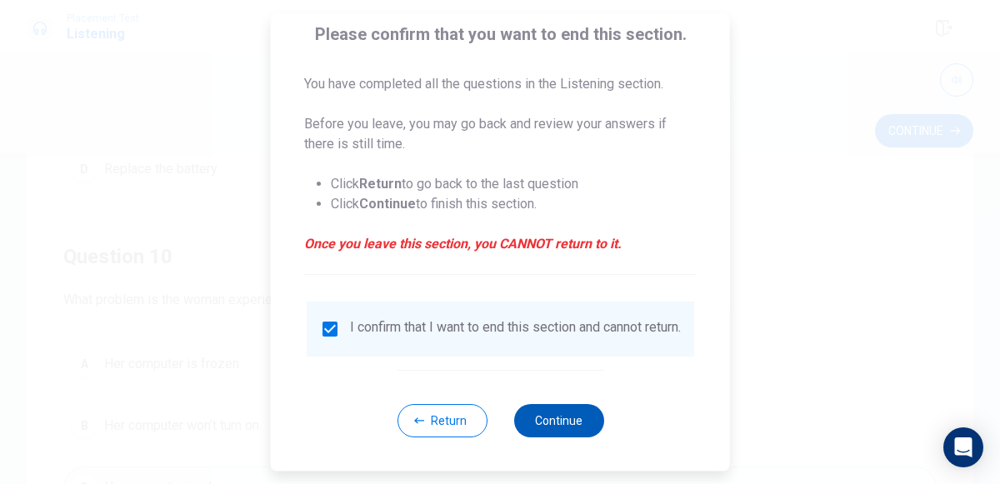
click at [575, 434] on button "Continue" at bounding box center [558, 420] width 90 height 33
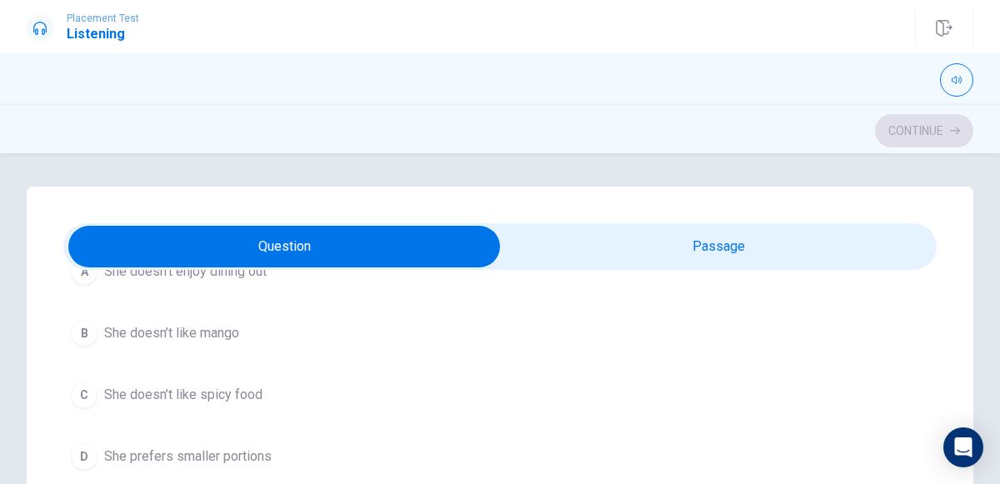
scroll to position [1288, 0]
click at [468, 373] on button "C She doesn’t like spicy food" at bounding box center [500, 394] width 874 height 42
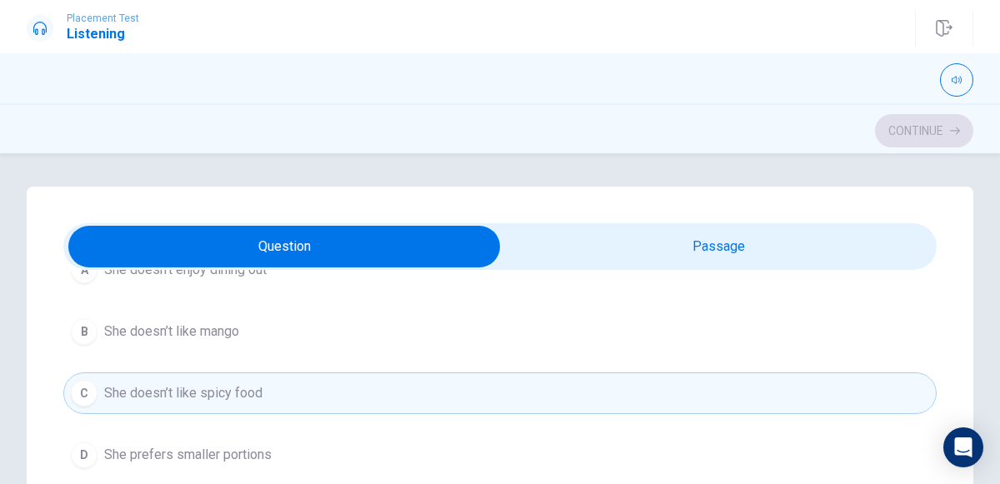
scroll to position [1337, 0]
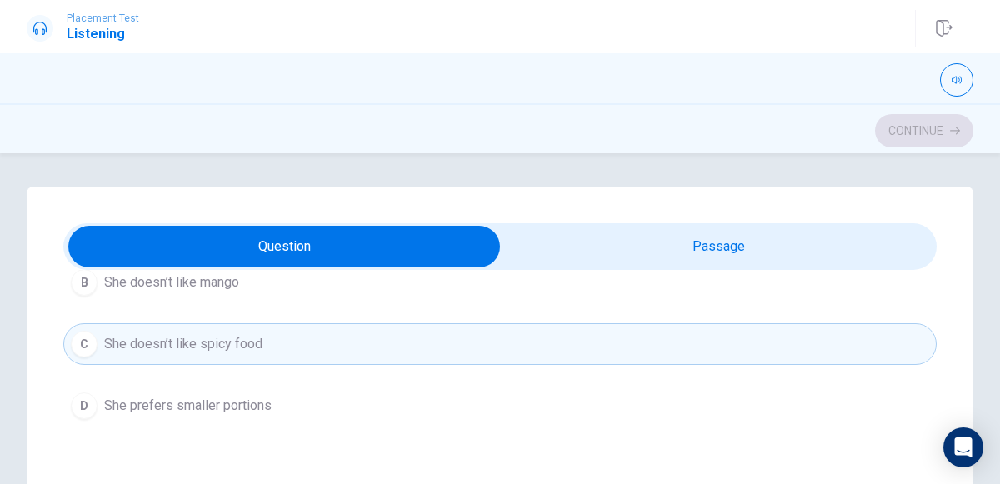
click at [487, 343] on button "C She doesn’t like spicy food" at bounding box center [500, 344] width 874 height 42
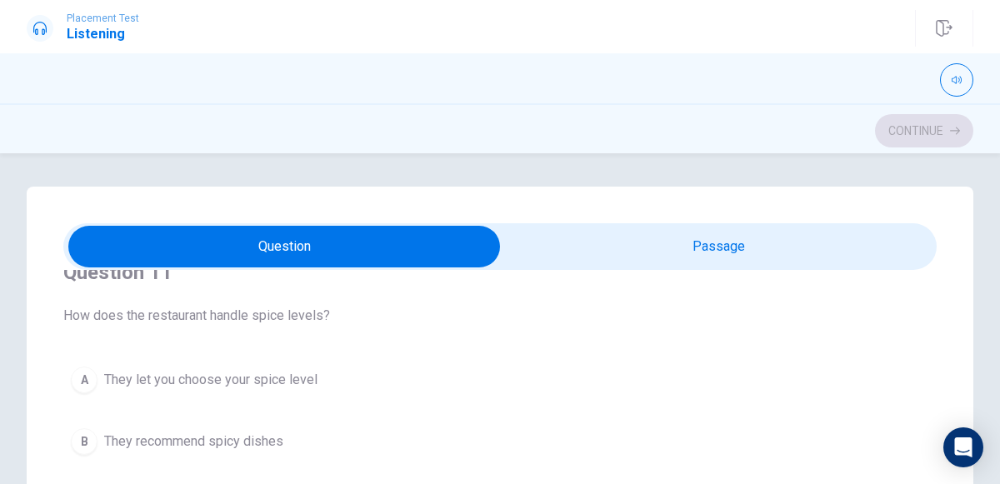
scroll to position [40, 0]
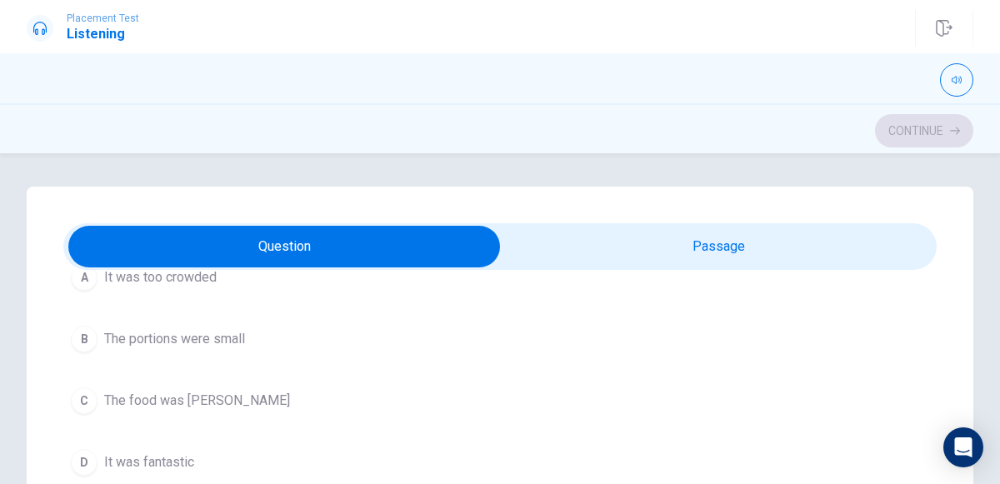
scroll to position [524, 0]
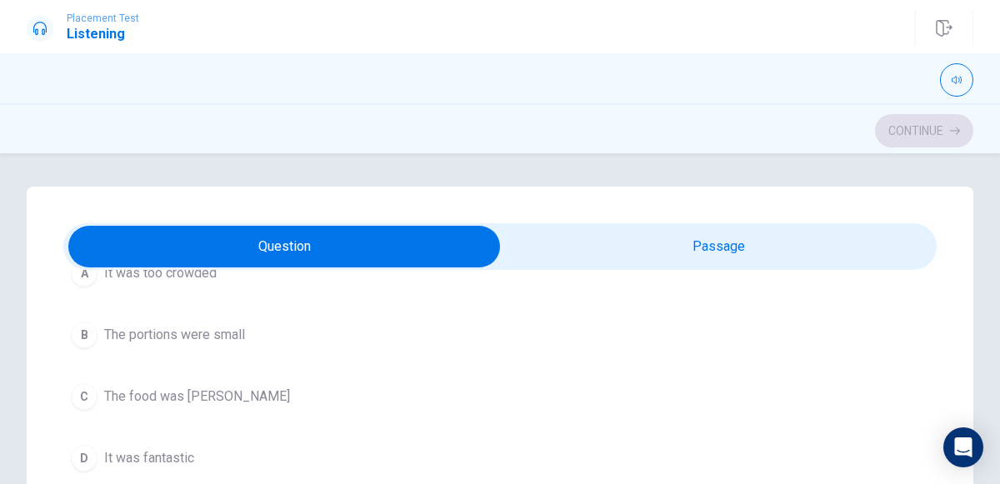
click at [90, 455] on div "D" at bounding box center [84, 458] width 27 height 27
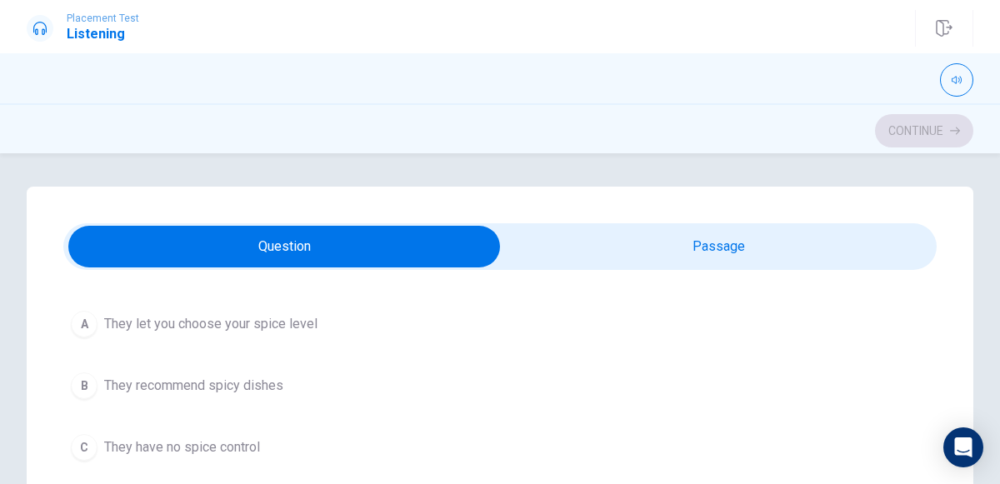
scroll to position [93, 0]
click at [122, 324] on span "They let you choose your spice level" at bounding box center [210, 325] width 213 height 20
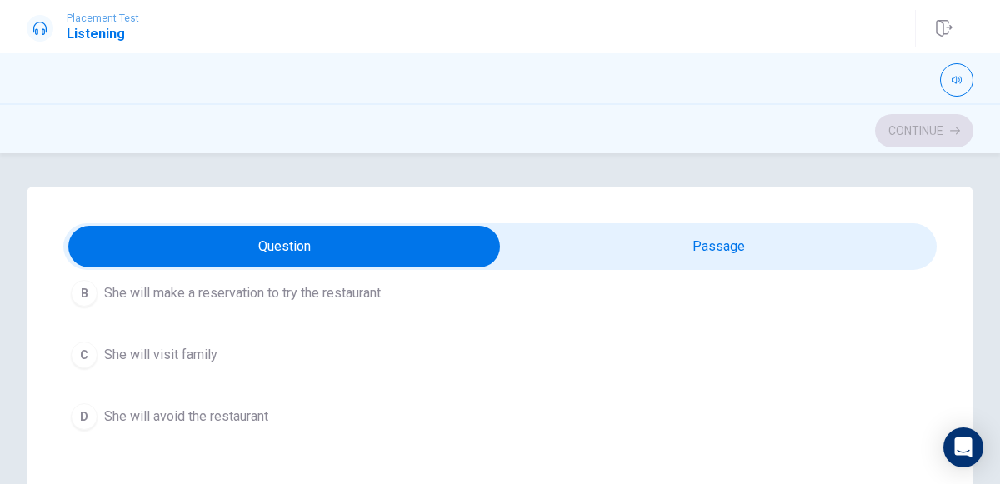
scroll to position [888, 0]
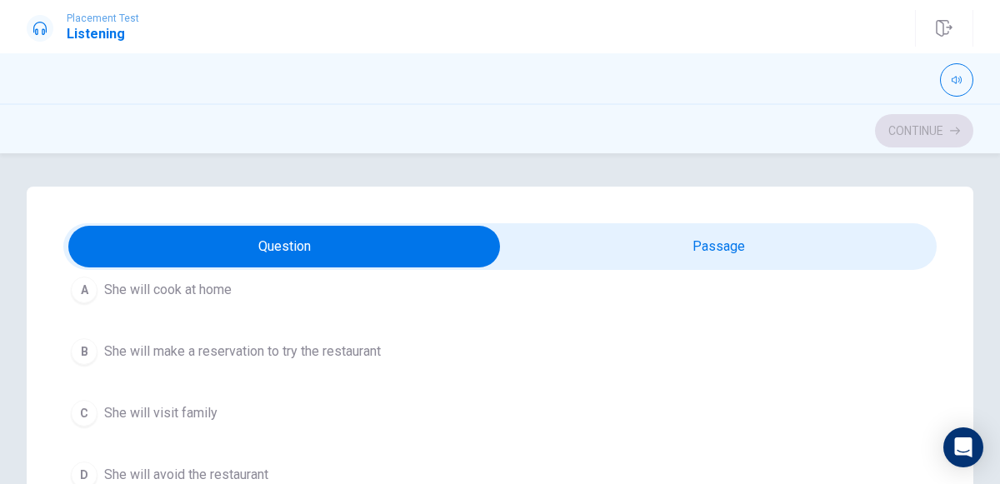
click at [84, 344] on div "B" at bounding box center [84, 351] width 27 height 27
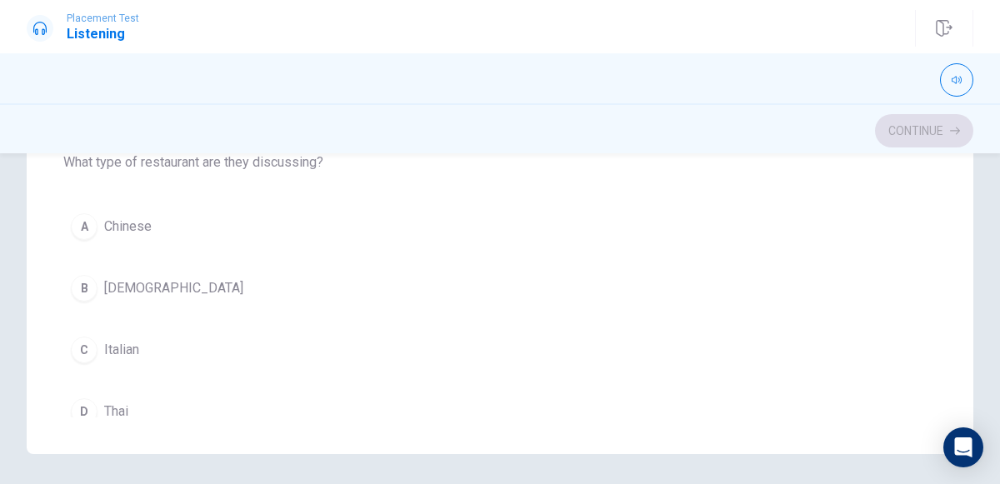
scroll to position [1320, 0]
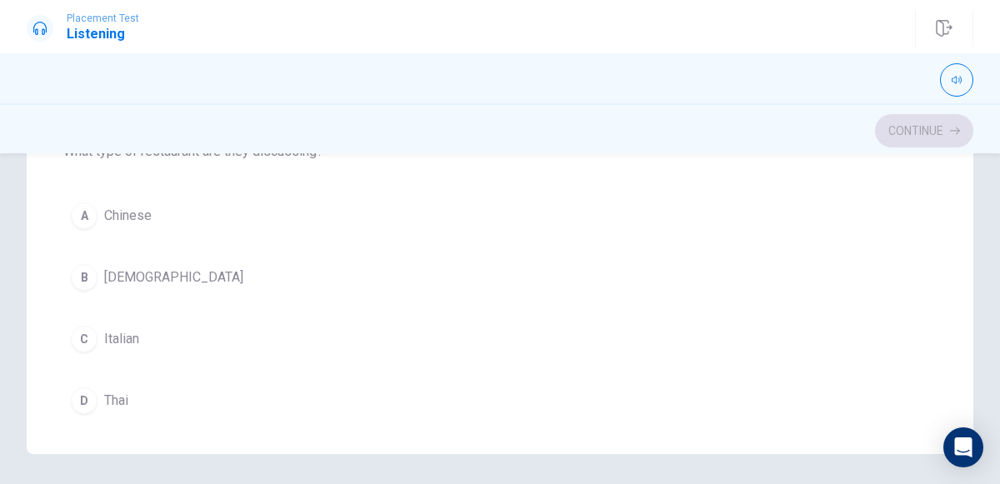
click at [109, 391] on span "Thai" at bounding box center [116, 401] width 24 height 20
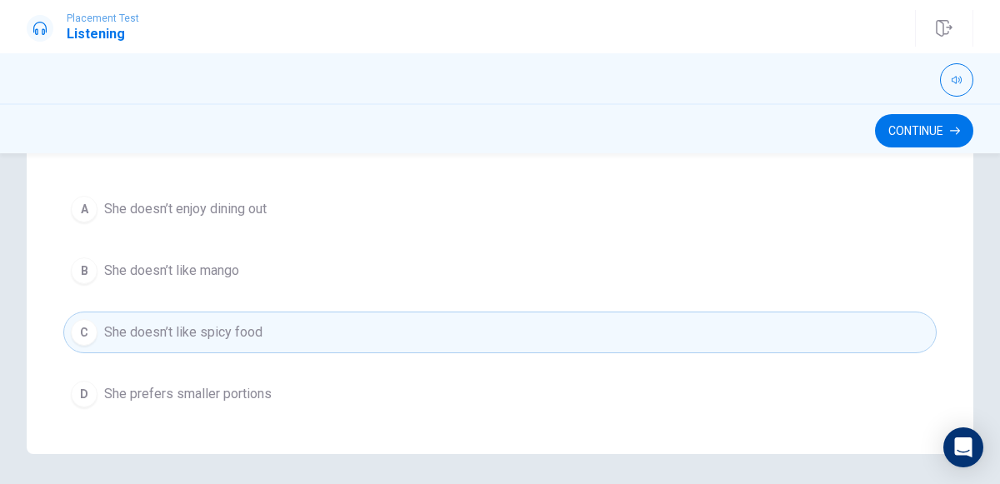
scroll to position [947, 0]
click at [939, 148] on div "Continue" at bounding box center [500, 128] width 1000 height 50
click at [954, 130] on icon "button" at bounding box center [955, 132] width 10 height 8
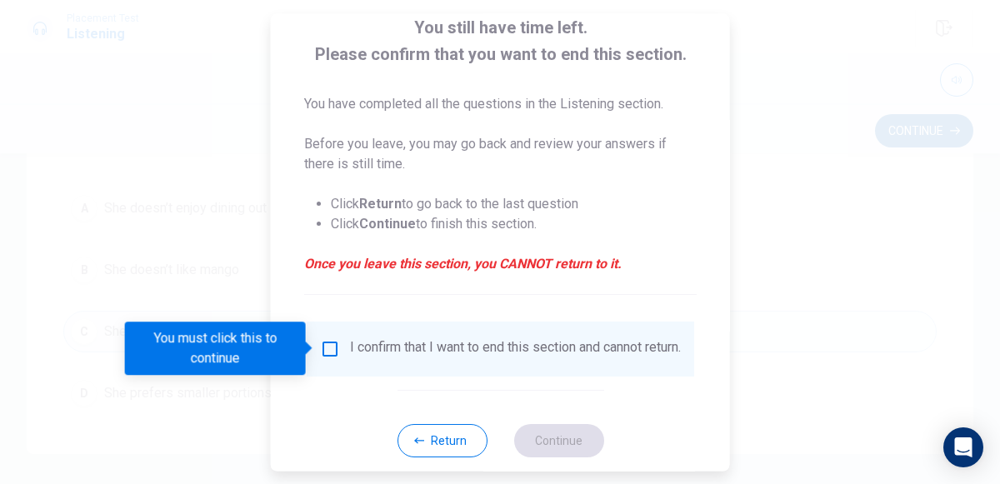
scroll to position [136, 0]
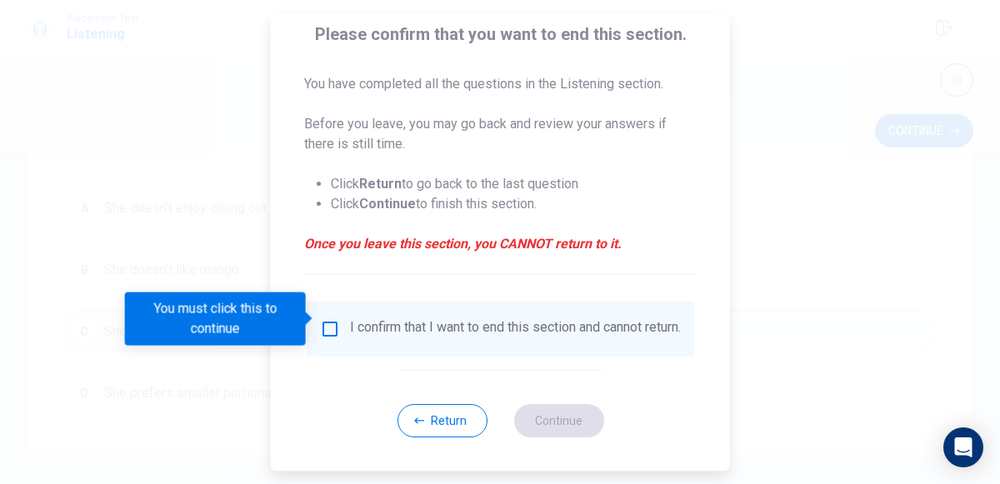
click at [350, 331] on div "I confirm that I want to end this section and cannot return." at bounding box center [515, 329] width 331 height 20
click at [476, 416] on button "Return" at bounding box center [442, 420] width 90 height 33
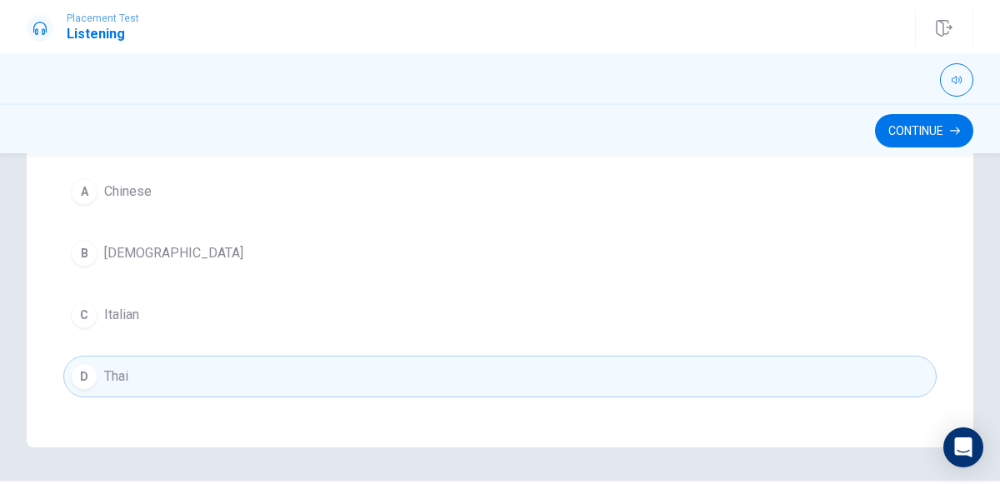
scroll to position [458, 0]
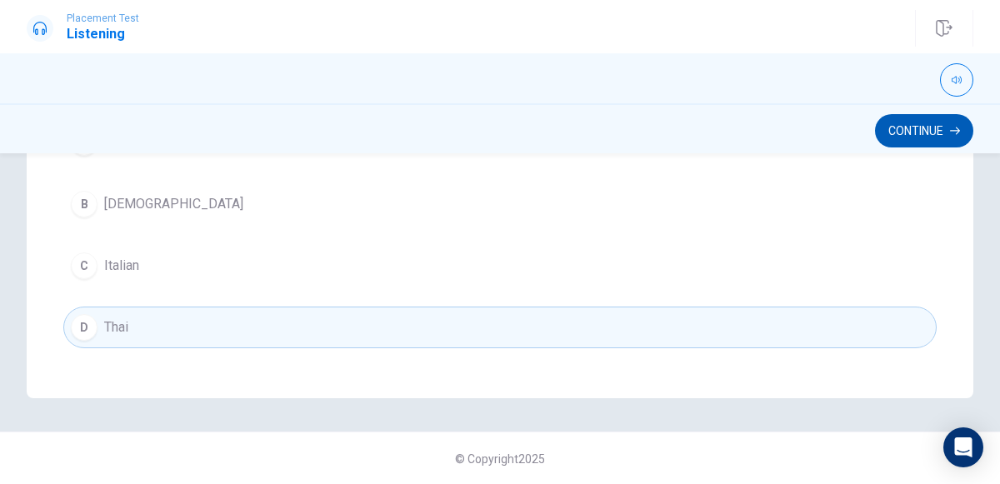
click at [905, 127] on button "Continue" at bounding box center [924, 130] width 98 height 33
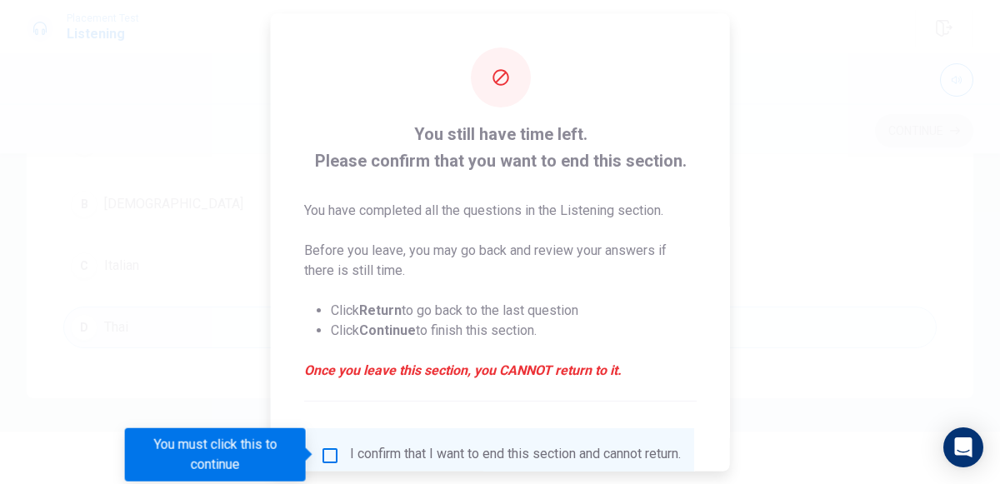
click at [350, 455] on div "I confirm that I want to end this section and cannot return." at bounding box center [515, 455] width 331 height 20
click at [329, 454] on input "You must click this to continue" at bounding box center [330, 455] width 20 height 20
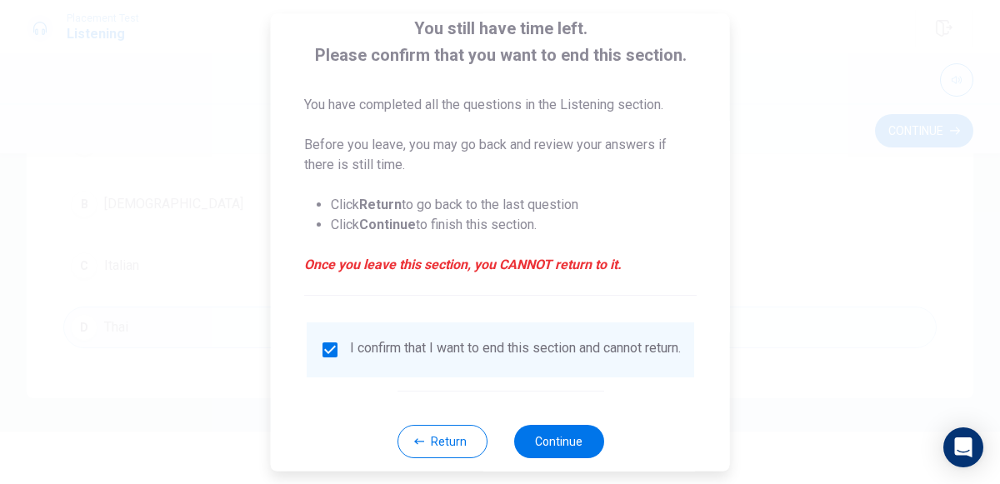
scroll to position [136, 0]
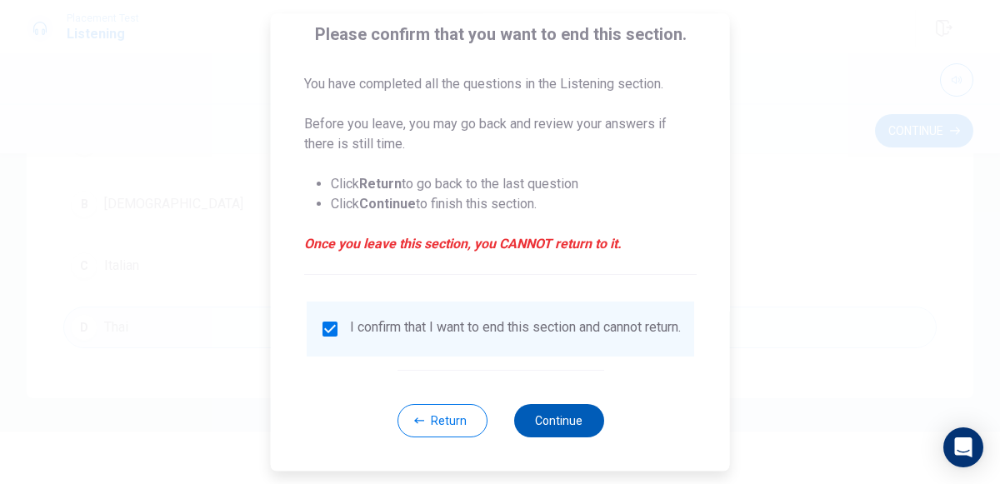
click at [555, 422] on button "Continue" at bounding box center [558, 420] width 90 height 33
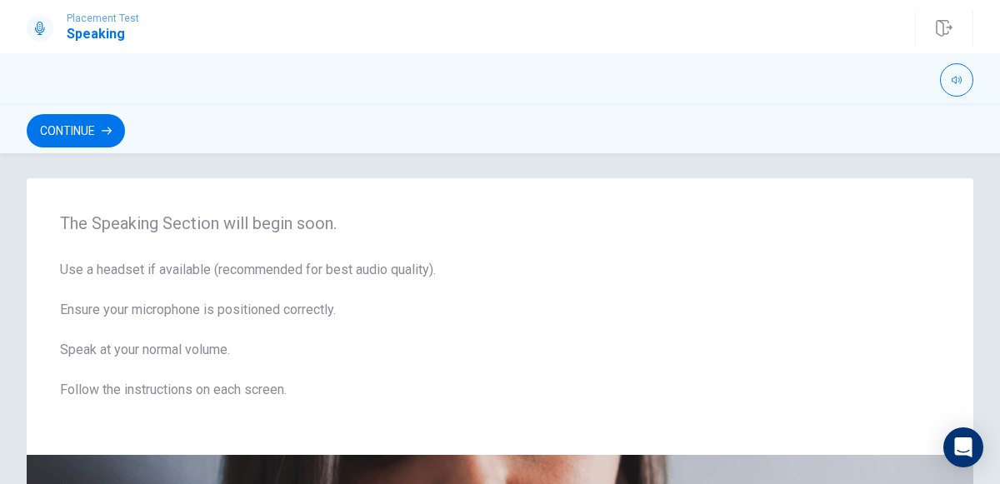
scroll to position [0, 0]
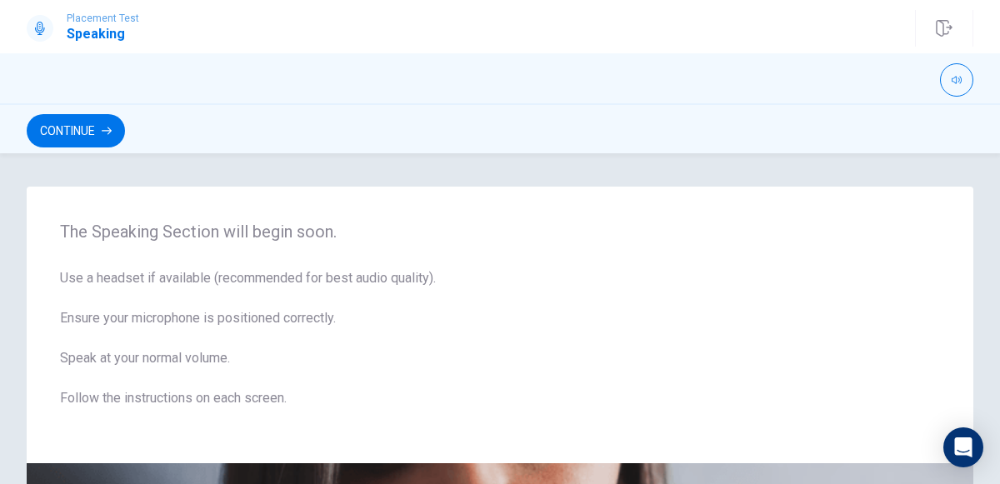
click at [957, 82] on icon "button" at bounding box center [957, 81] width 10 height 8
type input "0.5"
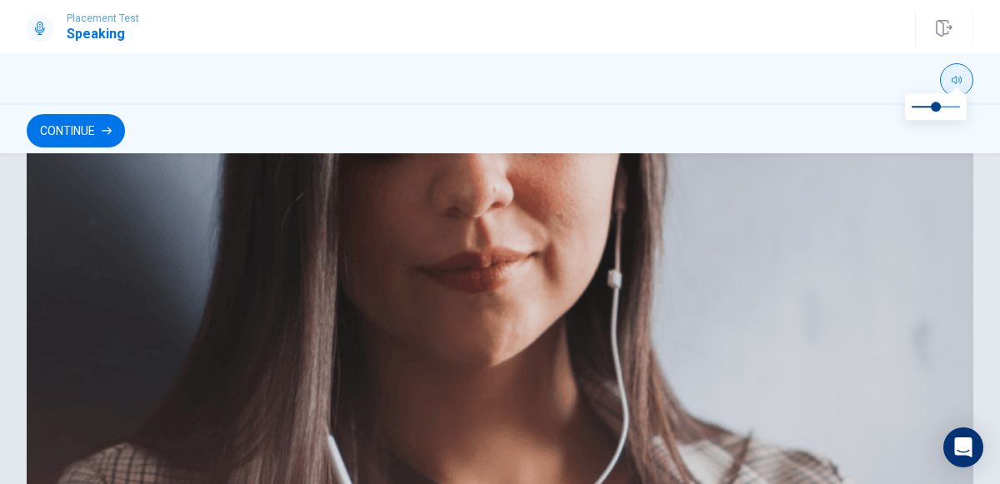
scroll to position [316, 0]
click at [65, 127] on button "Continue" at bounding box center [76, 130] width 98 height 33
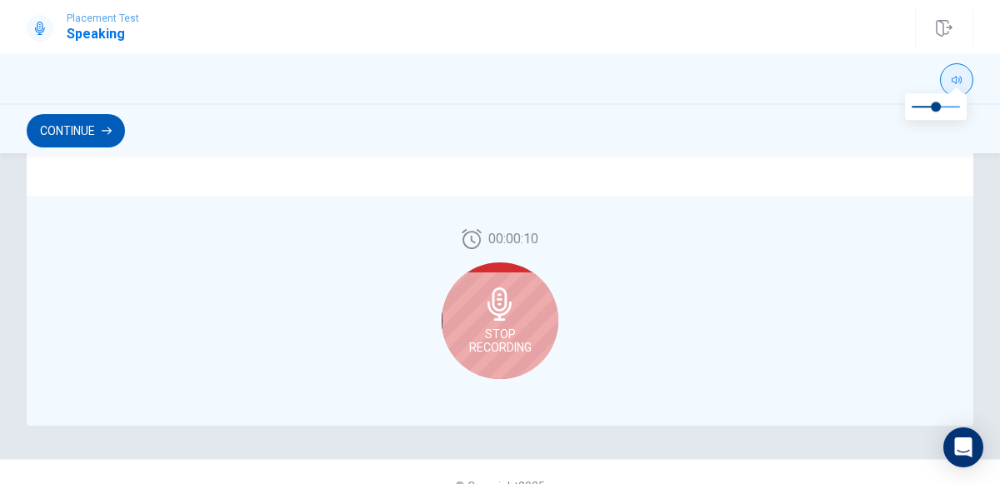
scroll to position [515, 0]
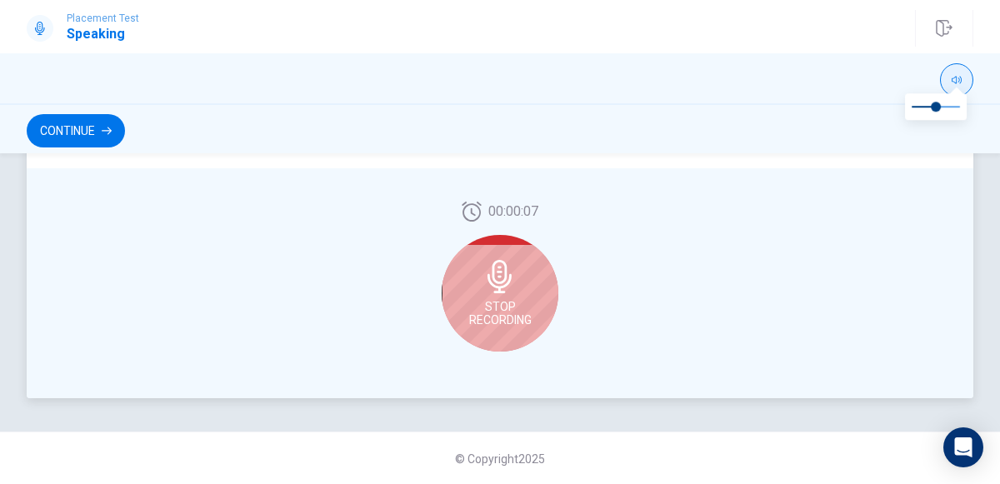
click at [503, 318] on span "Stop Recording" at bounding box center [500, 313] width 63 height 27
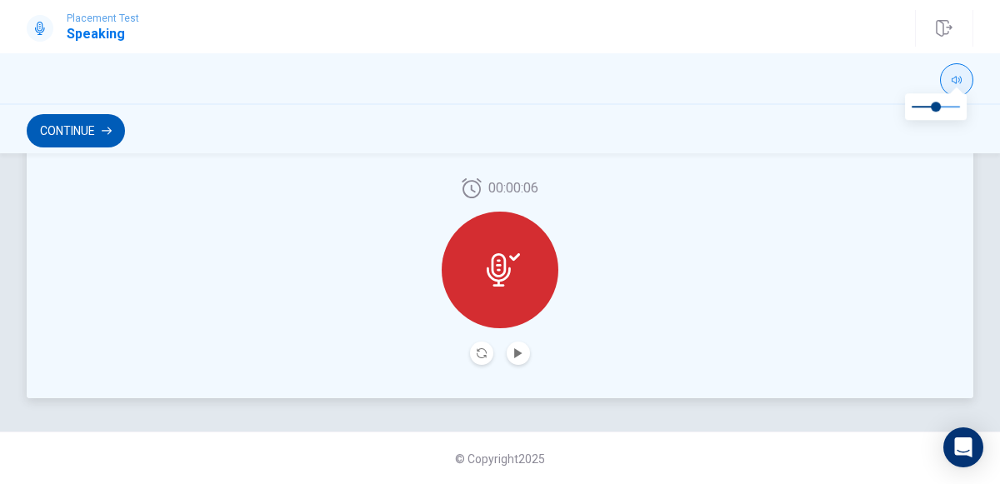
click at [80, 120] on button "Continue" at bounding box center [76, 130] width 98 height 33
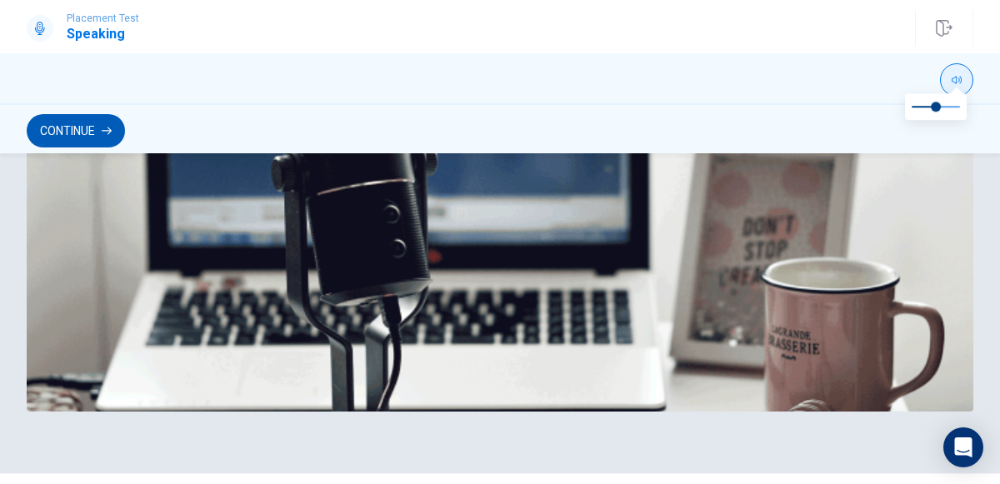
scroll to position [565, 0]
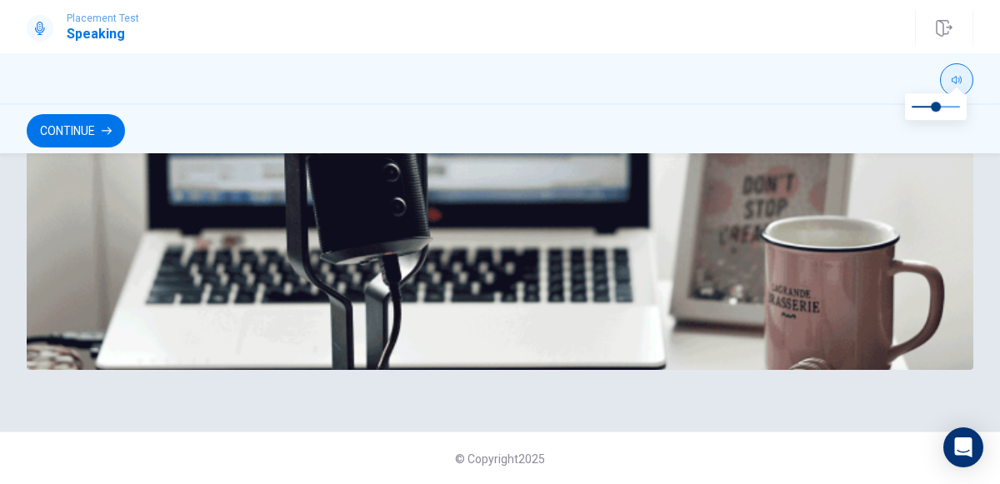
click at [57, 148] on div "Continue" at bounding box center [500, 128] width 1000 height 50
click at [88, 137] on button "Continue" at bounding box center [76, 130] width 98 height 33
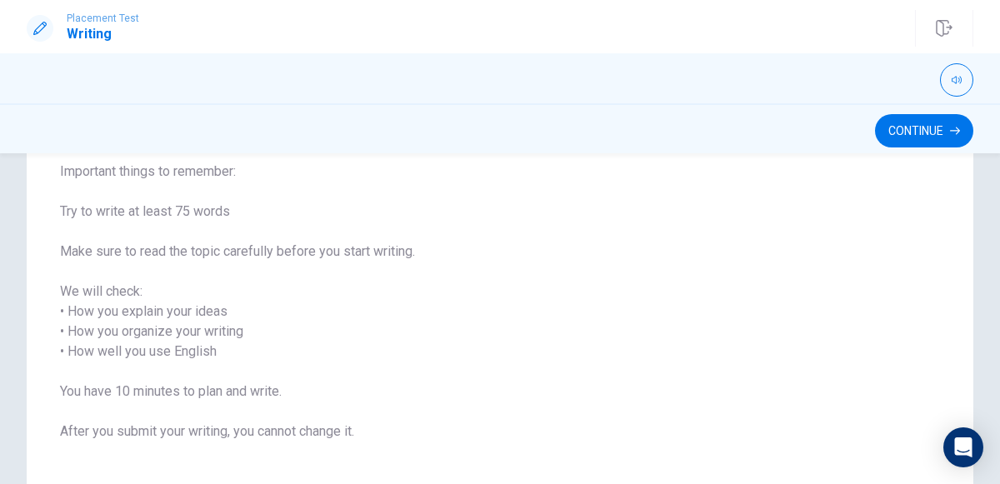
scroll to position [282, 0]
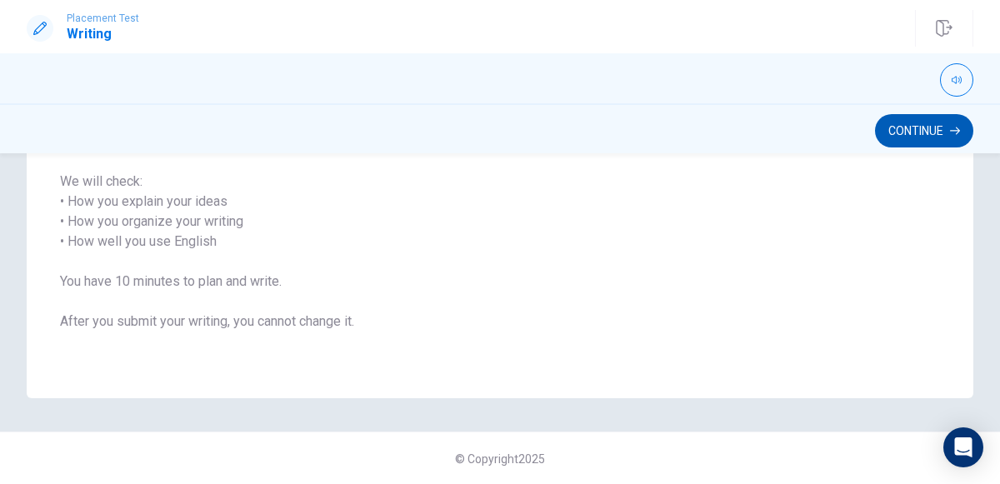
click at [875, 133] on button "Continue" at bounding box center [924, 130] width 98 height 33
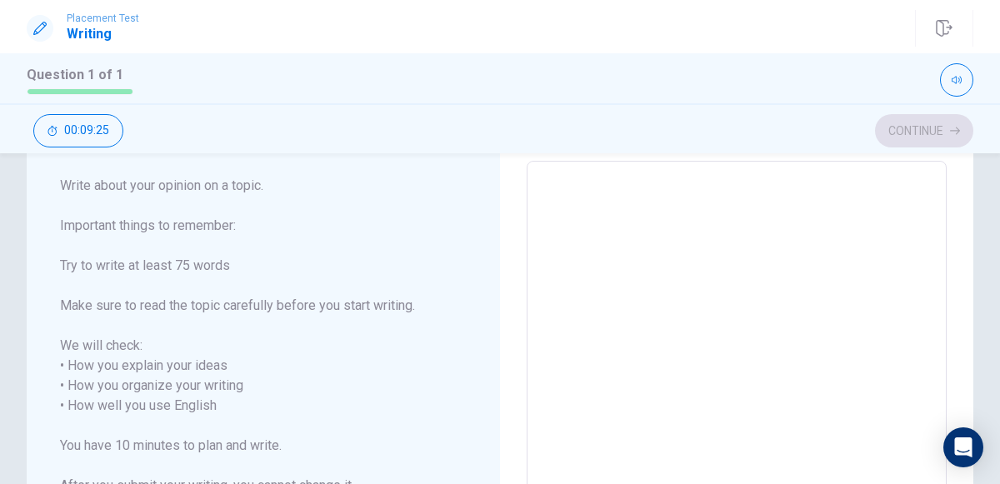
scroll to position [39, 0]
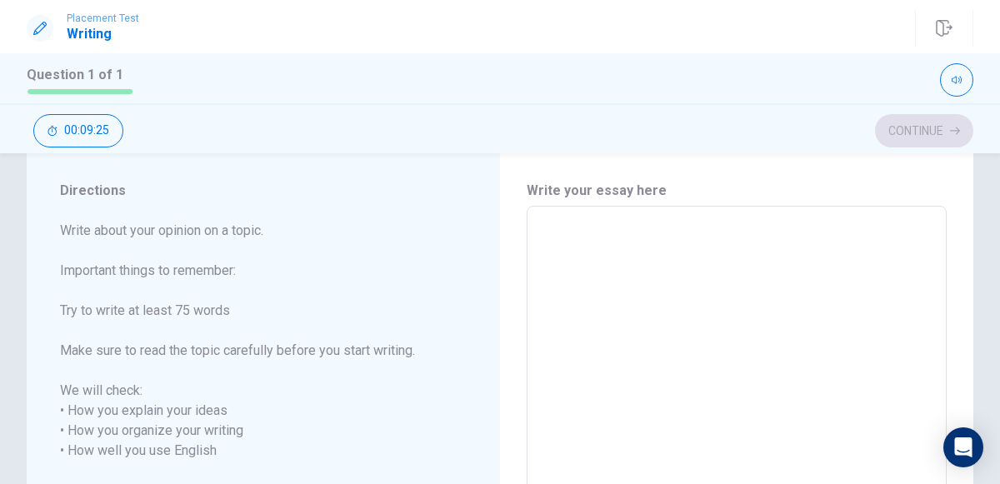
click at [548, 224] on textarea at bounding box center [737, 451] width 397 height 463
type textarea "i"
type textarea "x"
type textarea "i"
type textarea "x"
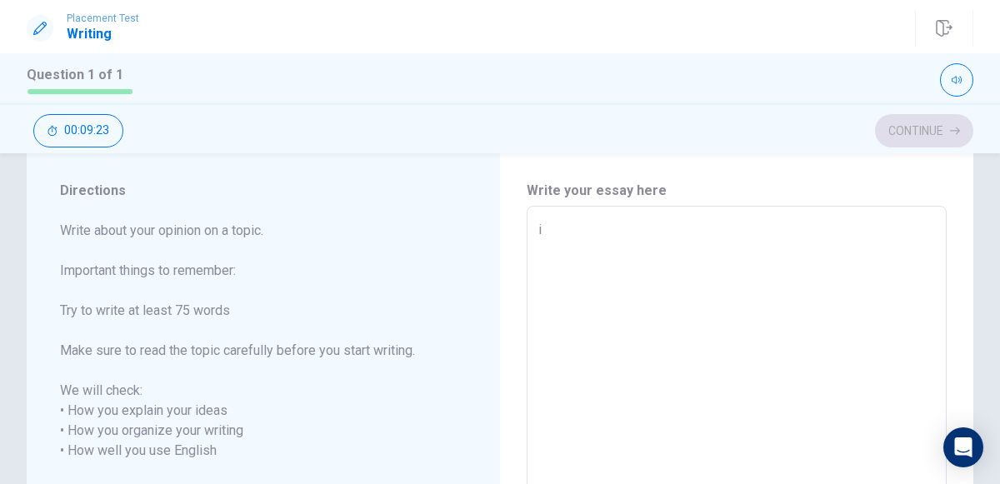
type textarea "i w"
type textarea "x"
type textarea "i wa"
type textarea "x"
type textarea "i wan"
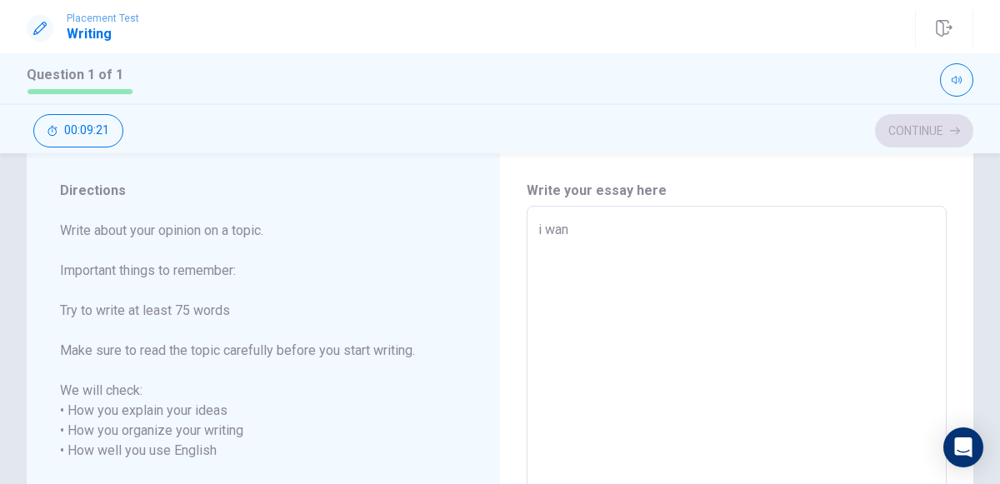
type textarea "x"
type textarea "i want"
type textarea "x"
type textarea "i want"
type textarea "x"
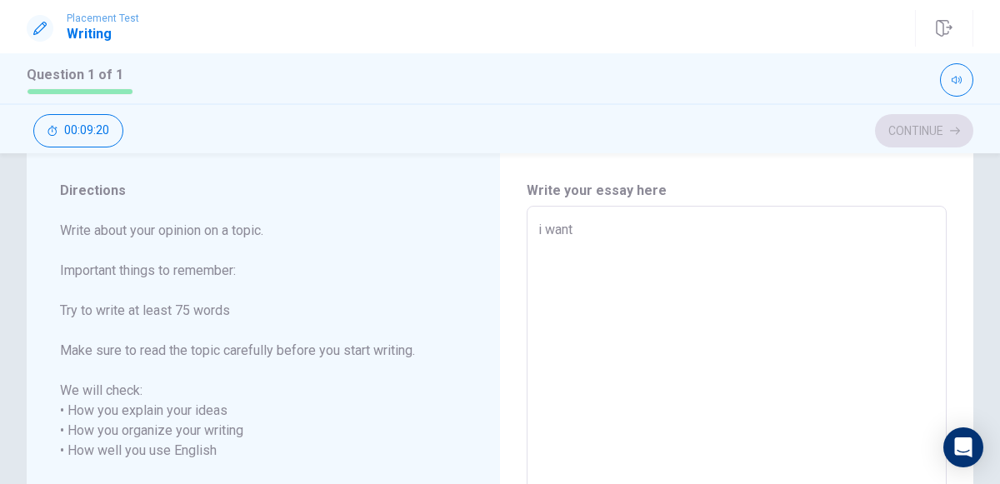
type textarea "i want t"
type textarea "x"
type textarea "i want to"
type textarea "x"
type textarea "i want to"
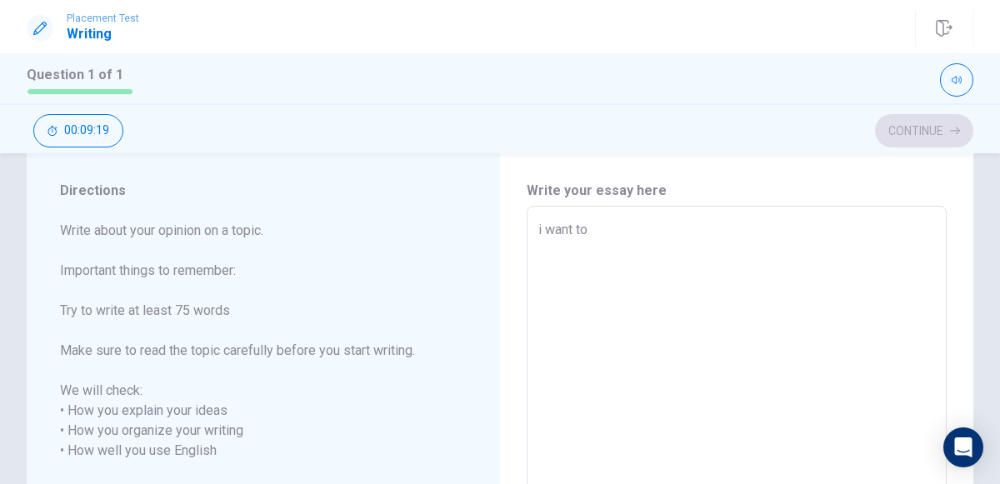
type textarea "x"
type textarea "i want to w"
type textarea "x"
type textarea "i want to wo"
type textarea "x"
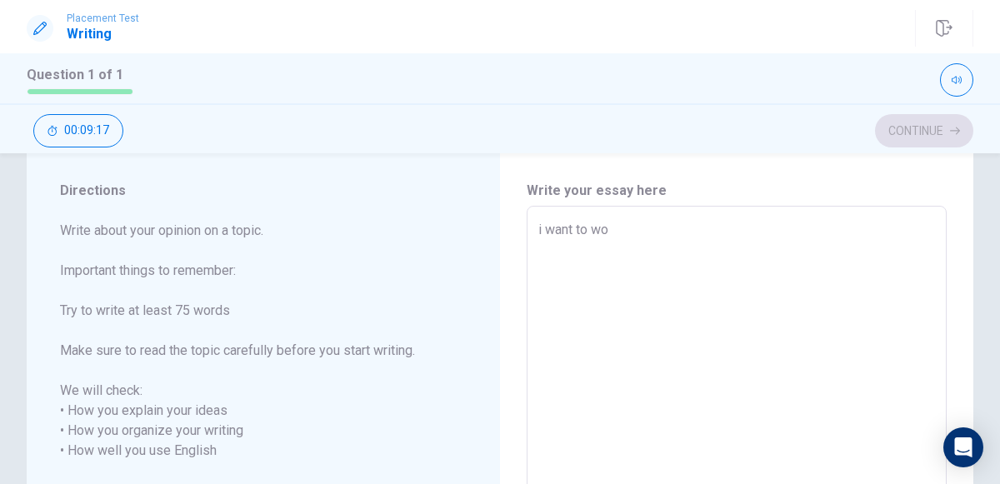
type textarea "i want to wor"
type textarea "x"
type textarea "i want to work"
type textarea "x"
type textarea "i want to work"
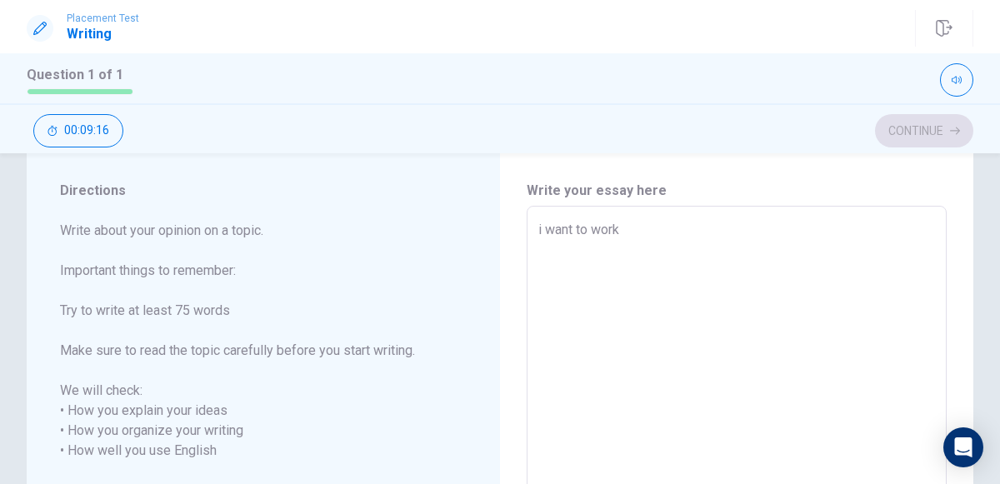
type textarea "x"
type textarea "i want to work i"
type textarea "x"
type textarea "i want to work in"
type textarea "x"
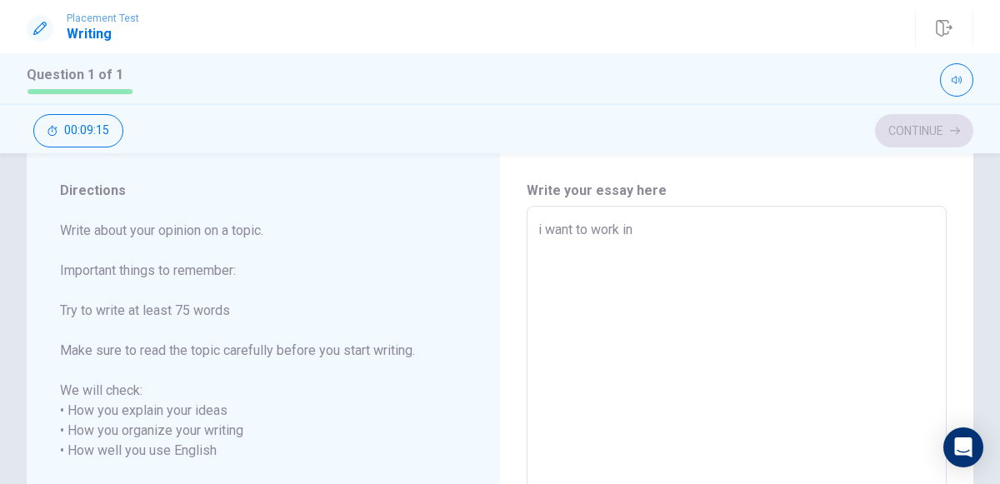
type textarea "i want to work in"
type textarea "x"
type textarea "i want to work in a"
type textarea "x"
type textarea "i want to work in a"
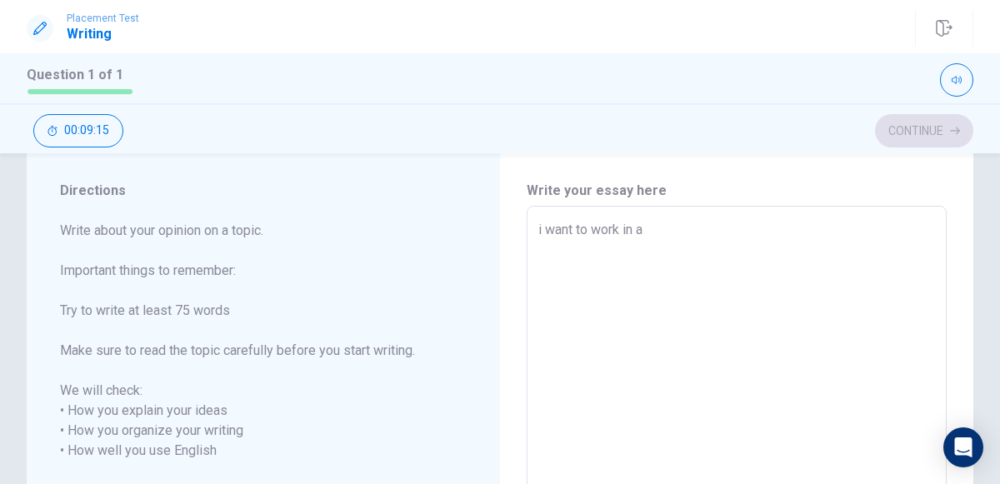
type textarea "x"
type textarea "i want to work in a r"
type textarea "x"
type textarea "i want to work in a re"
type textarea "x"
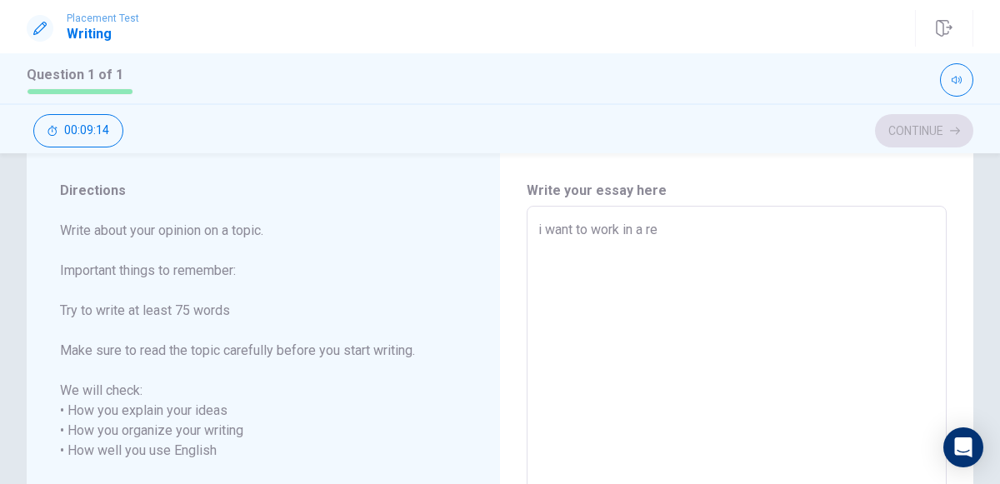
type textarea "i want to work in a res"
type textarea "x"
type textarea "i want to work in a rest"
type textarea "x"
type textarea "i want to work in a restu"
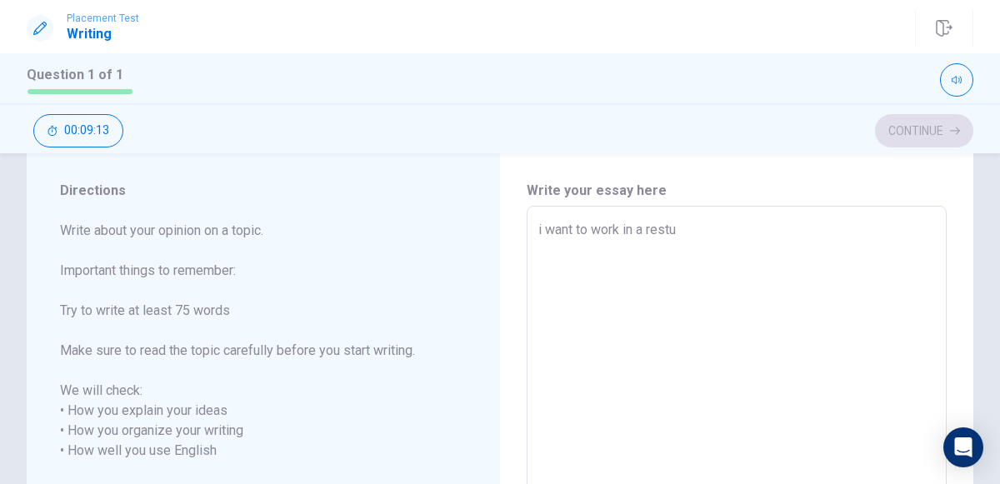
type textarea "x"
type textarea "i want to work in a restur"
type textarea "x"
type textarea "i want to work in a restura"
type textarea "x"
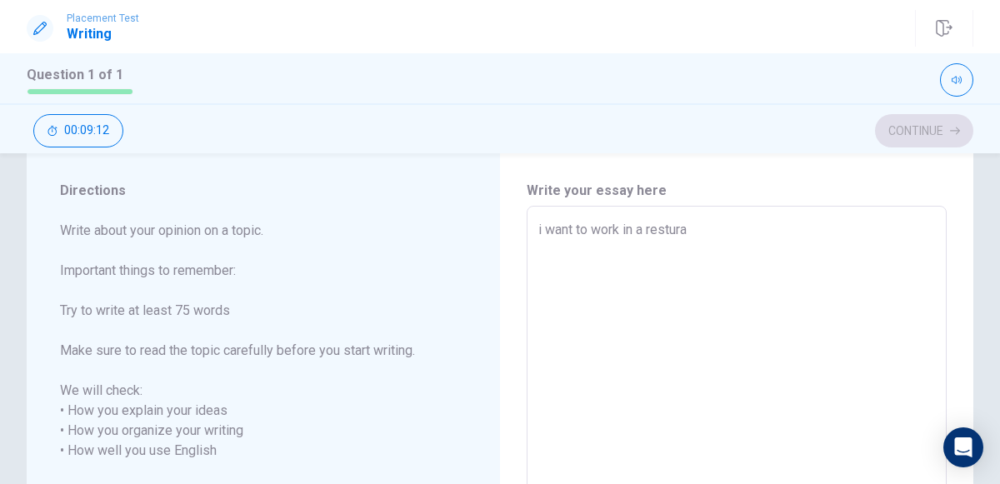
type textarea "i want to work in a resturan"
type textarea "x"
type textarea "i want to work in a resturand"
type textarea "x"
type textarea "i want to work in a resturand"
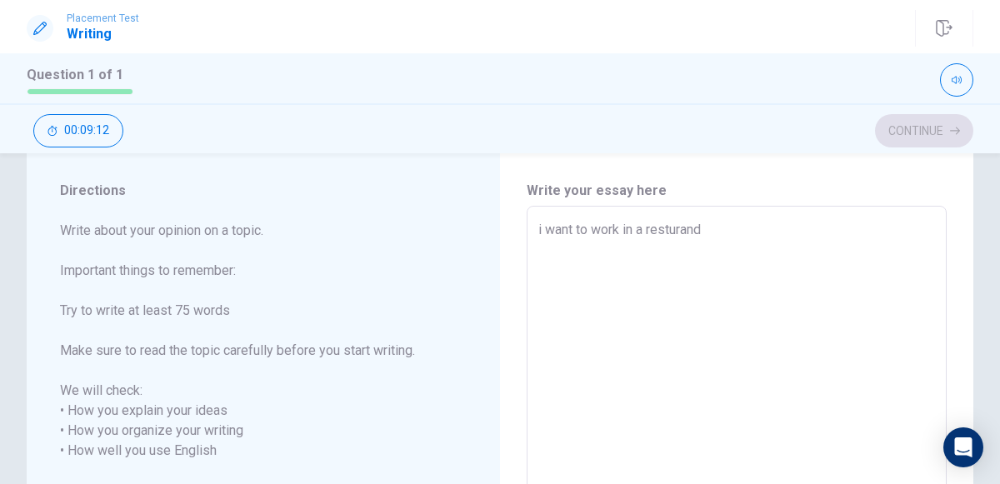
type textarea "x"
type textarea "i want to work in a resturand b"
type textarea "x"
type textarea "i want to work in a resturand ba"
type textarea "x"
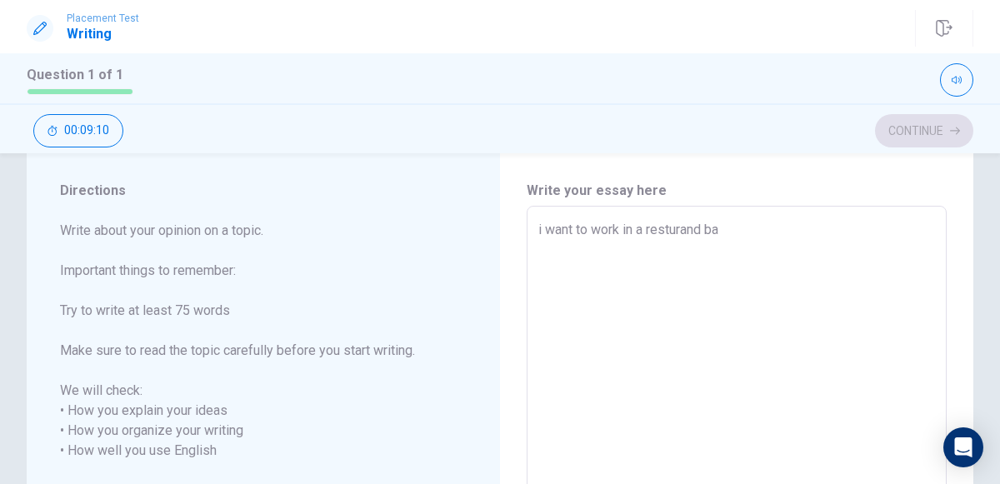
type textarea "i want to work in a resturand bac"
type textarea "x"
type textarea "i want to work in a resturand baco"
type textarea "x"
type textarea "i want to work in a resturand bacou"
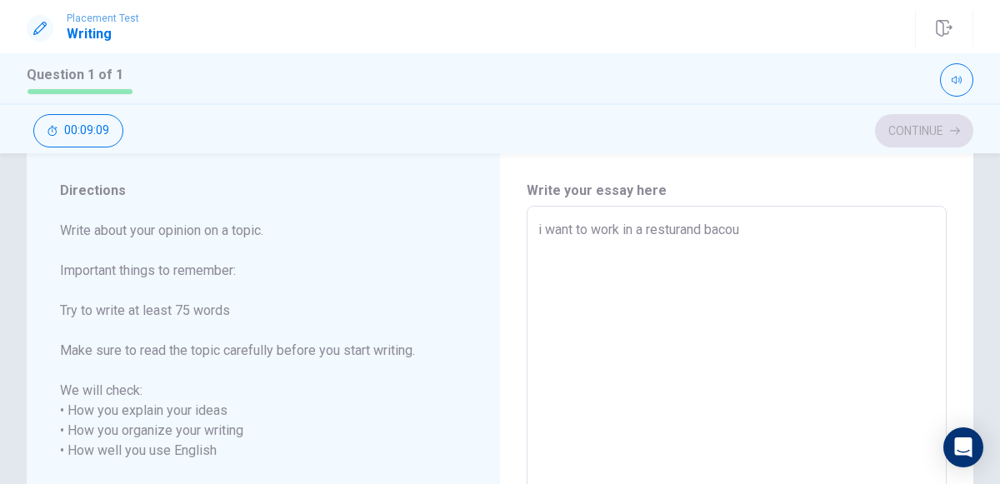
type textarea "x"
type textarea "i want to work in a resturand bacous"
type textarea "x"
type textarea "i want to work in a resturand bacouse"
type textarea "x"
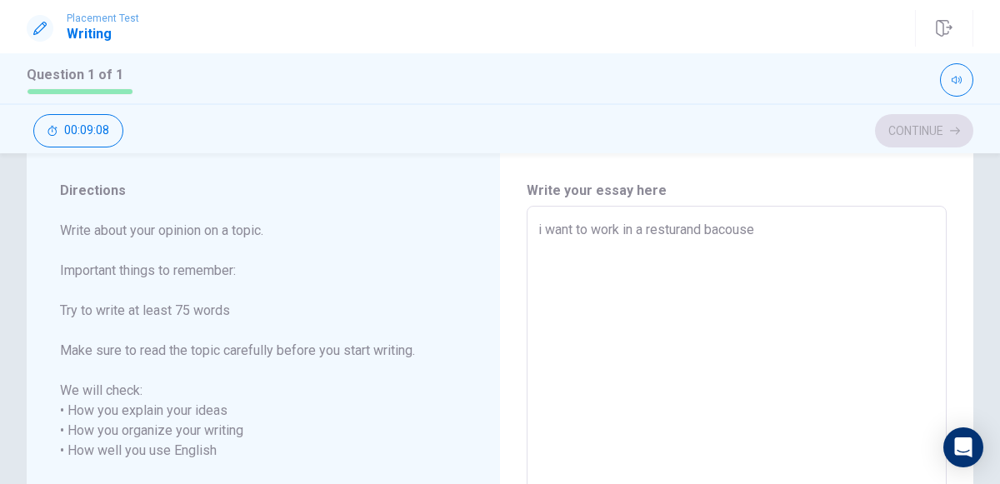
type textarea "i want to work in a resturand bacouse"
type textarea "x"
type textarea "i want to work in a resturand bacouse"
type textarea "x"
type textarea "i want to work in a resturand bacous"
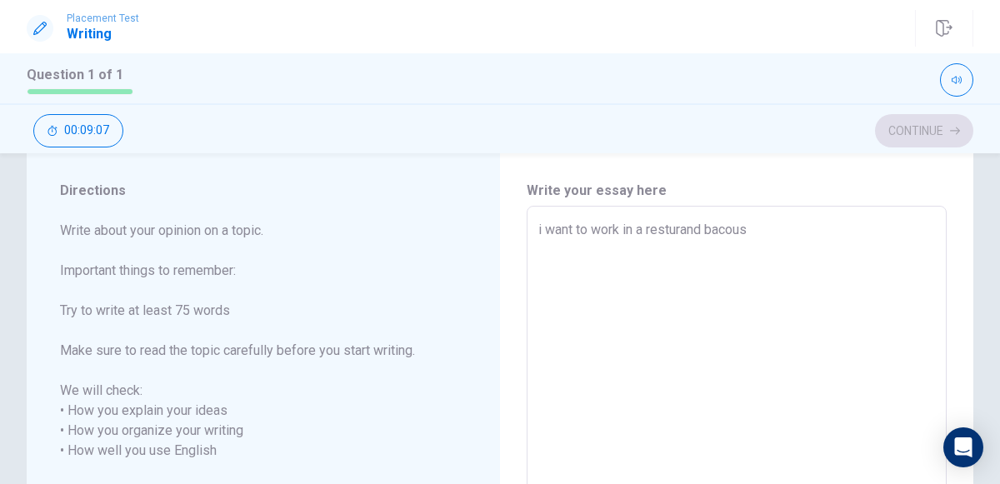
type textarea "x"
type textarea "i want to work in a resturand bacou"
type textarea "x"
type textarea "i want to work in a resturand baco"
type textarea "x"
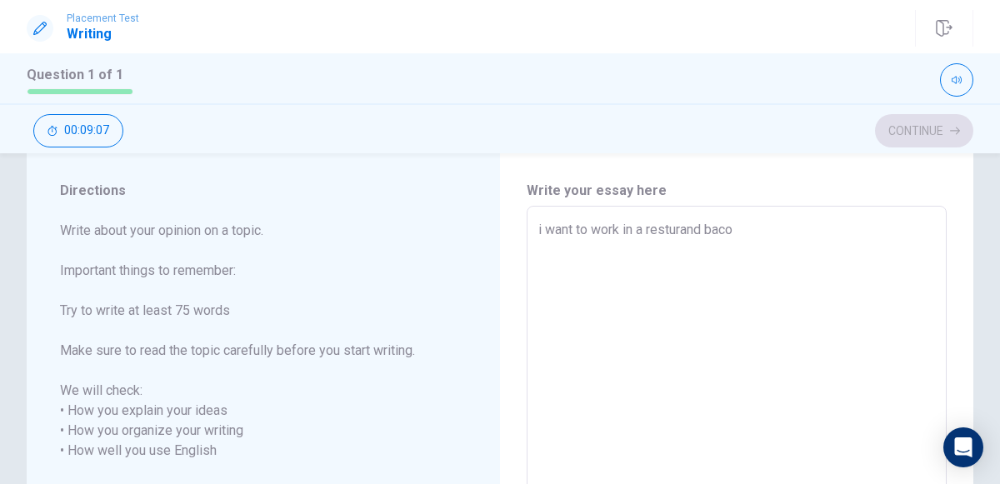
type textarea "i want to work in a resturand bac"
type textarea "x"
type textarea "i want to work in a resturand ba"
type textarea "x"
type textarea "i want to work in a resturand b"
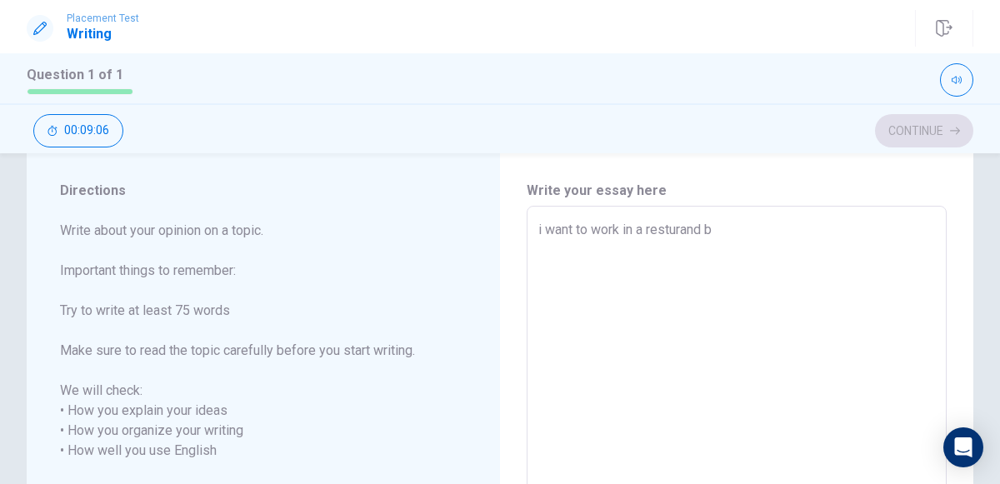
type textarea "x"
type textarea "i want to work in a resturand be"
type textarea "x"
type textarea "i want to work in a resturand bec"
type textarea "x"
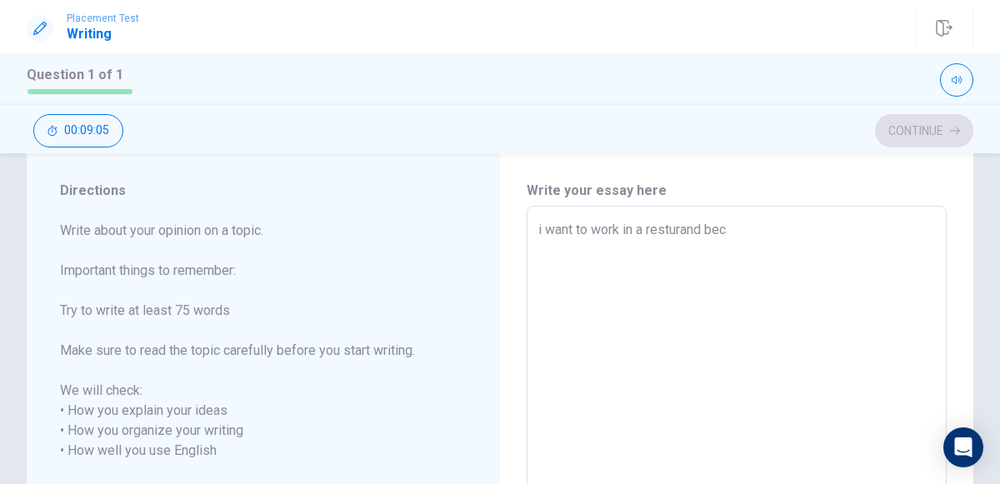
type textarea "i want to work in a resturand beca"
type textarea "x"
type textarea "i want to work in a resturand becau"
type textarea "x"
type textarea "i want to work in a resturand becaus"
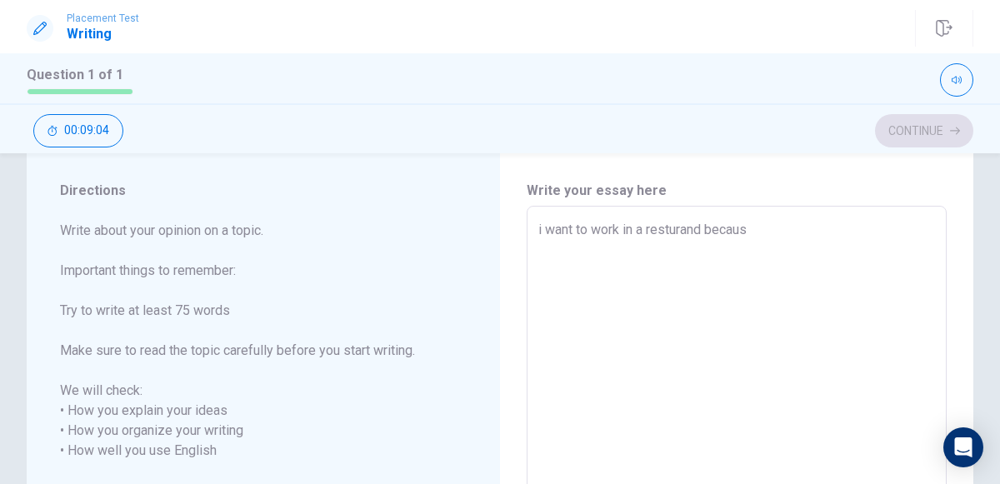
type textarea "x"
type textarea "i want to work in a resturand because"
type textarea "x"
type textarea "i want to work in a resturand because"
type textarea "x"
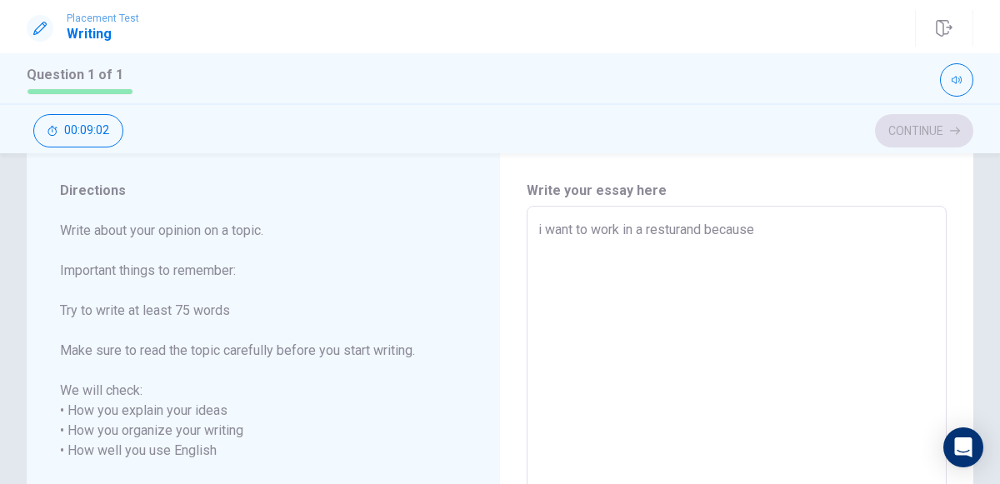
type textarea "i want to work in a resturand because m"
type textarea "x"
type textarea "i want to work in a resturand because my"
type textarea "x"
type textarea "i want to work in a resturand because my"
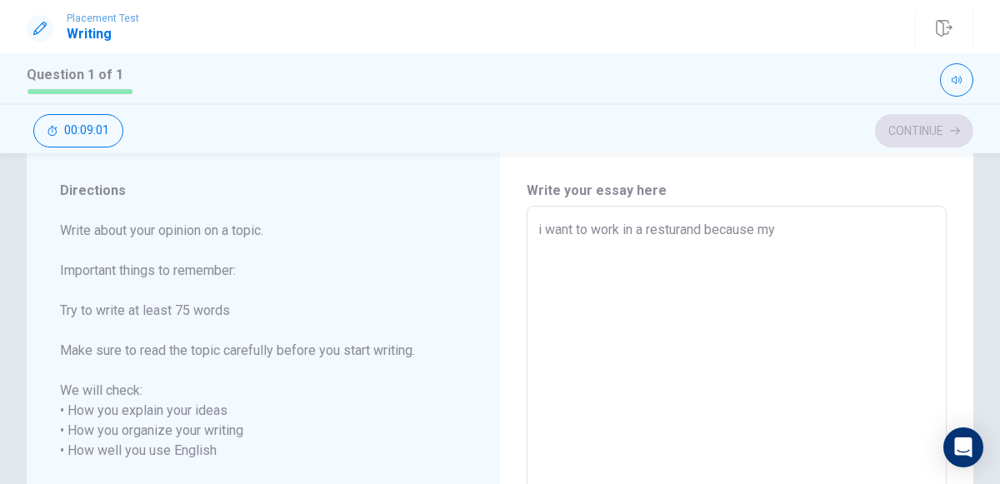
type textarea "x"
type textarea "i want to work in a resturand because my f"
type textarea "x"
type textarea "i want to work in a resturand because my fa"
type textarea "x"
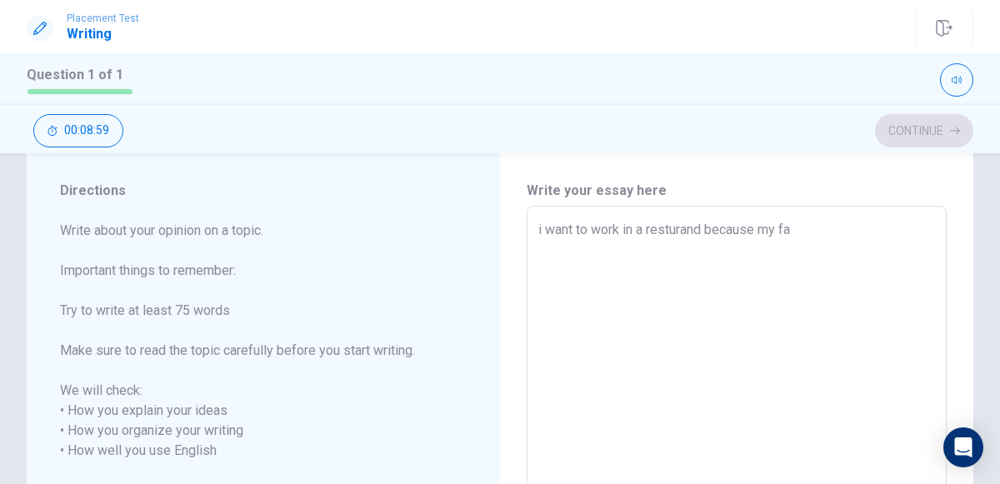
type textarea "i want to work in a resturand because my fam"
type textarea "x"
type textarea "i want to work in a resturand because my fami"
type textarea "x"
type textarea "i want to work in a resturand because my famil"
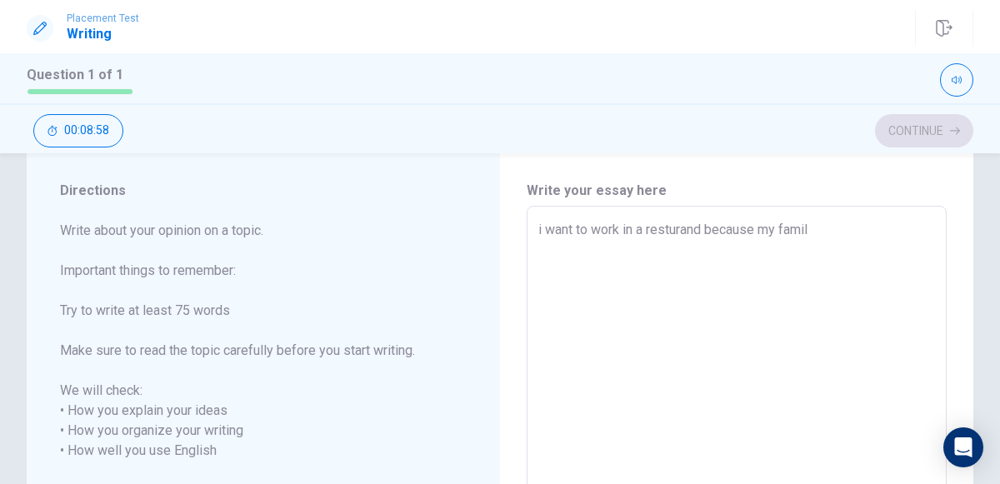
type textarea "x"
type textarea "i want to work in a resturand because my family"
type textarea "x"
type textarea "i want to work in a resturand because my family"
type textarea "x"
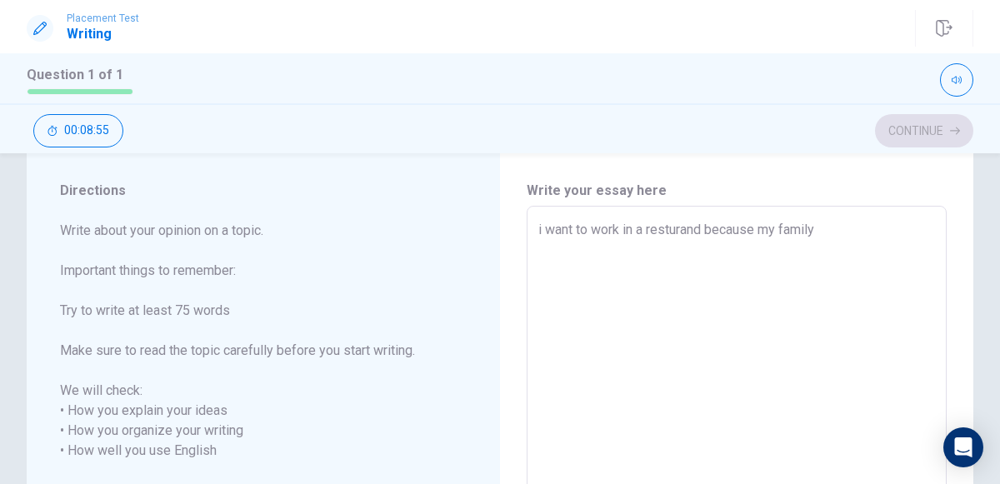
type textarea "i want to work in a resturand because my family h"
type textarea "x"
type textarea "i want to work in a resturand because my family ha"
type textarea "x"
type textarea "i want to work in a resturand because my family hav"
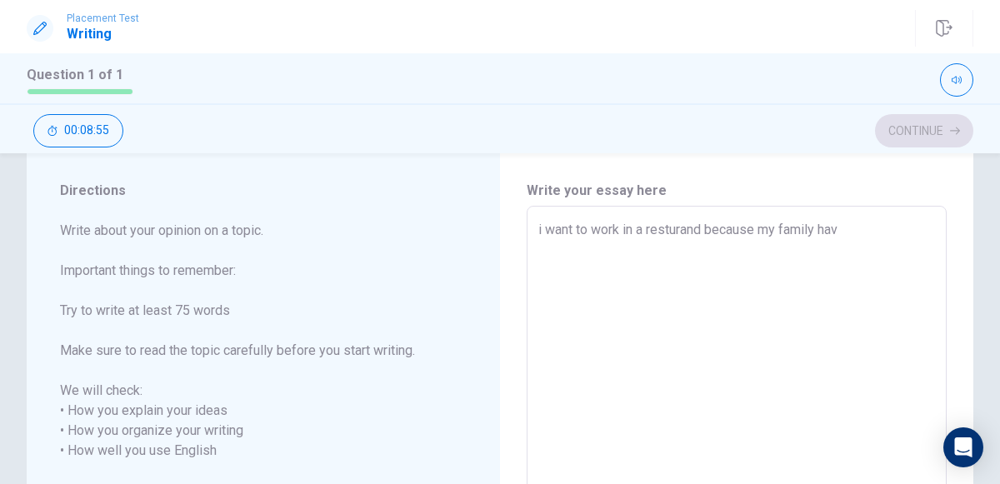
type textarea "x"
type textarea "i want to work in a resturand because my family have"
type textarea "x"
type textarea "i want to work in a resturand because my family have"
type textarea "x"
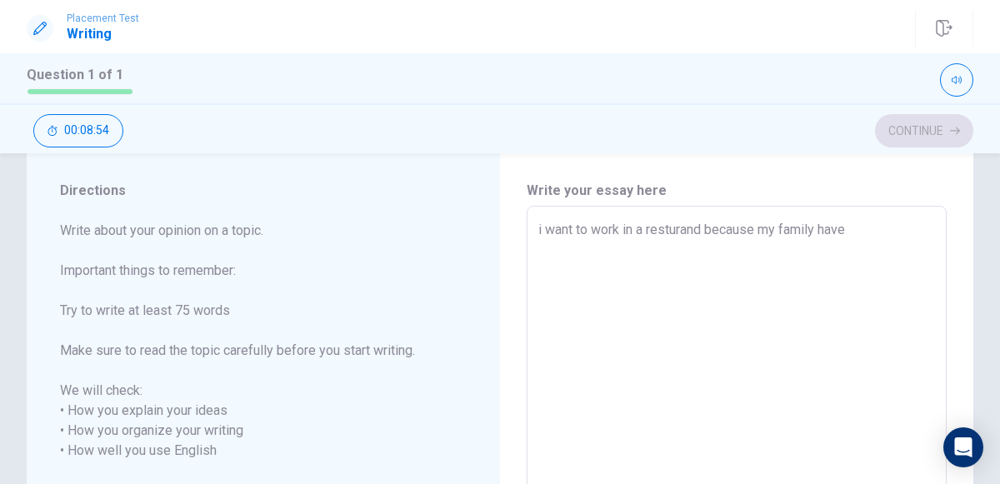
type textarea "i want to work in a resturand because my family have a"
type textarea "x"
type textarea "i want to work in a resturand because my family have a"
type textarea "x"
type textarea "i want to work in a resturand because my family have a r"
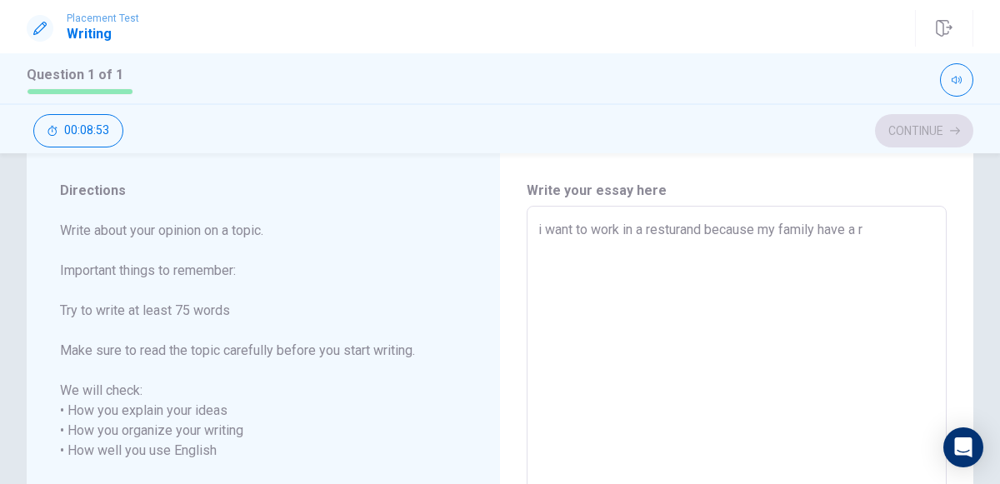
type textarea "x"
type textarea "i want to work in a resturand because my family have a re"
type textarea "x"
type textarea "i want to work in a resturand because my family have a res"
type textarea "x"
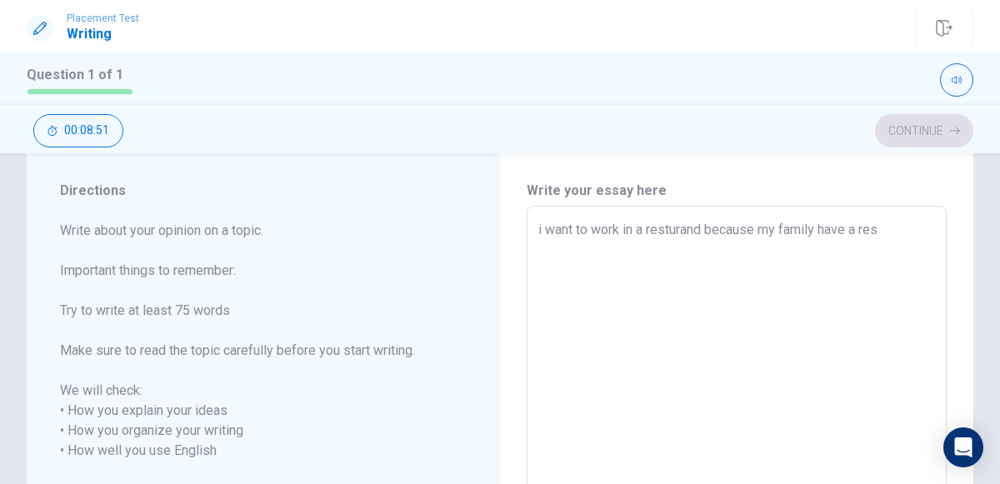
type textarea "i want to work in a resturand because my family have a rest"
type textarea "x"
type textarea "i want to work in a resturand because my family have a resta"
type textarea "x"
type textarea "i want to work in a resturand because my family have a restal"
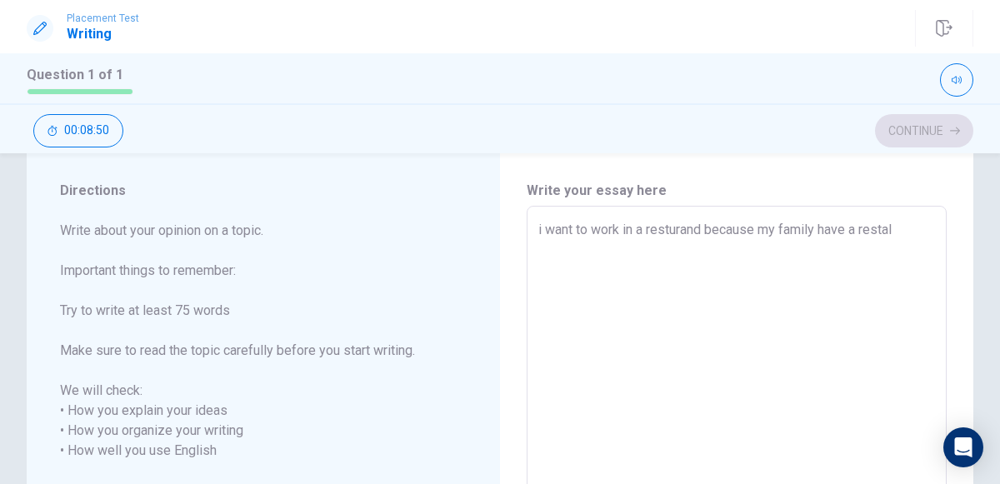
type textarea "x"
type textarea "i want to work in a resturand because my family have a restalr"
type textarea "x"
type textarea "i want to work in a resturand because my family have a restalre"
type textarea "x"
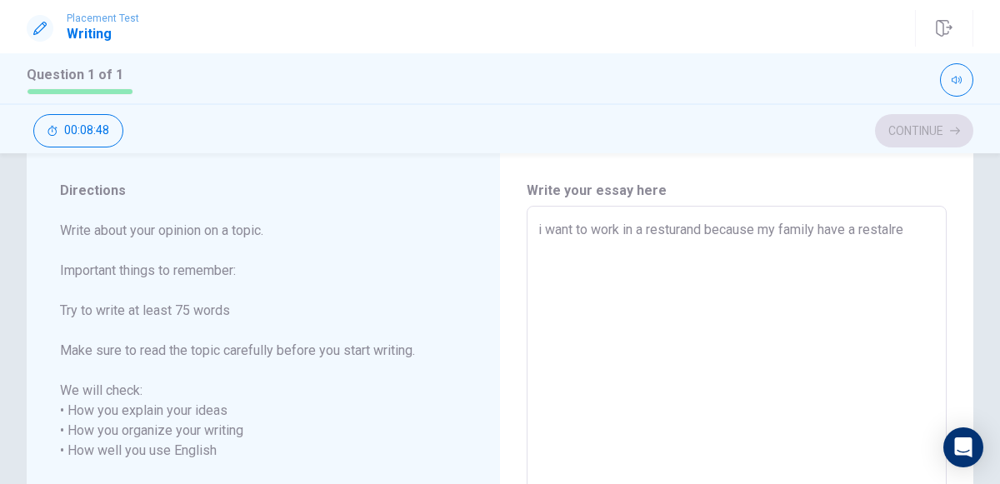
type textarea "i want to work in a resturand because my family have a restalren"
type textarea "x"
type textarea "i want to work in a resturand because my family have a restalrent"
type textarea "x"
type textarea "i want to work in a resturand because my family have a restalrente"
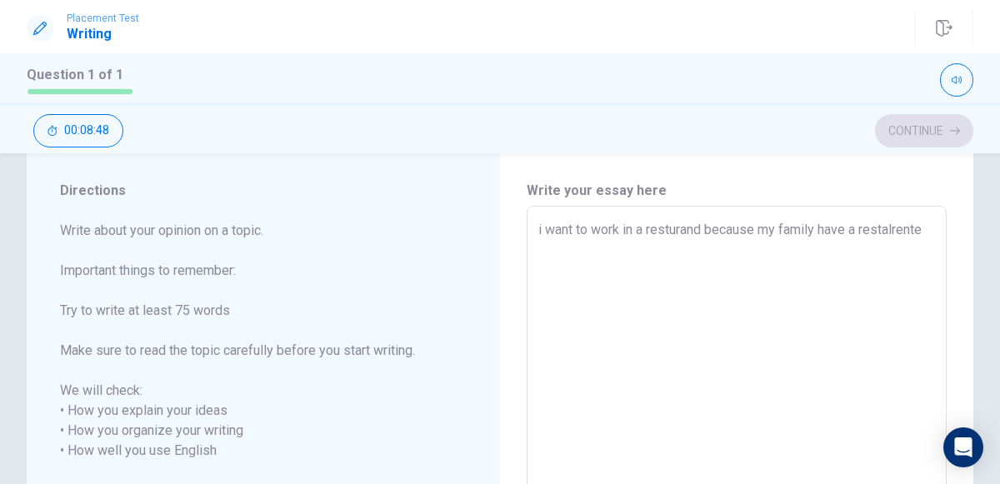
type textarea "x"
type textarea "i want to work in a resturand because my family have a restalrente"
type textarea "x"
type textarea "i want to work in a resturand because my family have a restalrente"
type textarea "x"
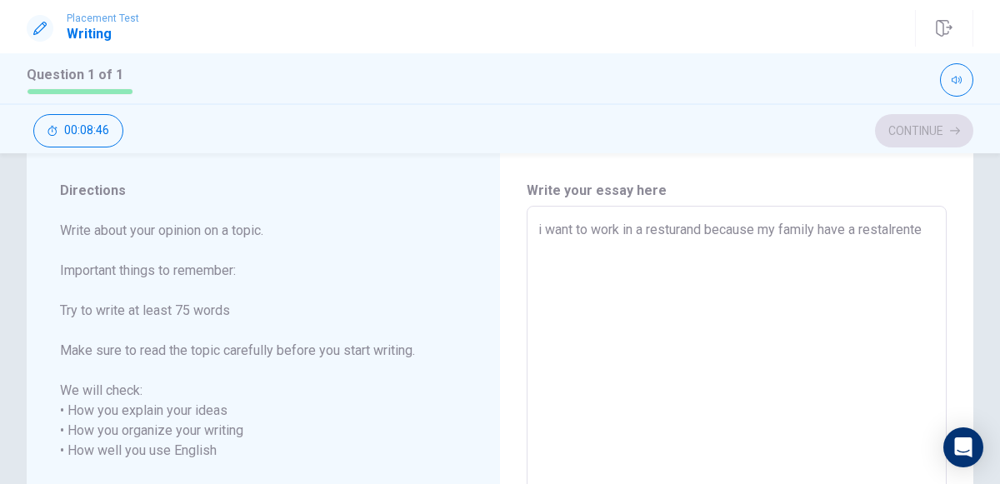
type textarea "i want to work in a resturand because my family have a restalrent"
type textarea "x"
type textarea "i want to work in a resturand because my family have a restalren"
type textarea "x"
type textarea "i want to work in a resturand because my family have a restalre"
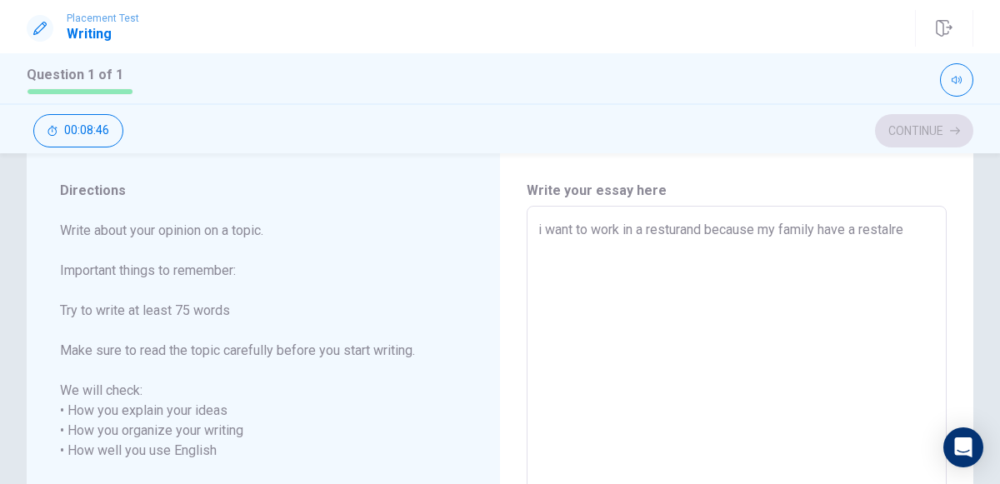
type textarea "x"
type textarea "i want to work in a resturand because my family have a restalr"
type textarea "x"
type textarea "i want to work in a resturand because my family have a restal"
type textarea "x"
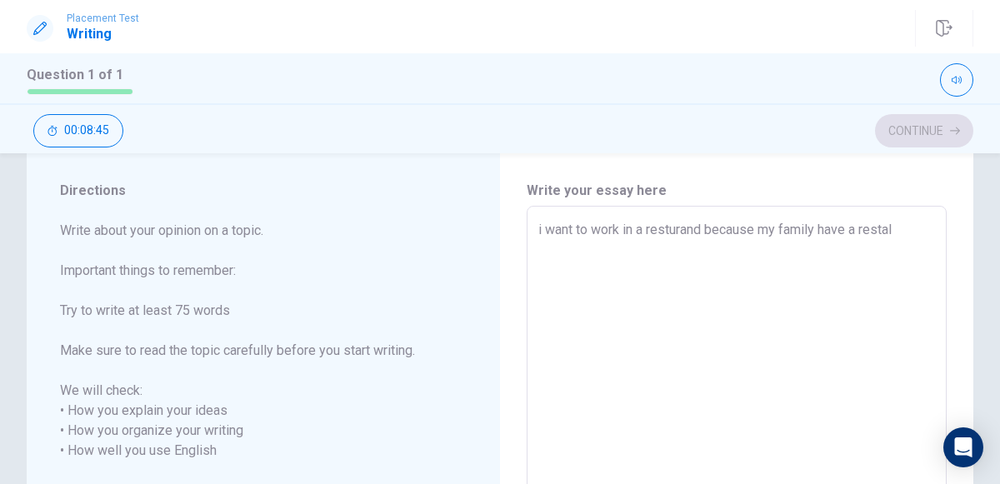
type textarea "i want to work in a resturand because my family have a resta"
type textarea "x"
type textarea "i want to work in a resturand because my family have a rest"
type textarea "x"
type textarea "i want to work in a resturand because my family have a res"
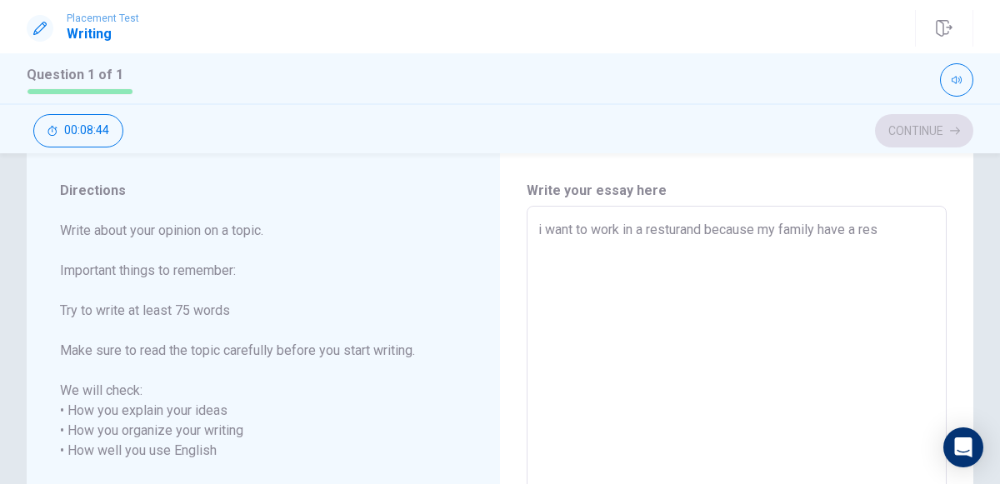
type textarea "x"
type textarea "i want to work in a resturand because my family have a re"
type textarea "x"
type textarea "i want to work in a resturand because my family have a r"
type textarea "x"
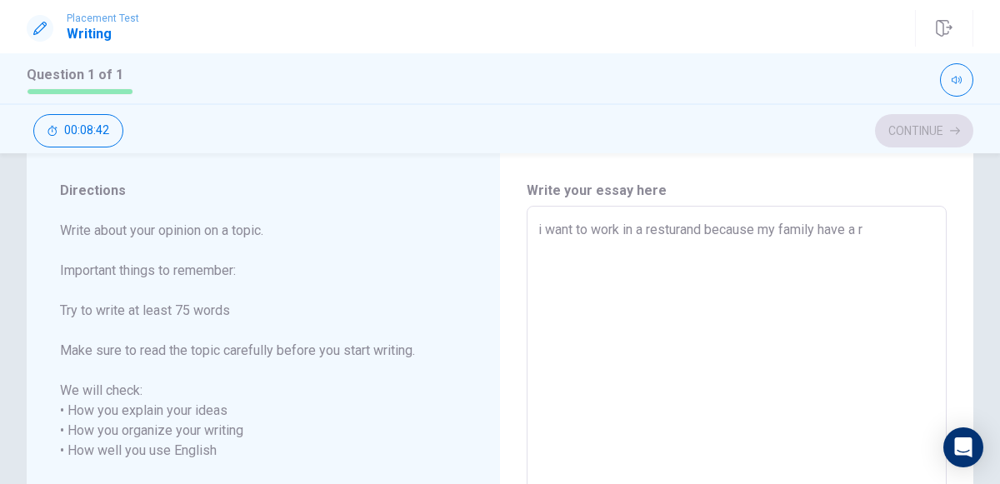
type textarea "i want to work in a resturand because my family have a re"
type textarea "x"
type textarea "i want to work in a resturand because my family have a res"
type textarea "x"
type textarea "i want to work in a resturand because my family have a rest"
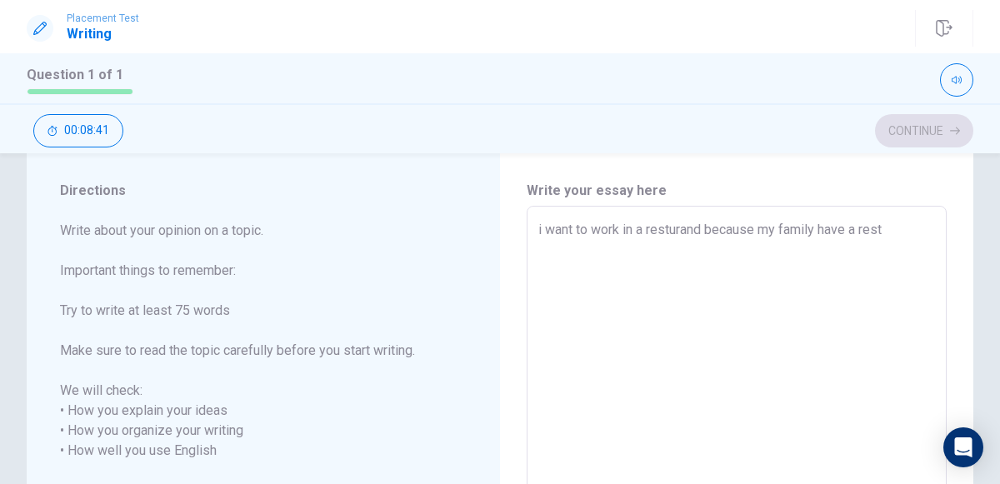
type textarea "x"
type textarea "i want to work in a resturand because my family have a resto"
type textarea "x"
type textarea "i want to work in a resturand because my family have a restor"
type textarea "x"
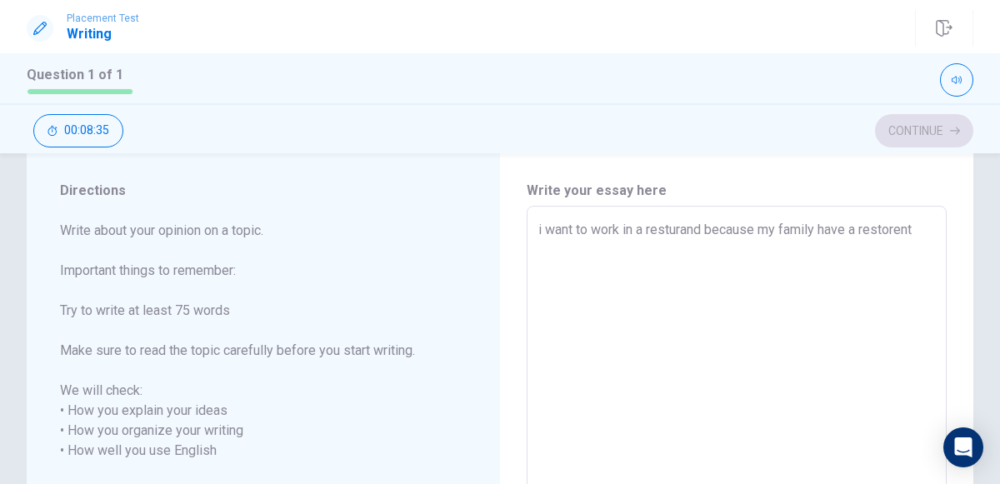
click at [682, 229] on textarea "i want to work in a resturand because my family have a restorent" at bounding box center [737, 451] width 397 height 463
click at [681, 234] on textarea "i want to work in a resturand because my family have a restorent" at bounding box center [737, 451] width 397 height 463
click at [702, 227] on textarea "i want to work in a resturand because my family have a restorent" at bounding box center [737, 451] width 397 height 463
click at [921, 225] on textarea "i want to work in a restorent because my family have a restorent" at bounding box center [737, 451] width 397 height 463
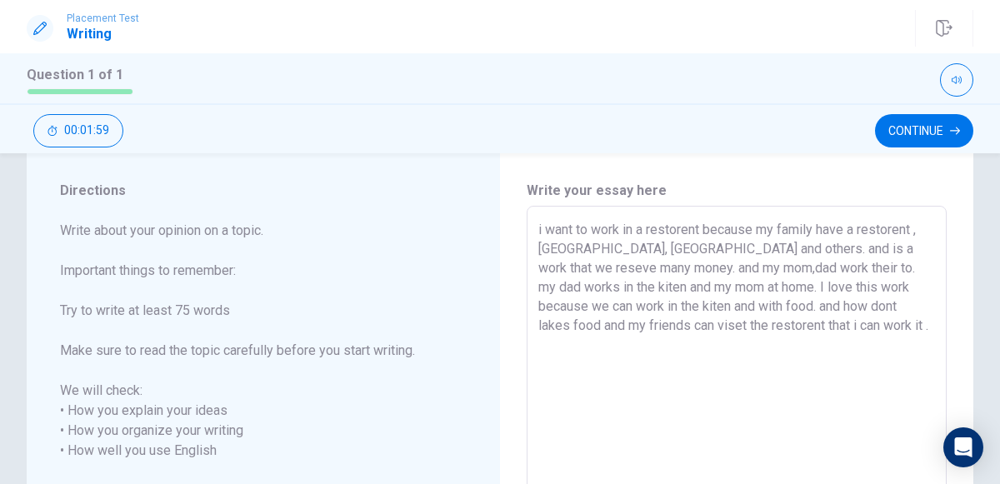
click at [904, 113] on div "Continue 00:01:59" at bounding box center [500, 128] width 1000 height 50
click at [904, 122] on button "Continue" at bounding box center [924, 130] width 98 height 33
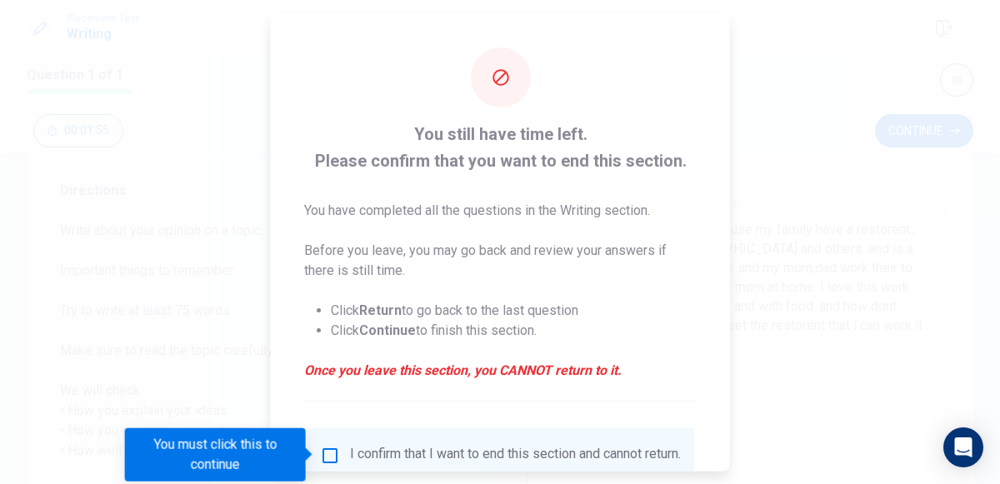
click at [338, 452] on div "I confirm that I want to end this section and cannot return." at bounding box center [500, 455] width 361 height 20
click at [322, 457] on input "You must click this to continue" at bounding box center [330, 455] width 20 height 20
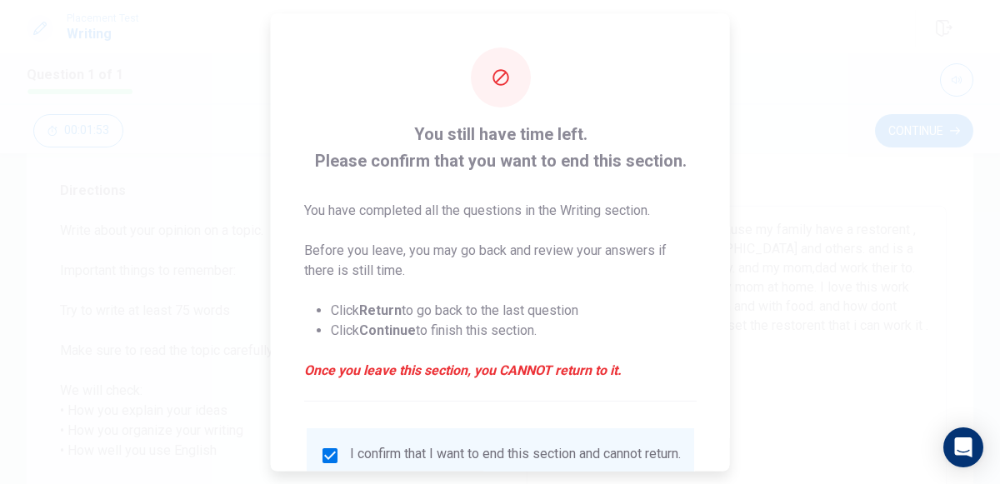
scroll to position [136, 0]
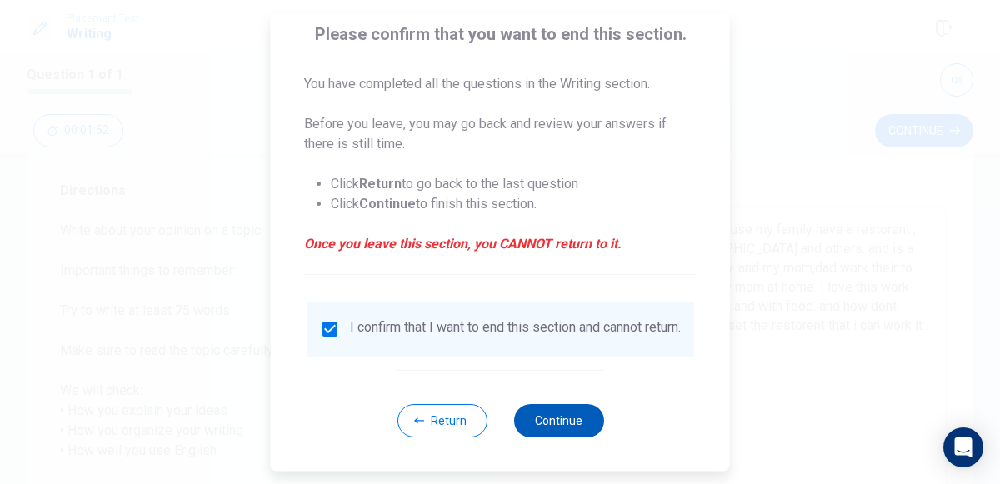
click at [598, 416] on button "Continue" at bounding box center [558, 420] width 90 height 33
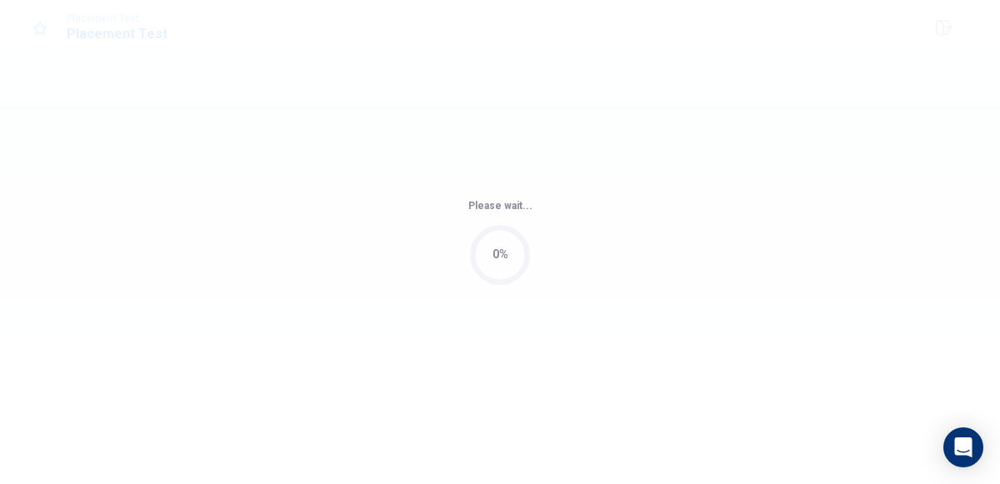
scroll to position [0, 0]
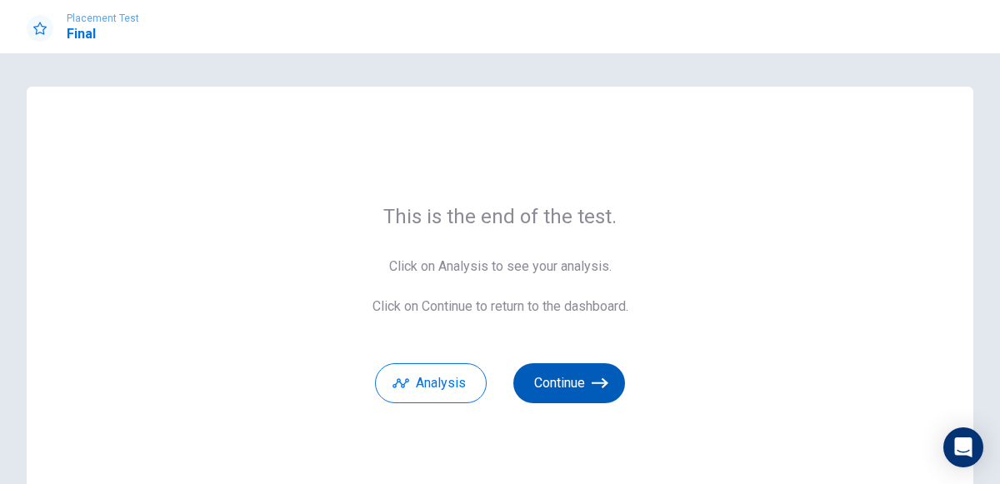
click at [554, 392] on button "Continue" at bounding box center [569, 383] width 112 height 40
